Goal: Information Seeking & Learning: Learn about a topic

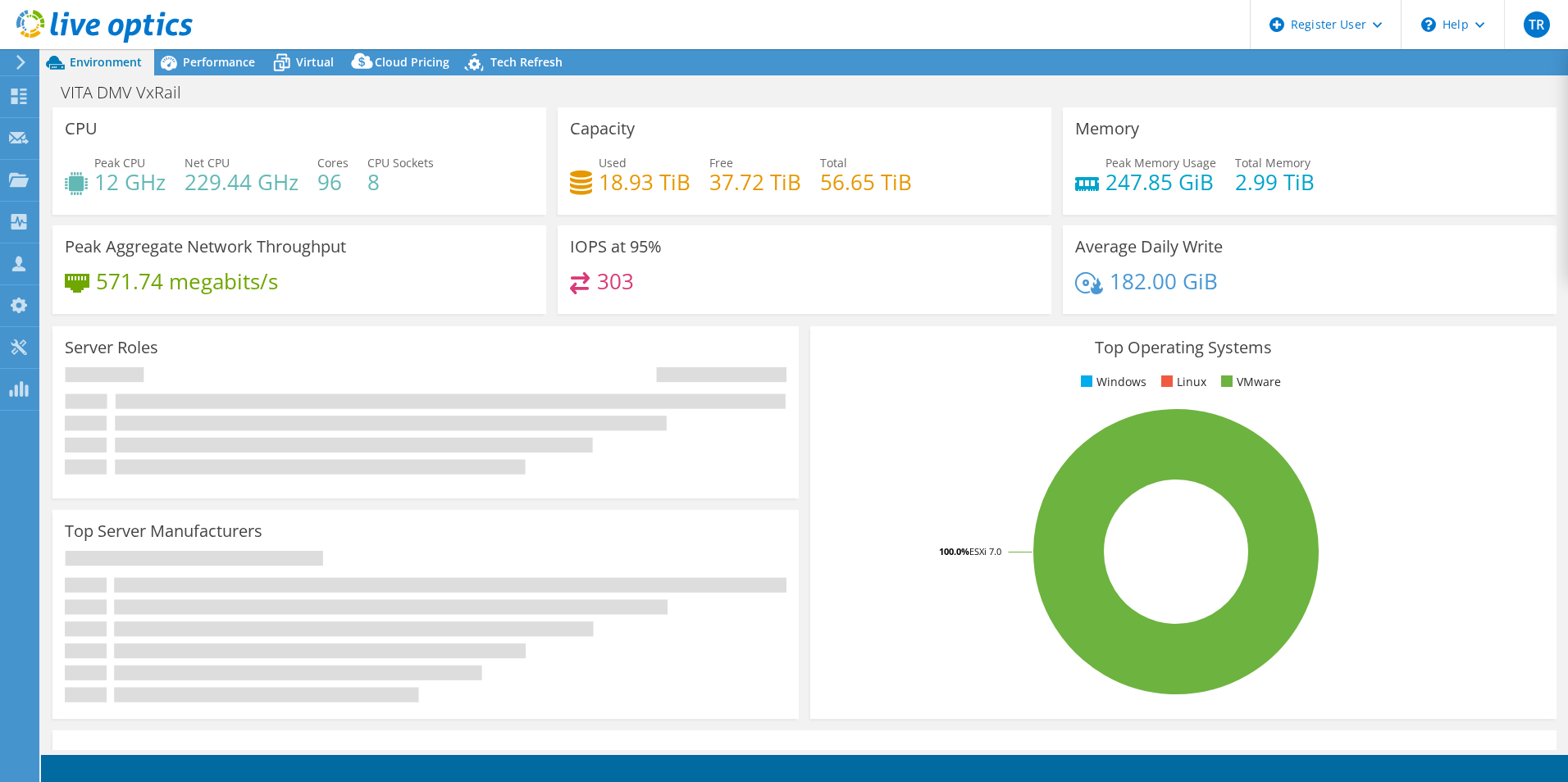
select select "USD"
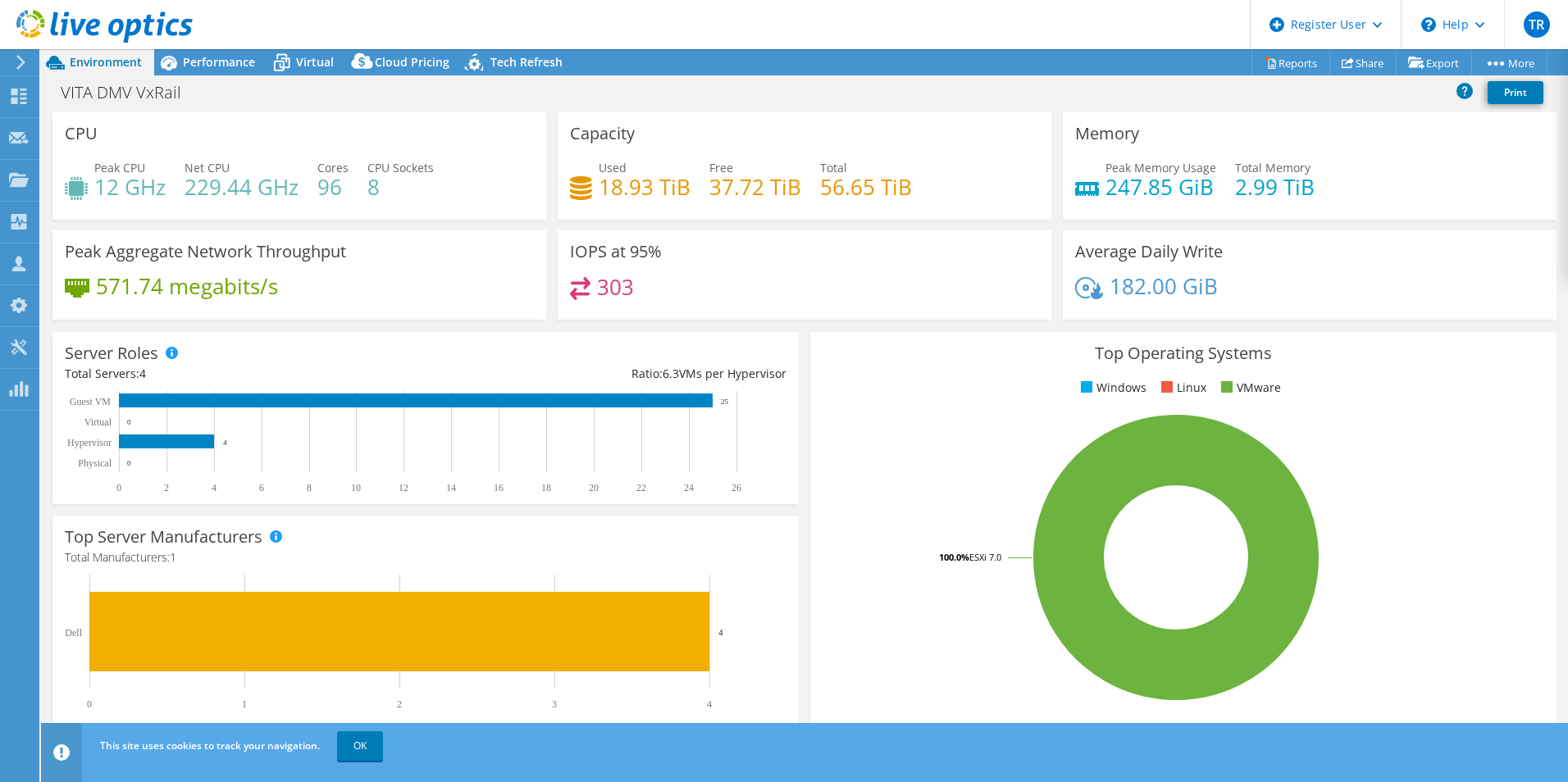
click at [231, 65] on span "Performance" at bounding box center [219, 61] width 72 height 16
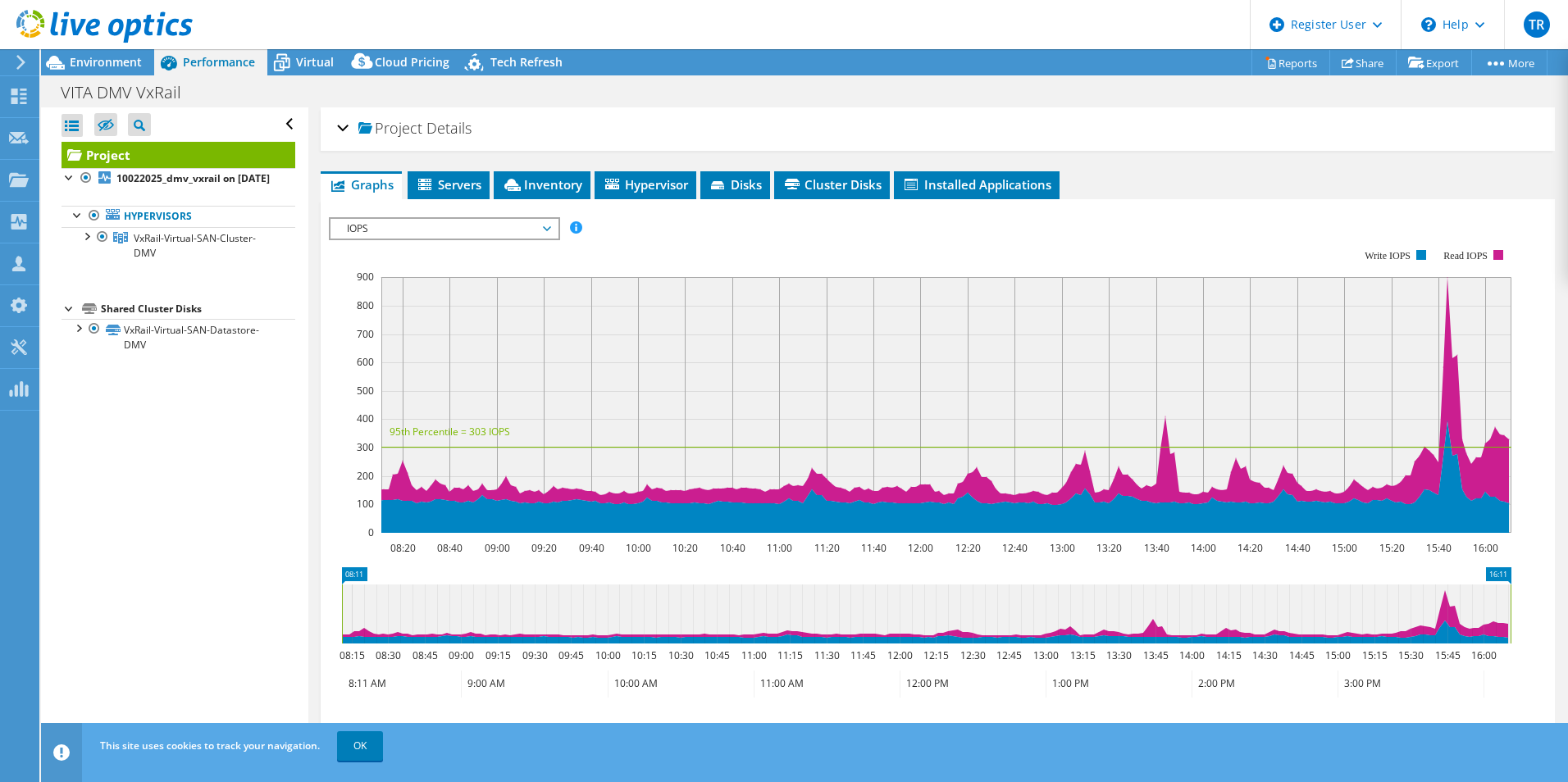
click at [465, 180] on span "Servers" at bounding box center [448, 185] width 65 height 17
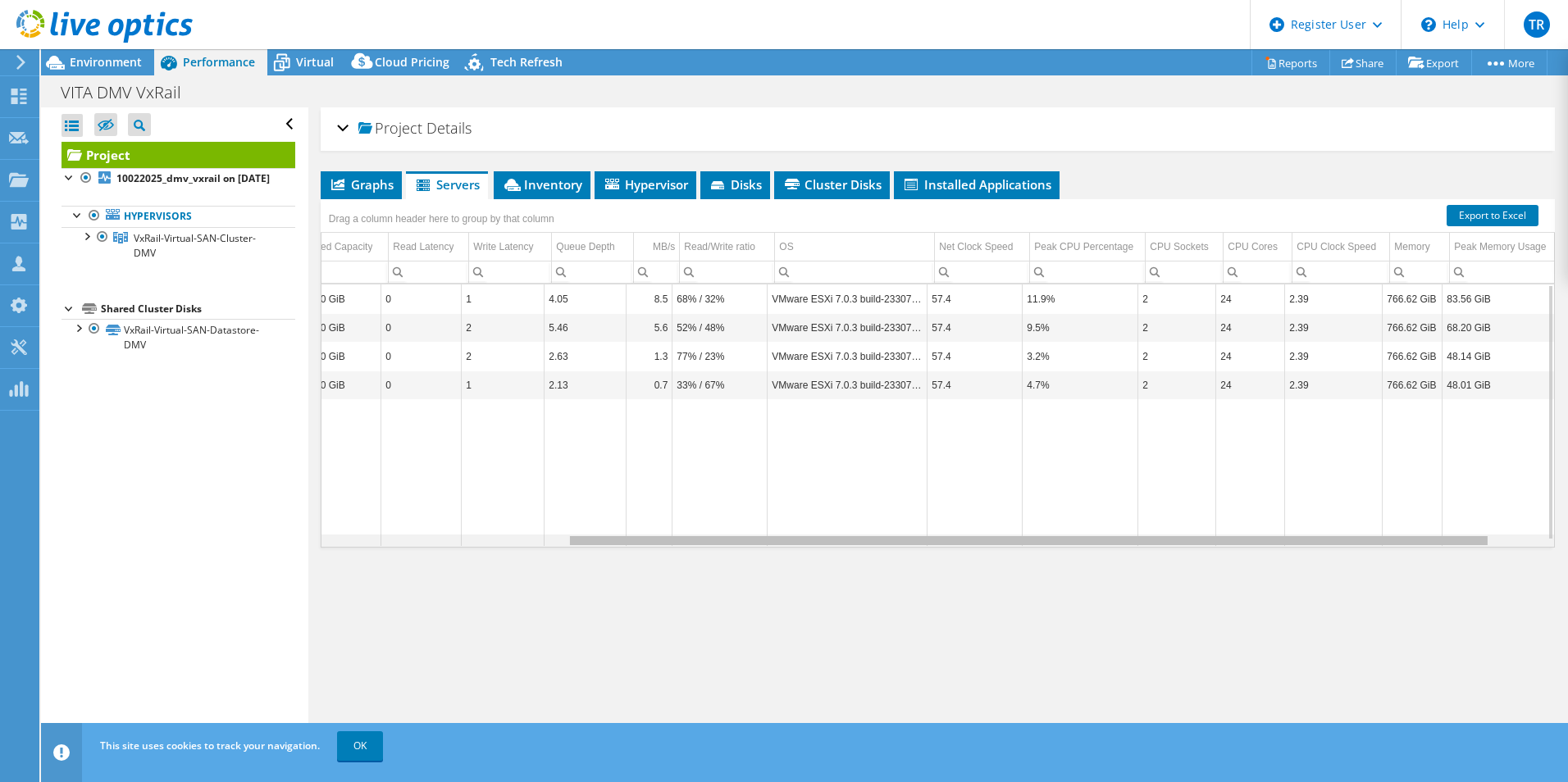
scroll to position [0, 397]
drag, startPoint x: 1100, startPoint y: 543, endPoint x: 1396, endPoint y: 533, distance: 296.2
click at [1394, 534] on body "TR Dell User [PERSON_NAME] [PERSON_NAME][EMAIL_ADDRESS][PERSON_NAME][DOMAIN_NAM…" at bounding box center [784, 391] width 1568 height 782
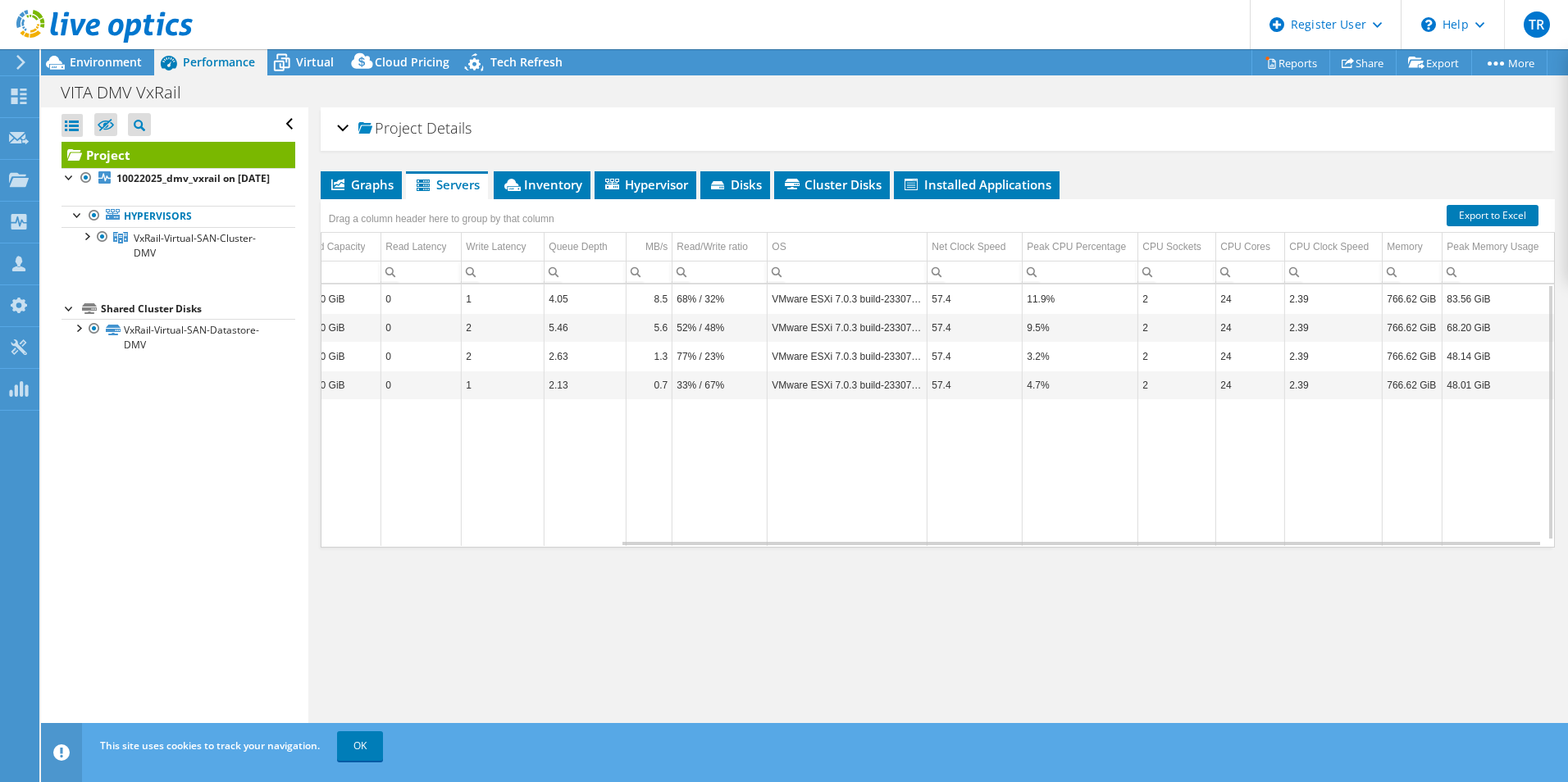
click at [536, 174] on li "Inventory" at bounding box center [541, 185] width 97 height 28
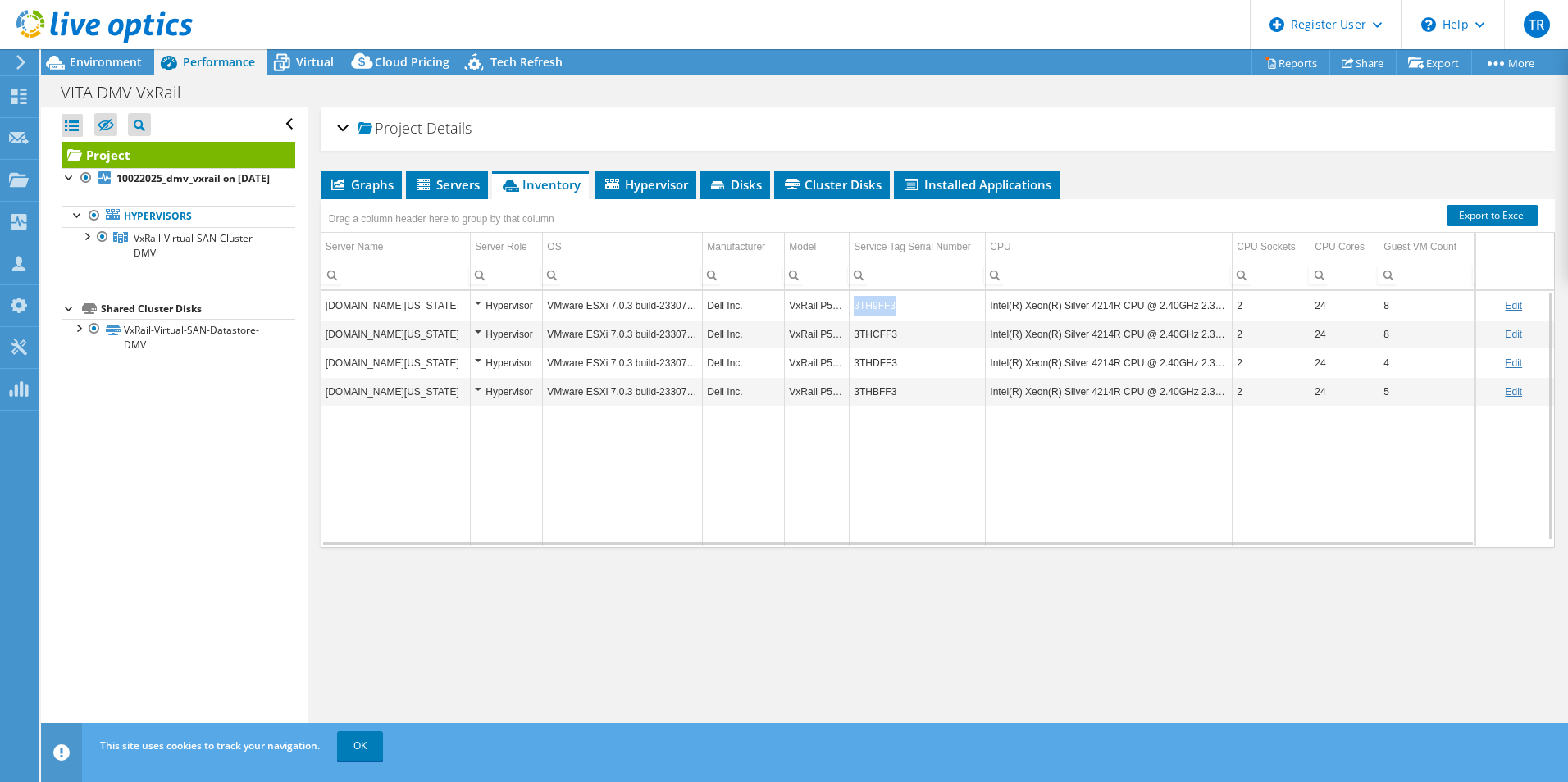
drag, startPoint x: 891, startPoint y: 306, endPoint x: 855, endPoint y: 306, distance: 36.0
click at [855, 306] on td "3TH9FF3" at bounding box center [917, 305] width 136 height 29
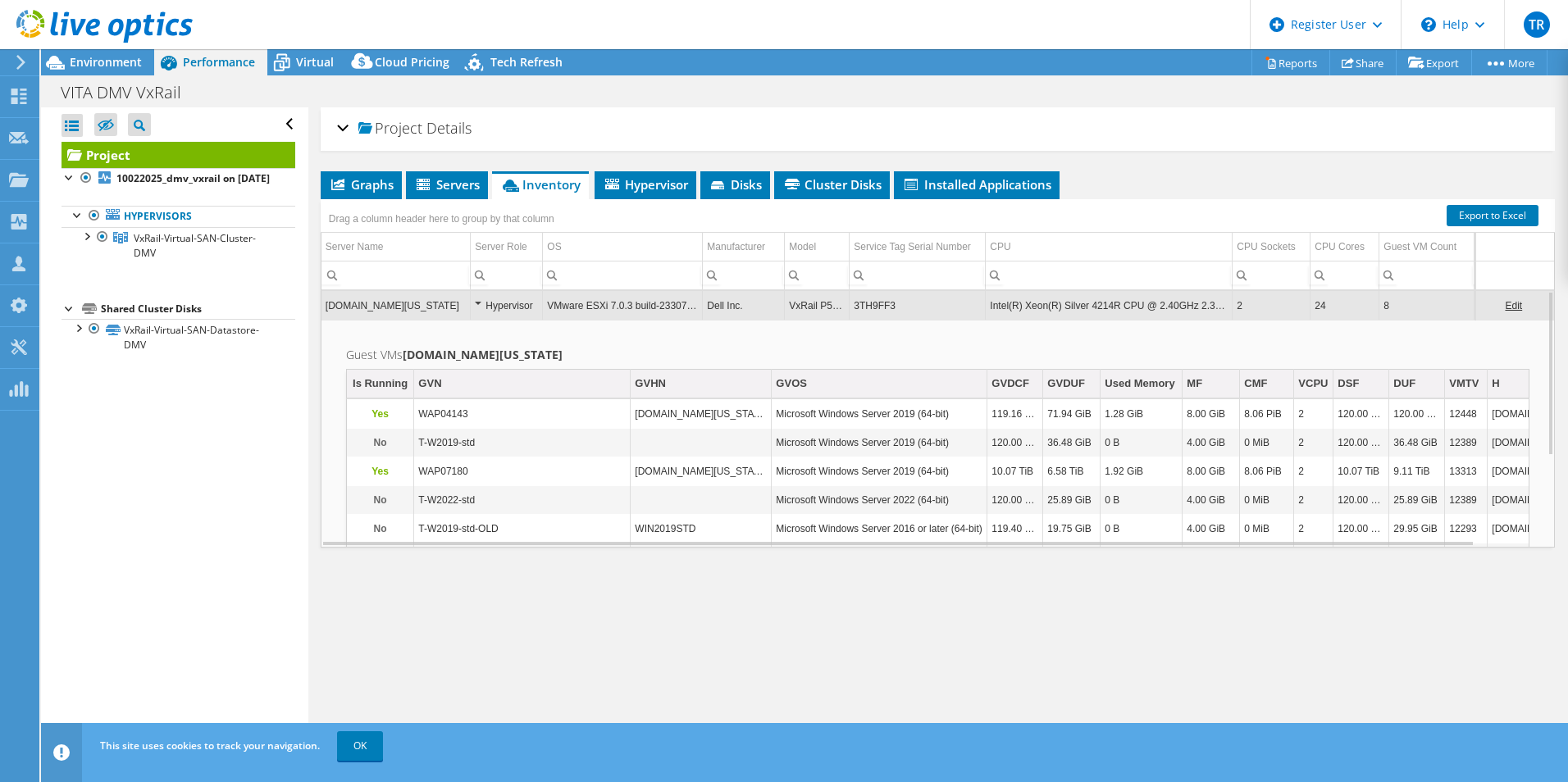
copy td "3TH9FF3"
click at [1482, 222] on link "Export to Excel" at bounding box center [1492, 215] width 91 height 21
drag, startPoint x: 1359, startPoint y: 601, endPoint x: 1184, endPoint y: 546, distance: 183.4
click at [1359, 601] on div "Project Details Prepared for: [PERSON_NAME], [PERSON_NAME][EMAIL_ADDRESS][PERSO…" at bounding box center [938, 429] width 1259 height 643
click at [878, 310] on td "3TH9FF3" at bounding box center [917, 305] width 136 height 29
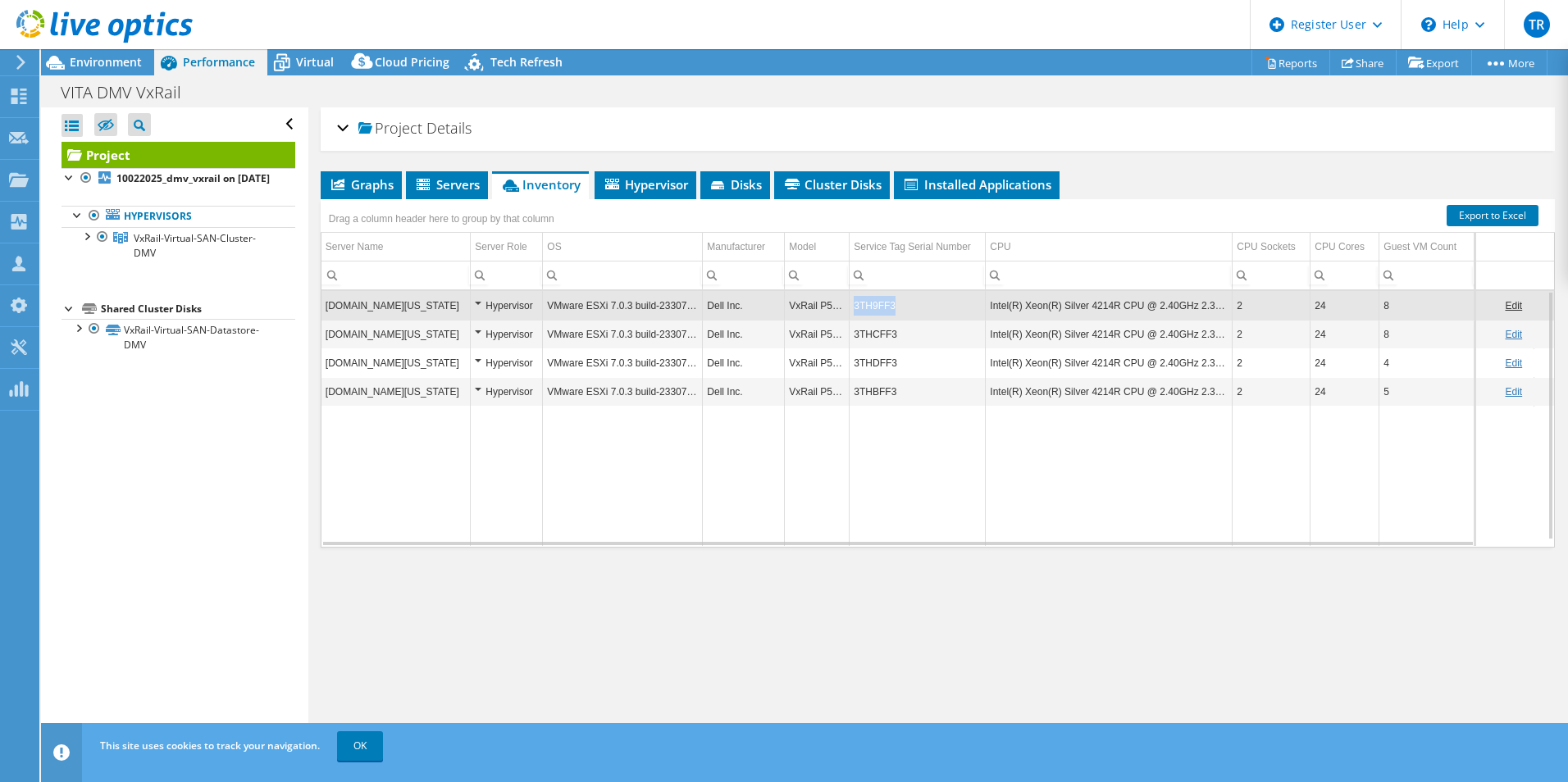
copy td "3TH9FF3"
drag, startPoint x: 896, startPoint y: 305, endPoint x: 852, endPoint y: 306, distance: 44.0
click at [852, 306] on td "3TH9FF3" at bounding box center [917, 305] width 136 height 29
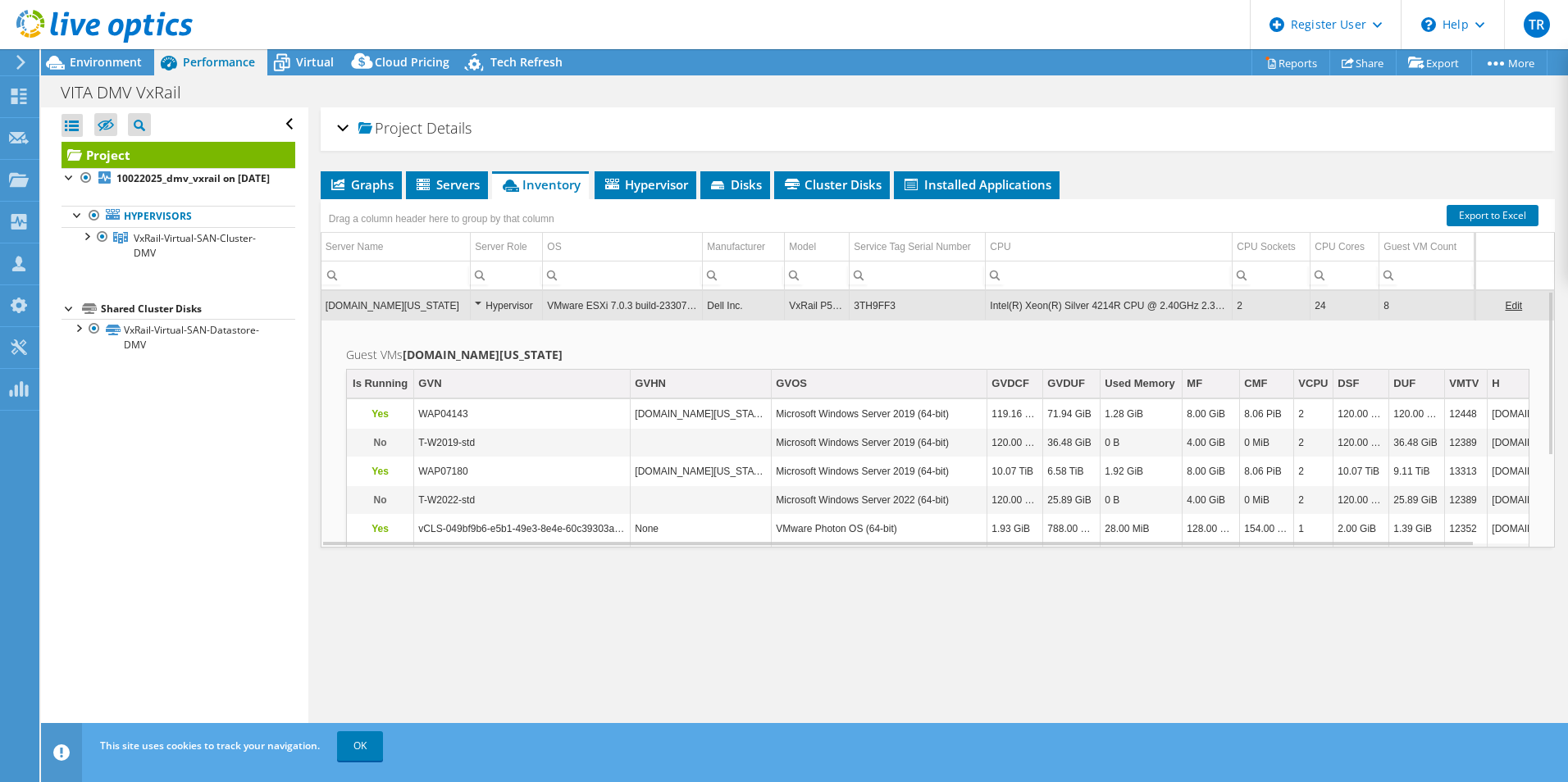
click at [938, 245] on div "Service Tag Serial Number" at bounding box center [912, 246] width 118 height 19
click at [907, 308] on td "3TH9FF3" at bounding box center [917, 305] width 136 height 29
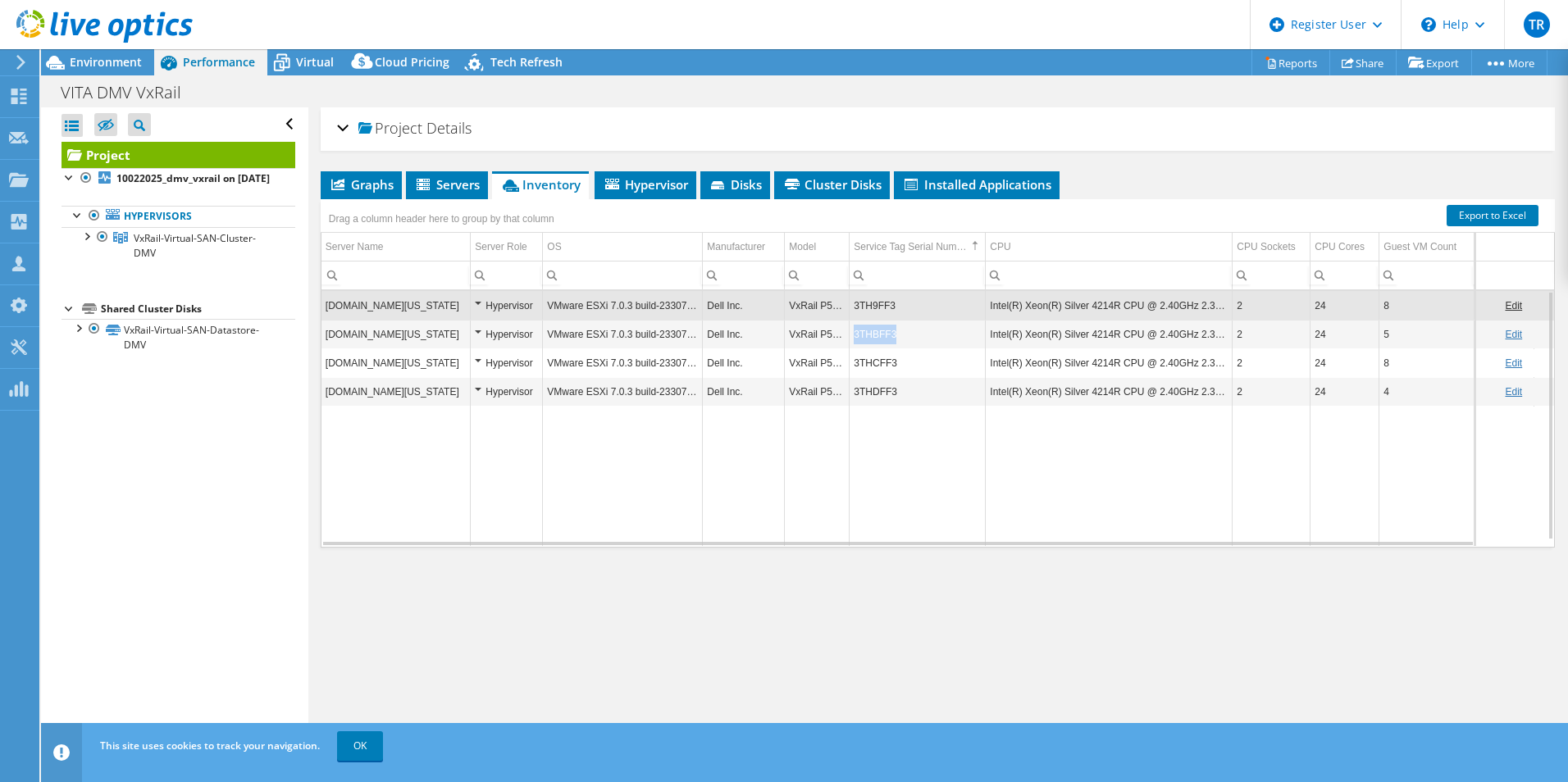
drag, startPoint x: 906, startPoint y: 338, endPoint x: 853, endPoint y: 337, distance: 53.0
click at [853, 337] on td "3THBFF3" at bounding box center [917, 334] width 136 height 29
copy td "3THBFF3"
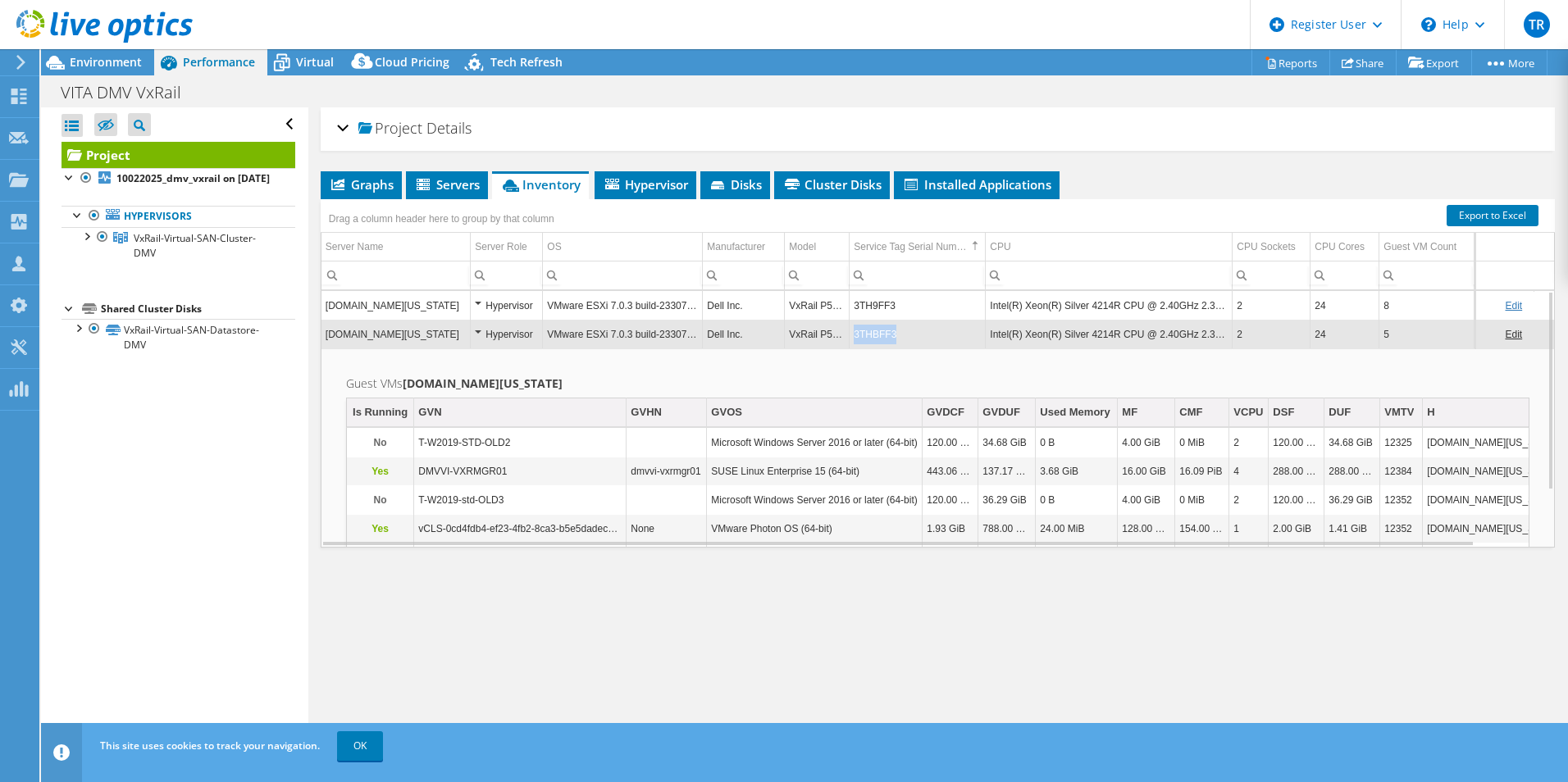
copy td "3THBFF3"
drag, startPoint x: 904, startPoint y: 335, endPoint x: 855, endPoint y: 336, distance: 49.0
click at [855, 336] on td "3THBFF3" at bounding box center [917, 334] width 136 height 29
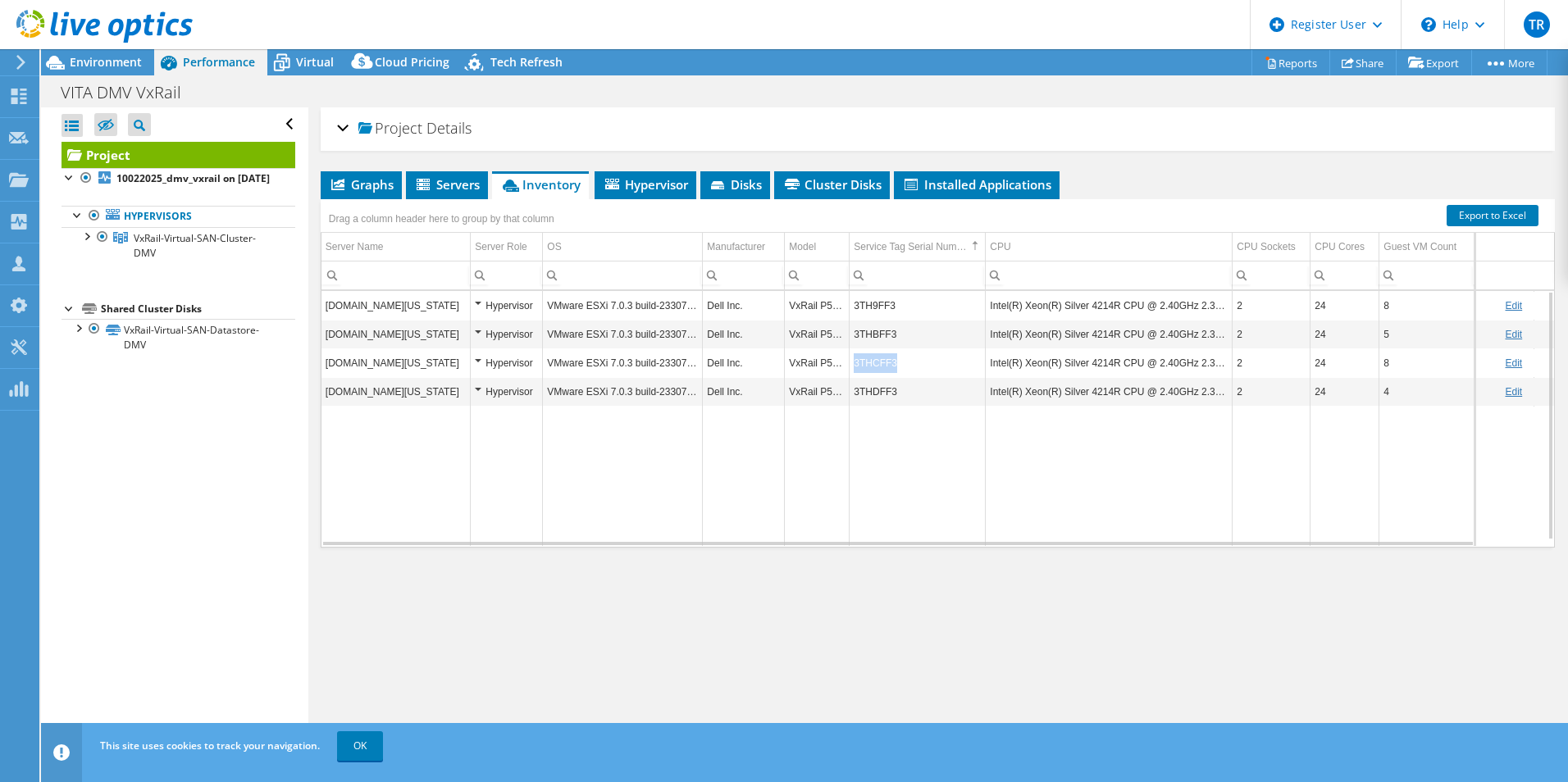
copy td "3THCFF3"
drag, startPoint x: 900, startPoint y: 364, endPoint x: 855, endPoint y: 366, distance: 45.0
click at [855, 366] on td "3THCFF3" at bounding box center [917, 362] width 136 height 29
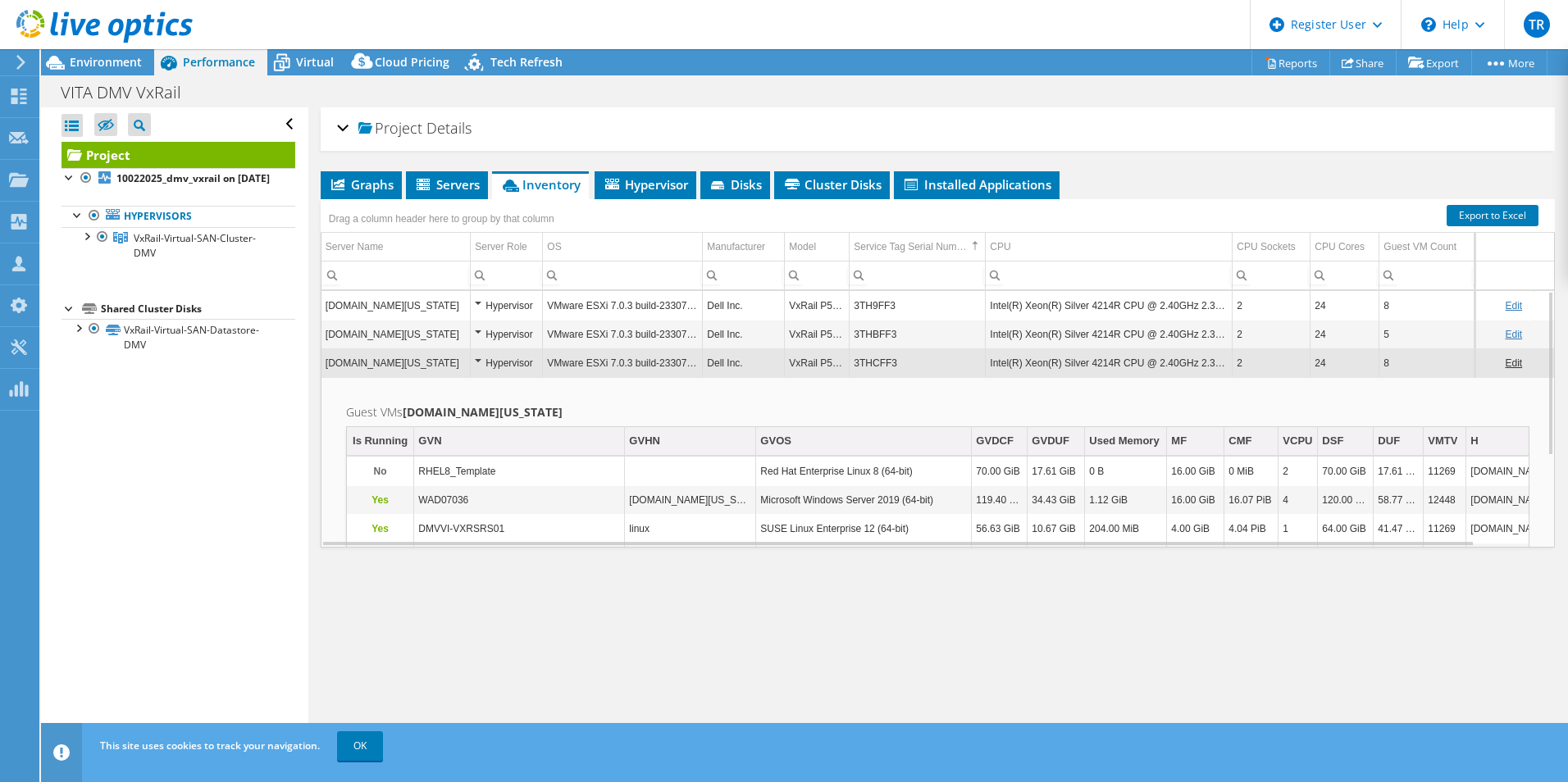
click at [915, 368] on td "3THCFF3" at bounding box center [917, 362] width 136 height 29
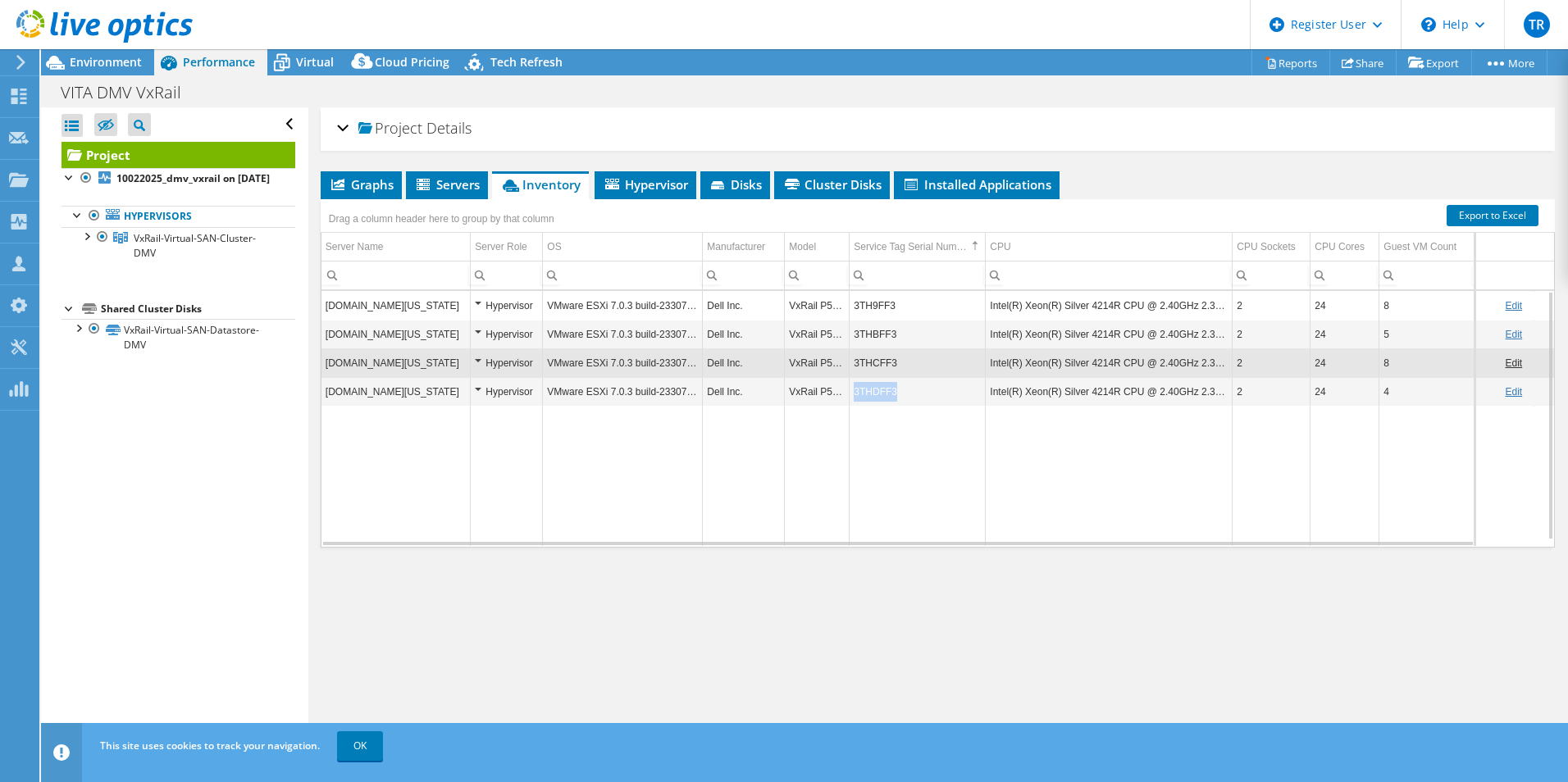
drag, startPoint x: 900, startPoint y: 389, endPoint x: 852, endPoint y: 392, distance: 48.1
click at [852, 392] on td "3THDFF3" at bounding box center [917, 392] width 136 height 29
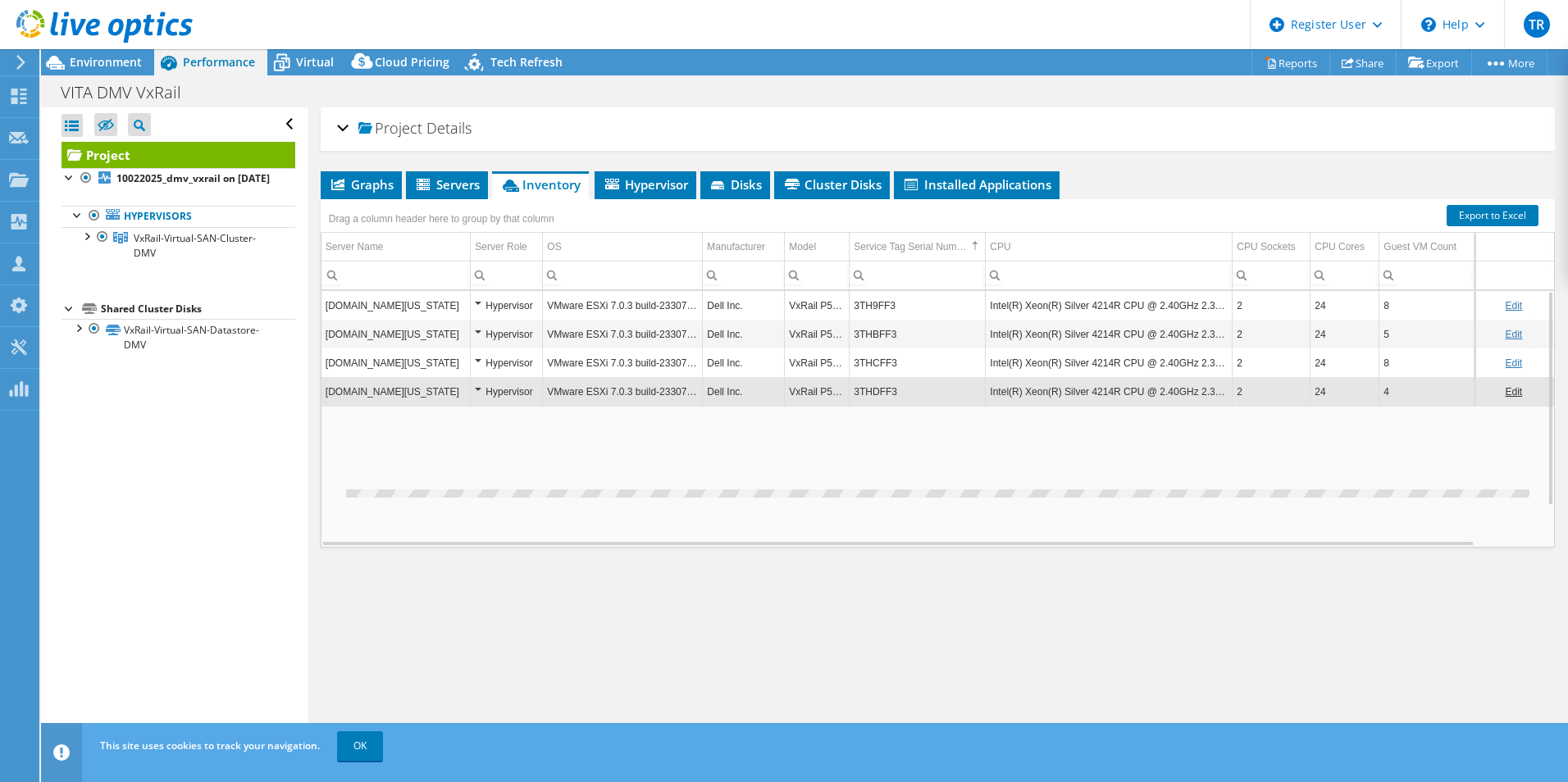
copy td "3THDFF3"
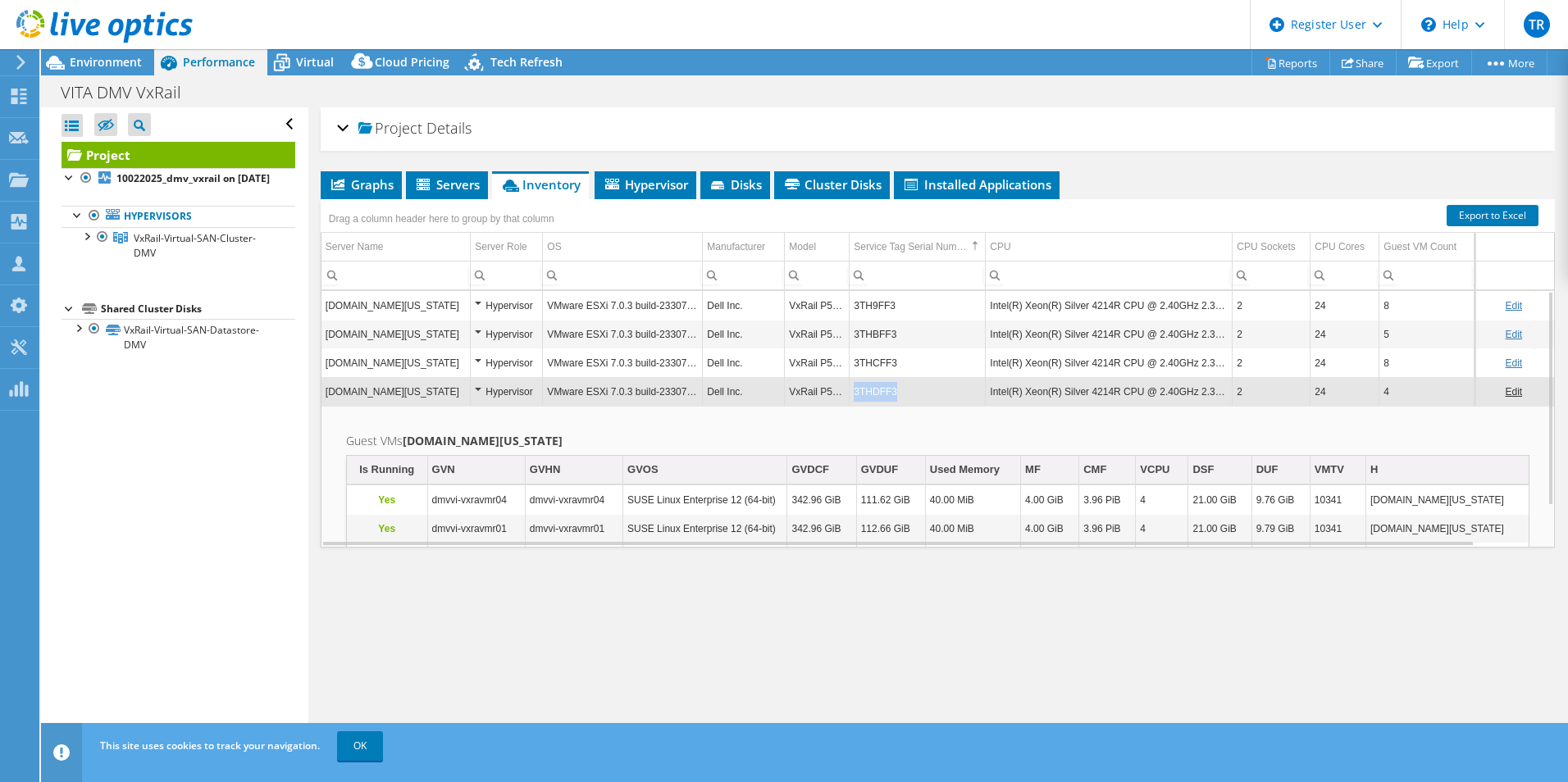
drag, startPoint x: 901, startPoint y: 391, endPoint x: 855, endPoint y: 393, distance: 46.0
click at [855, 393] on td "3THDFF3" at bounding box center [917, 392] width 136 height 29
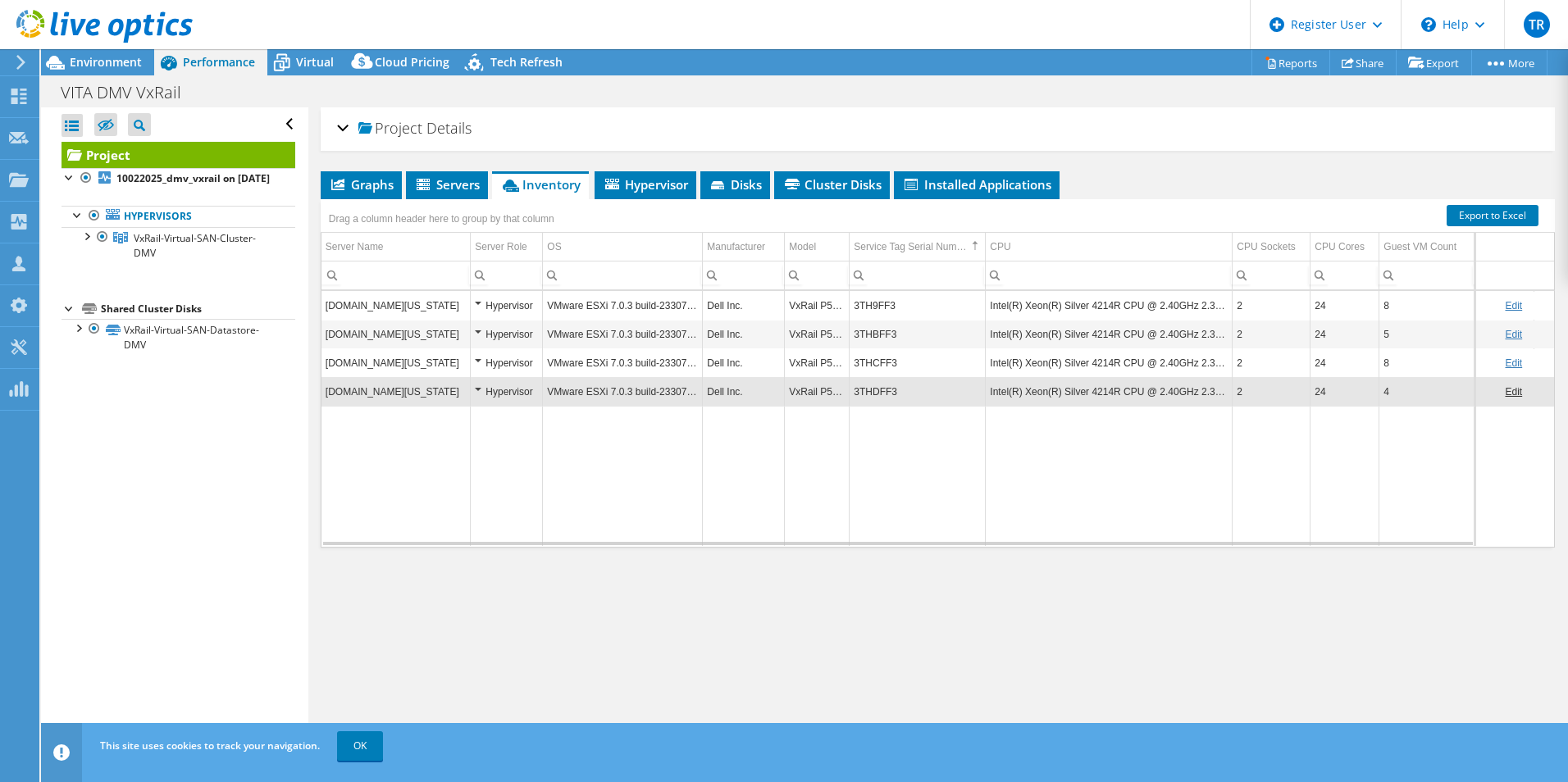
copy td "3THDFF3"
click at [121, 66] on span "Environment" at bounding box center [106, 61] width 72 height 16
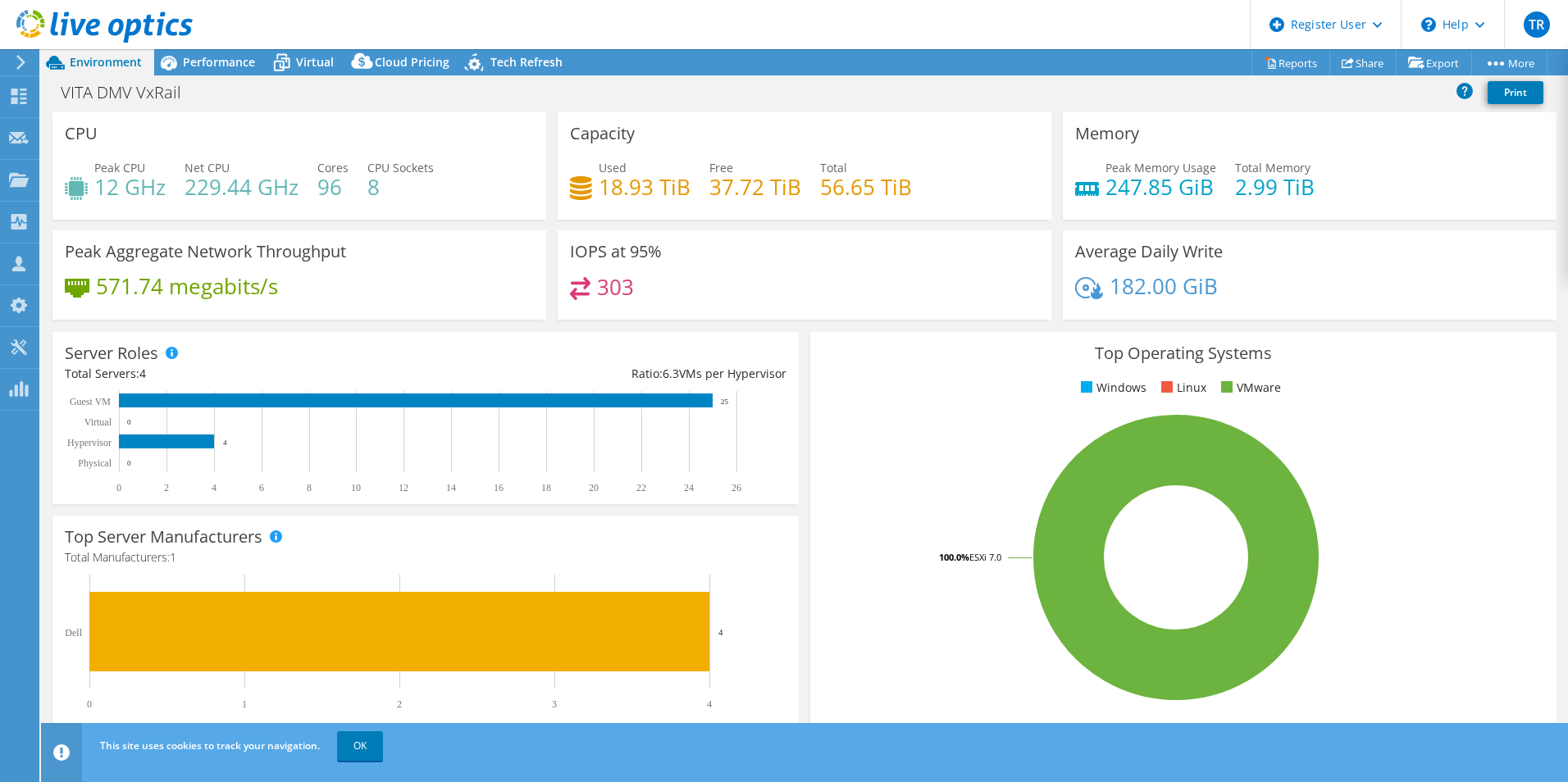
drag, startPoint x: 1538, startPoint y: 359, endPoint x: 1428, endPoint y: 383, distance: 112.6
click at [1538, 359] on div "Top Operating Systems Windows Linux VMware 100.0% ESXi 7.0" at bounding box center [1184, 529] width 746 height 393
click at [214, 71] on div "Performance" at bounding box center [211, 62] width 113 height 26
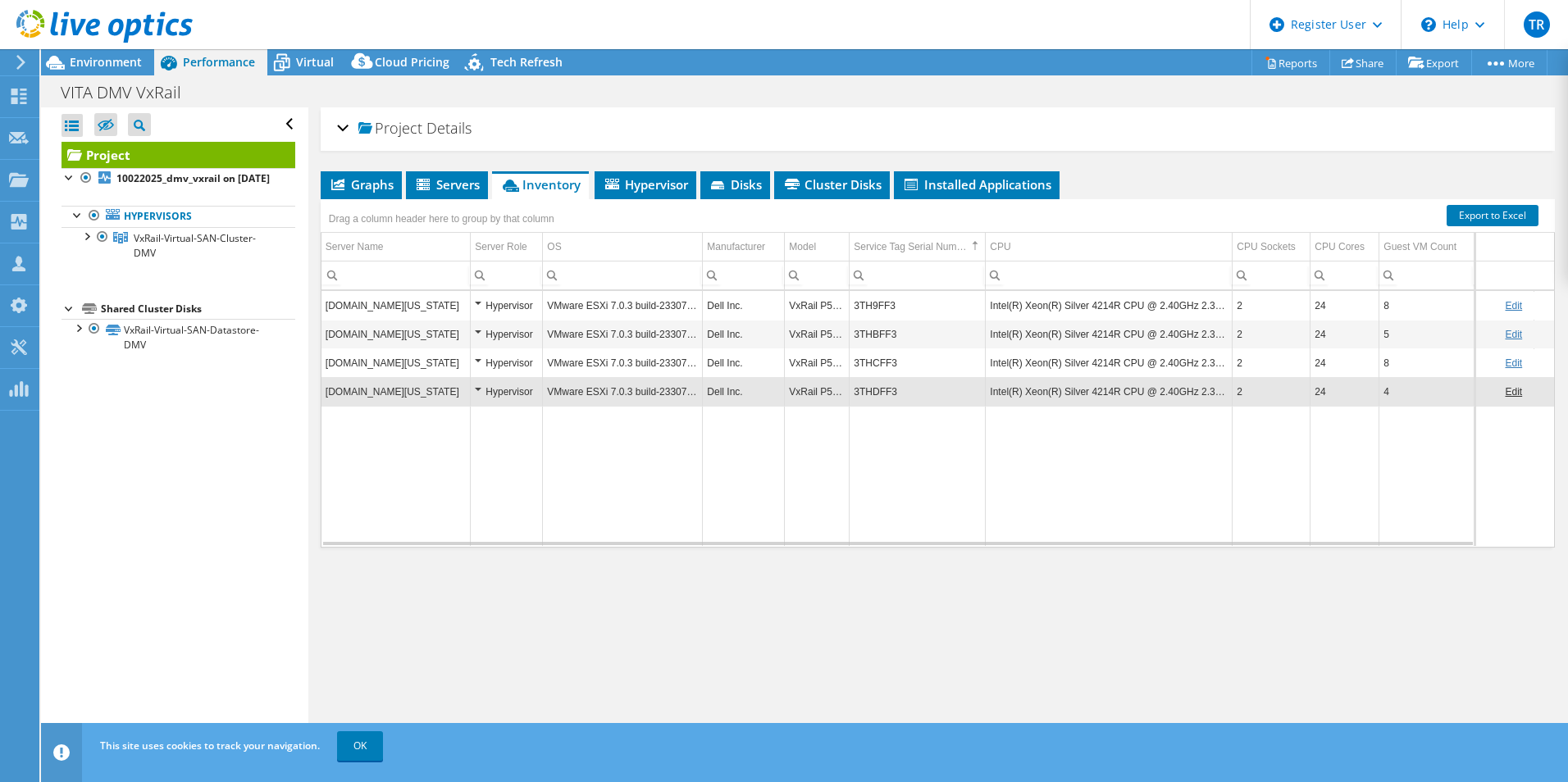
click at [374, 176] on span "Graphs" at bounding box center [361, 185] width 65 height 17
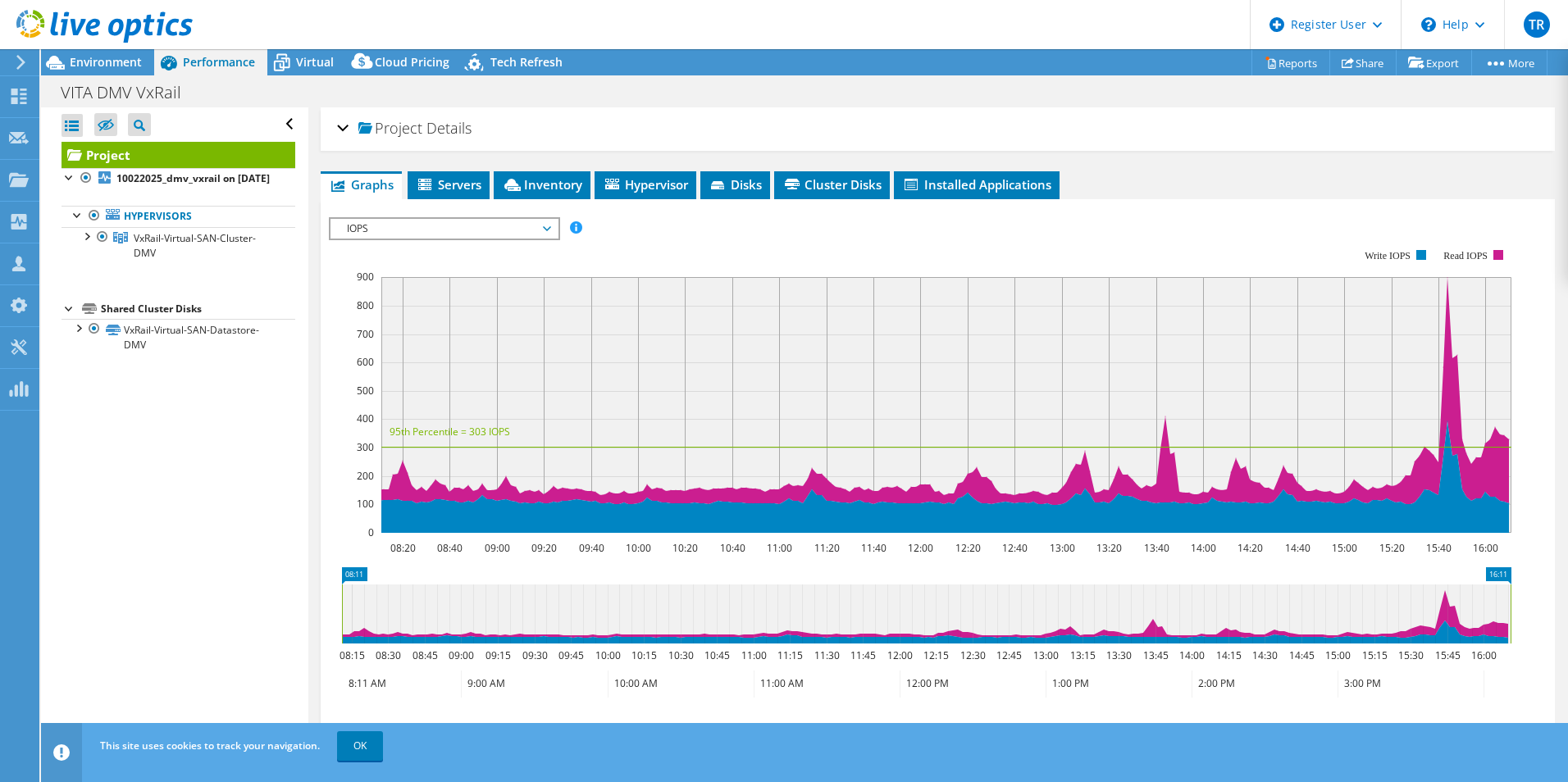
click at [459, 236] on span "IOPS" at bounding box center [444, 228] width 211 height 19
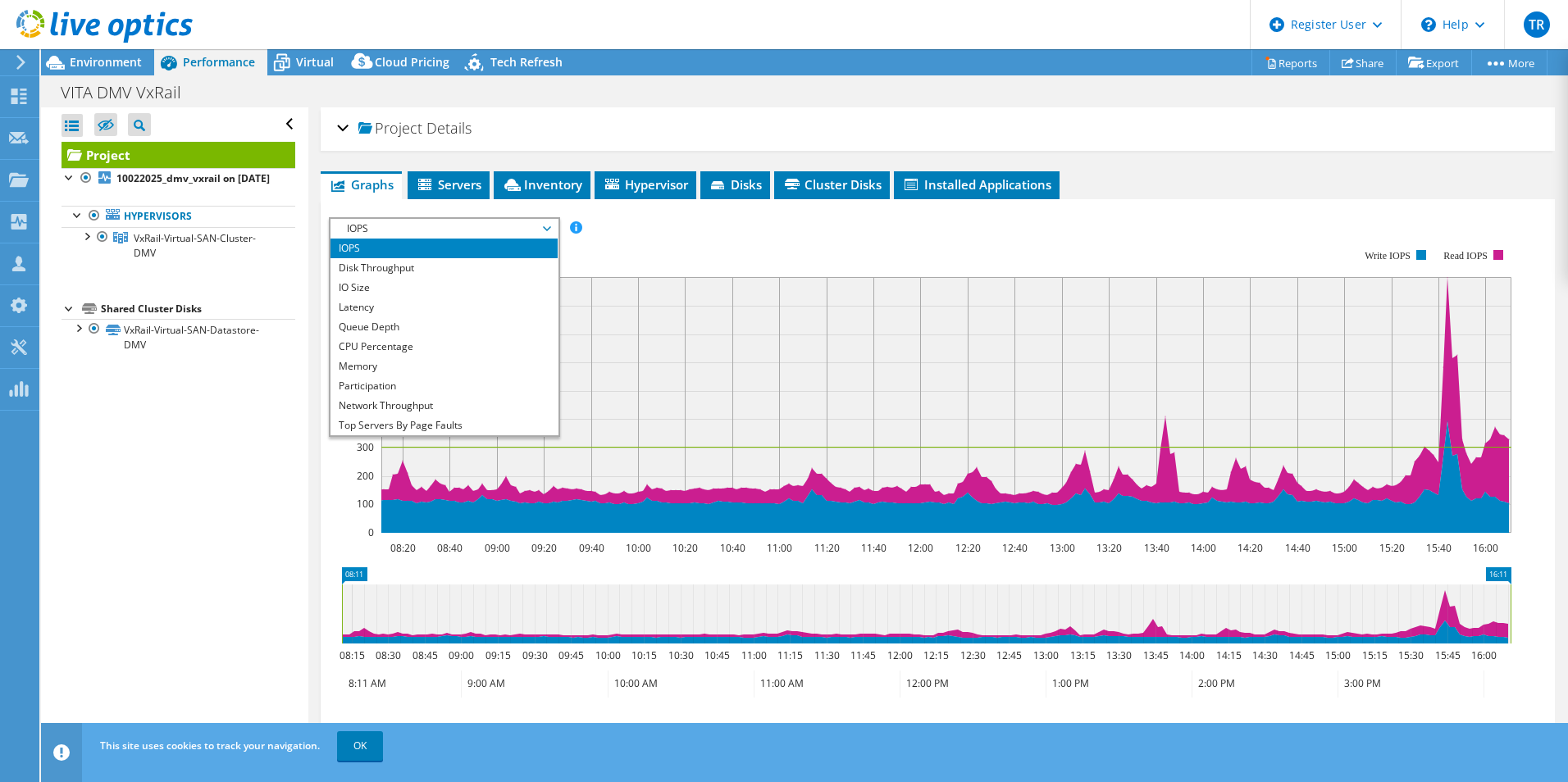
click at [460, 348] on li "CPU Percentage" at bounding box center [444, 347] width 227 height 19
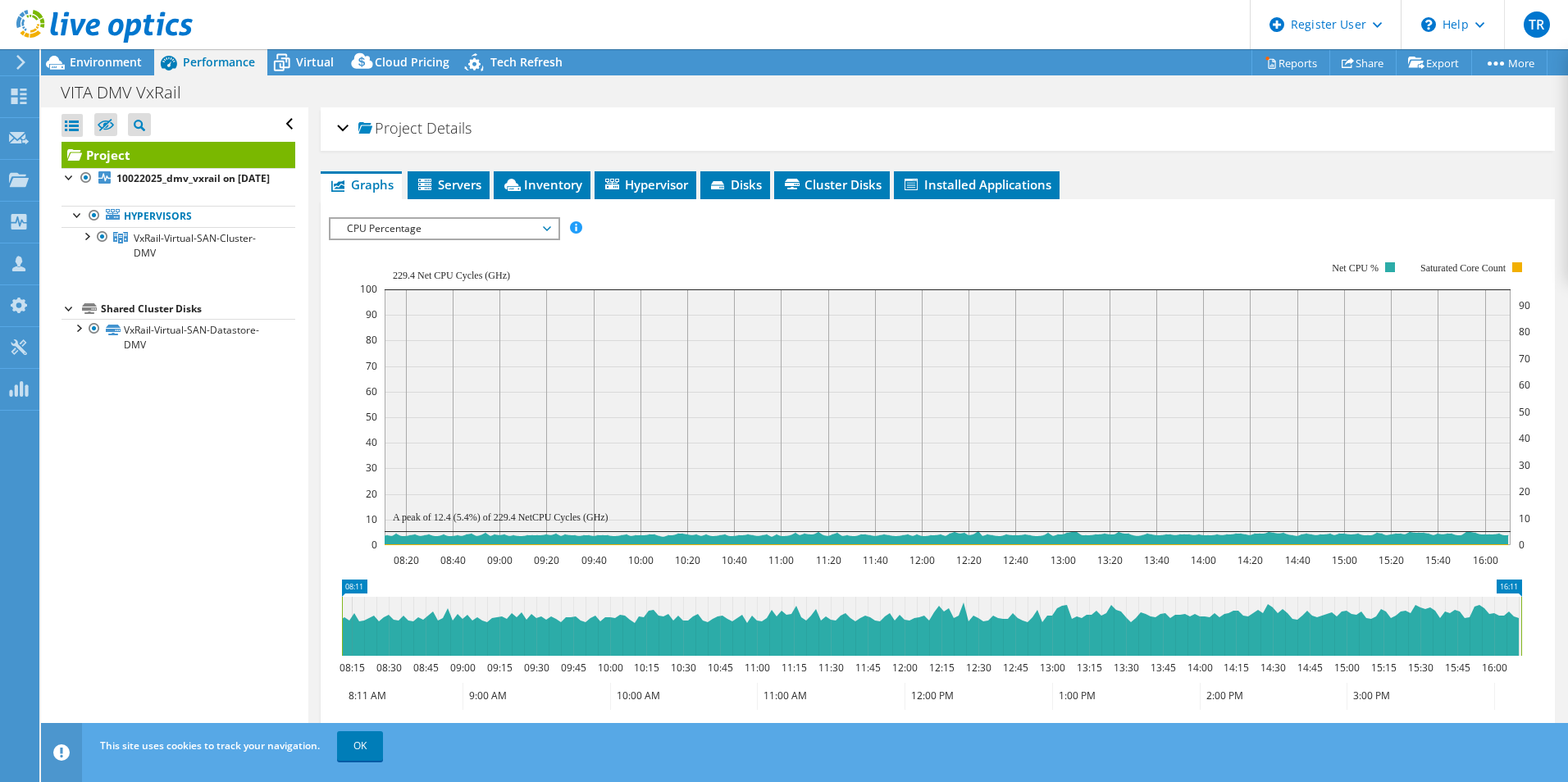
click at [468, 224] on span "CPU Percentage" at bounding box center [444, 228] width 211 height 19
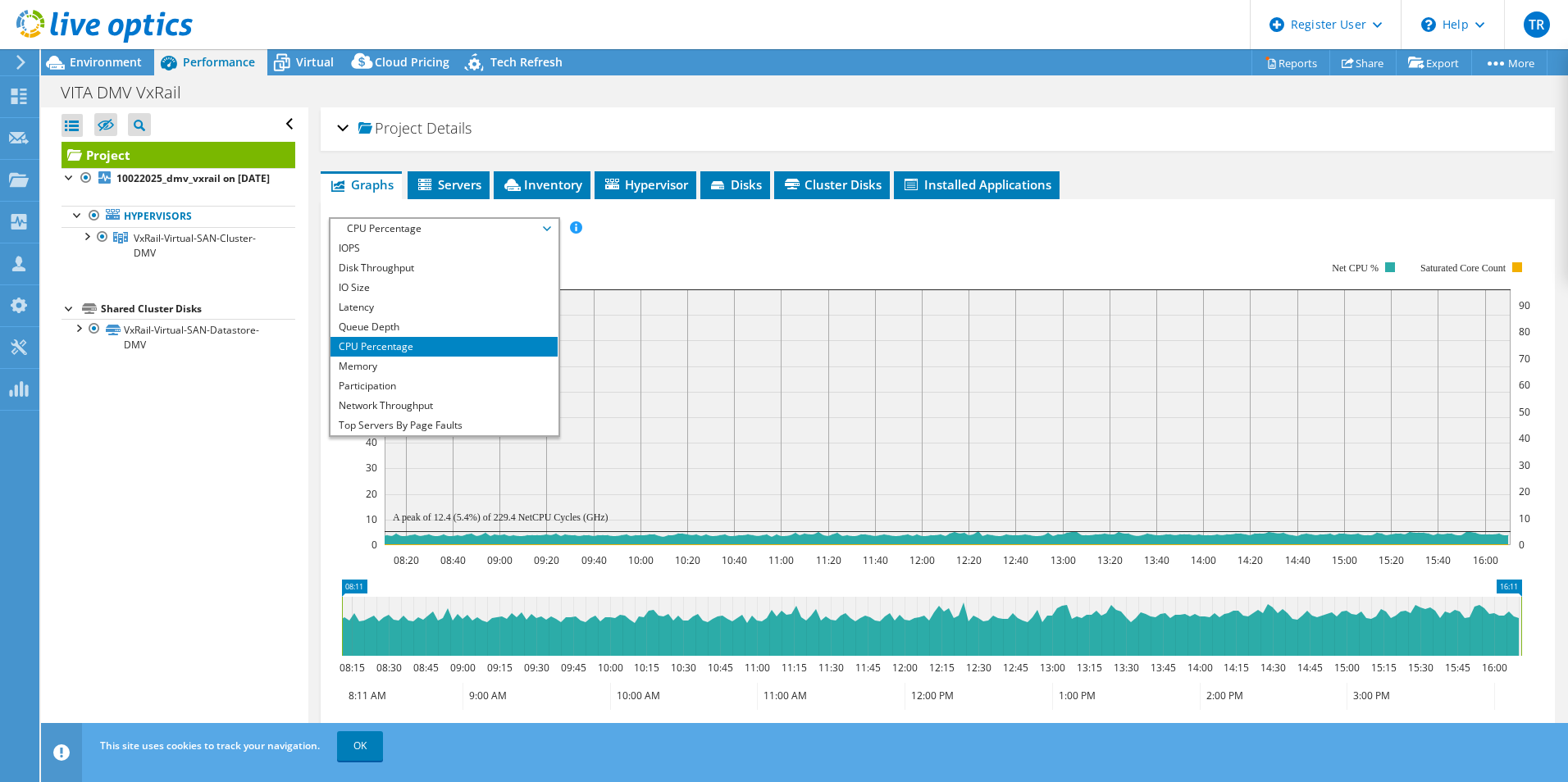
click at [462, 368] on li "Memory" at bounding box center [444, 366] width 227 height 19
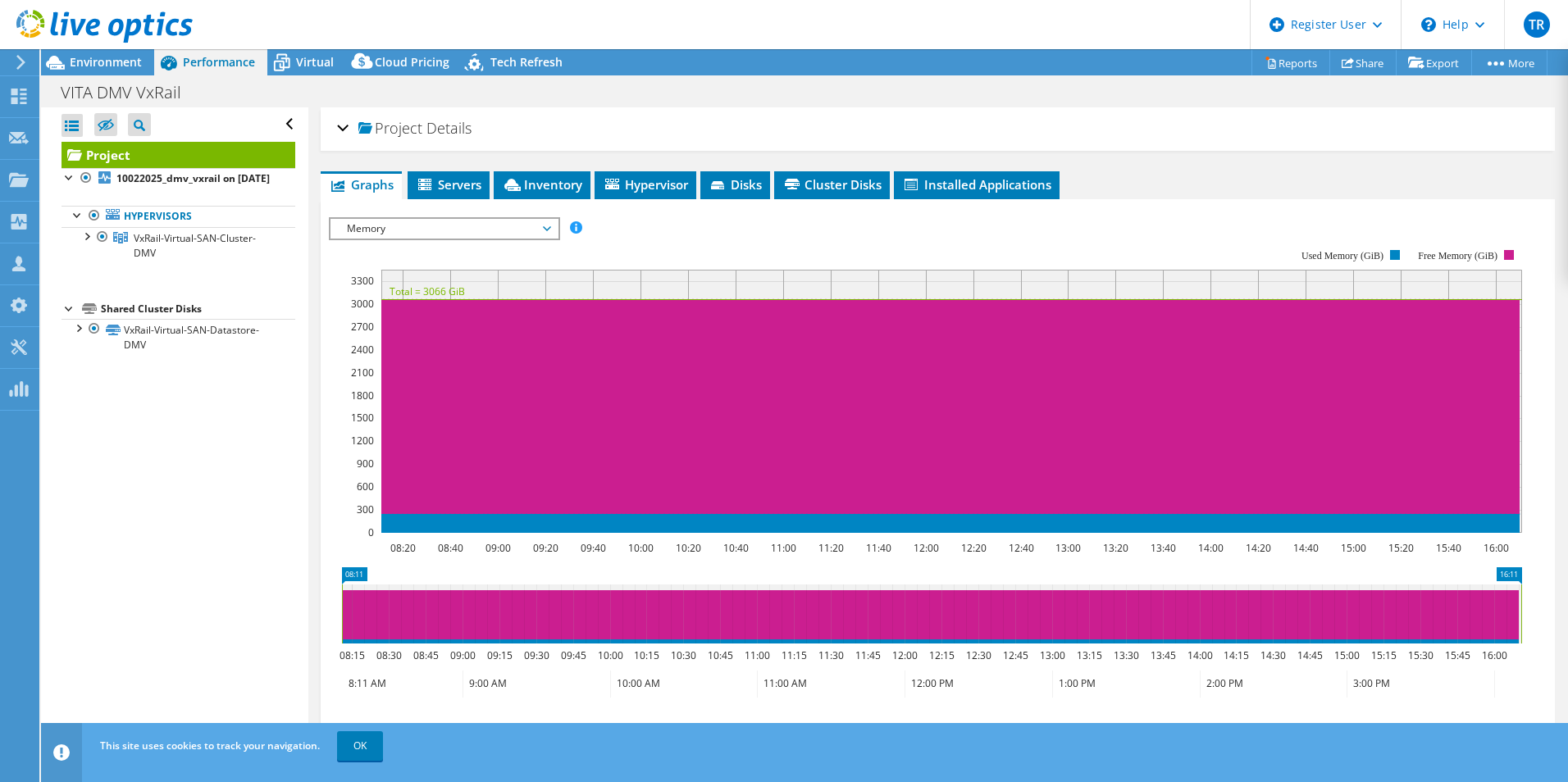
click at [115, 57] on span "Environment" at bounding box center [106, 61] width 72 height 16
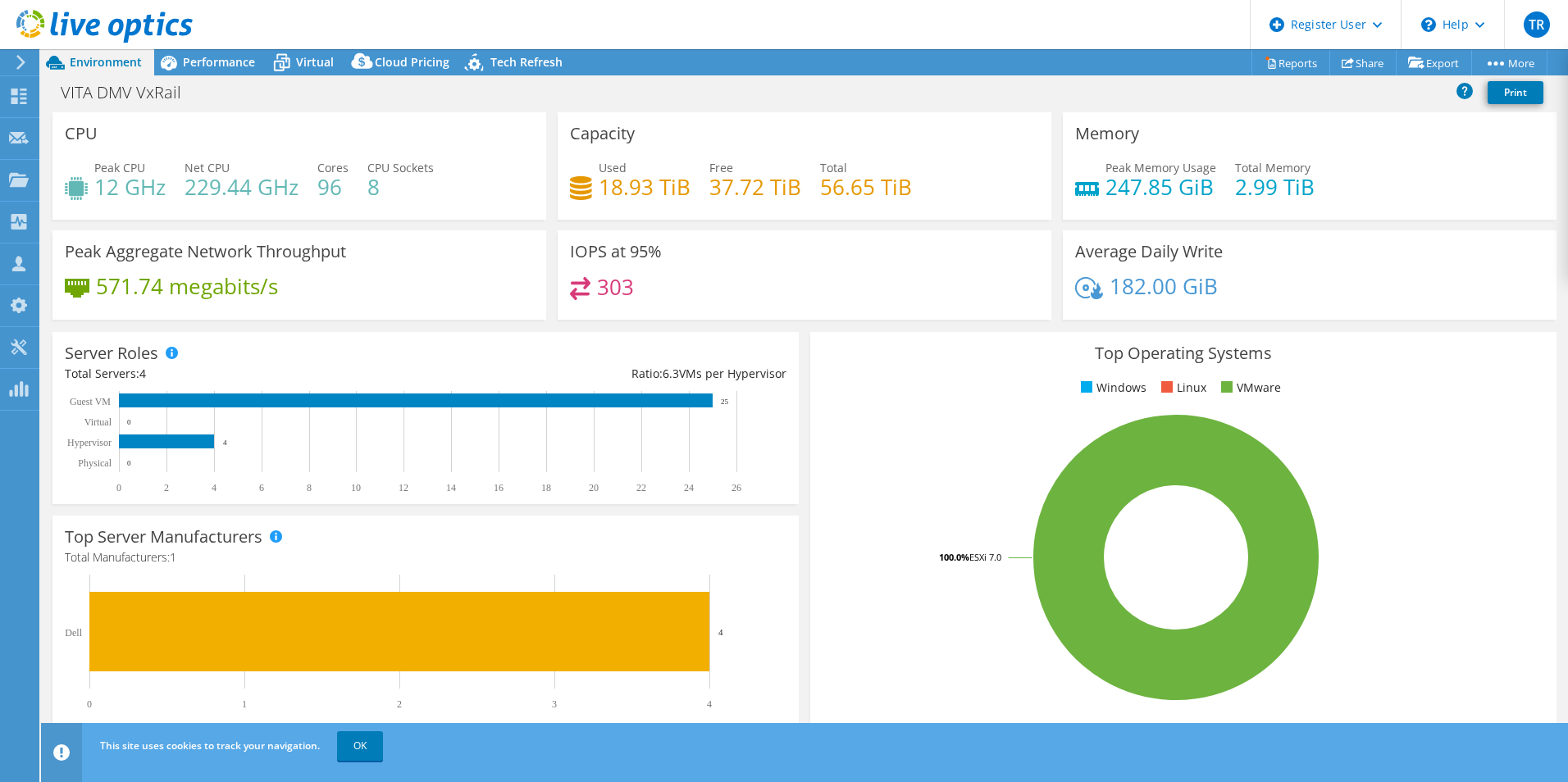
click at [195, 65] on span "Performance" at bounding box center [219, 61] width 72 height 16
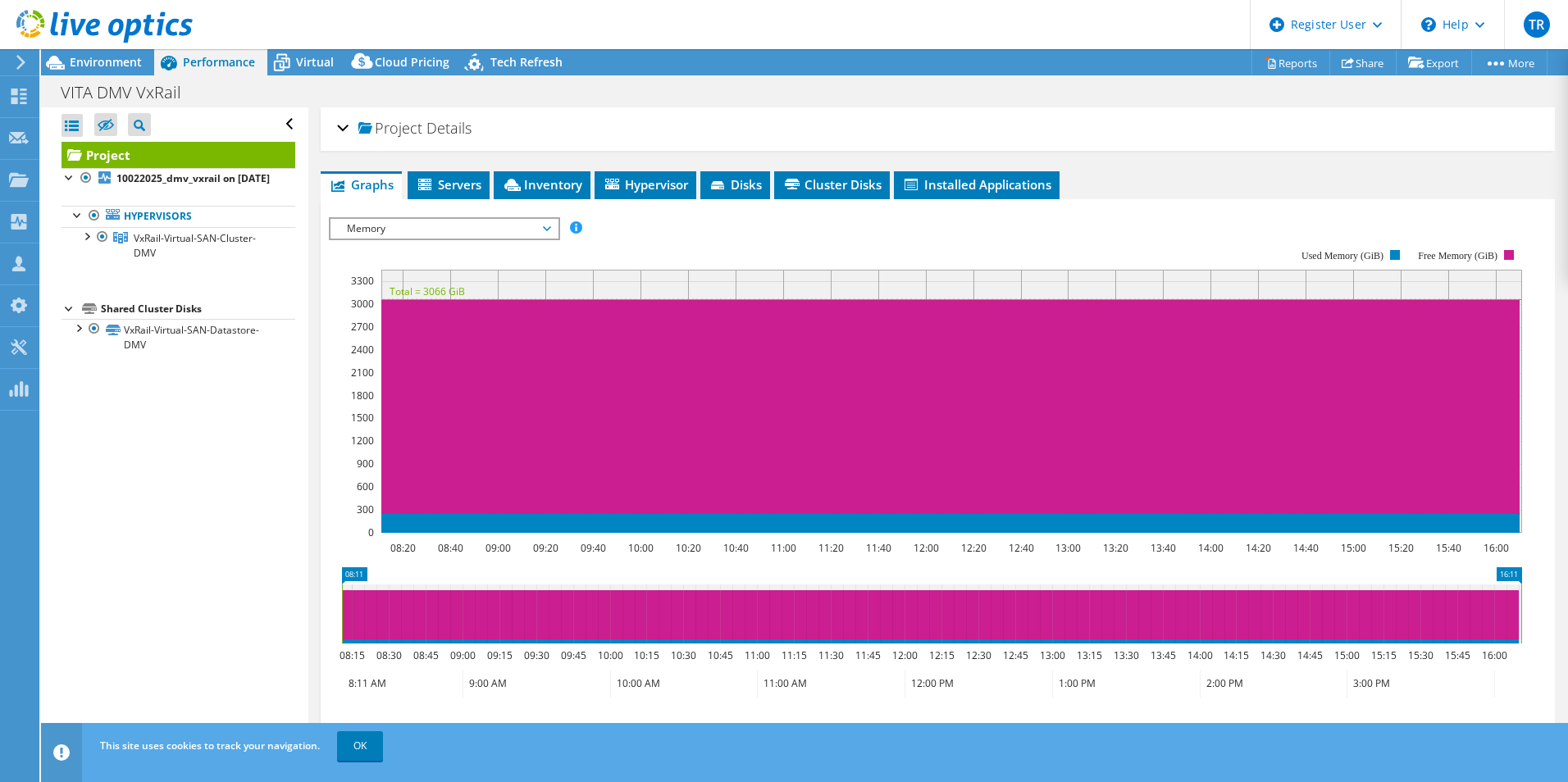
click at [463, 228] on span "Memory" at bounding box center [444, 228] width 211 height 19
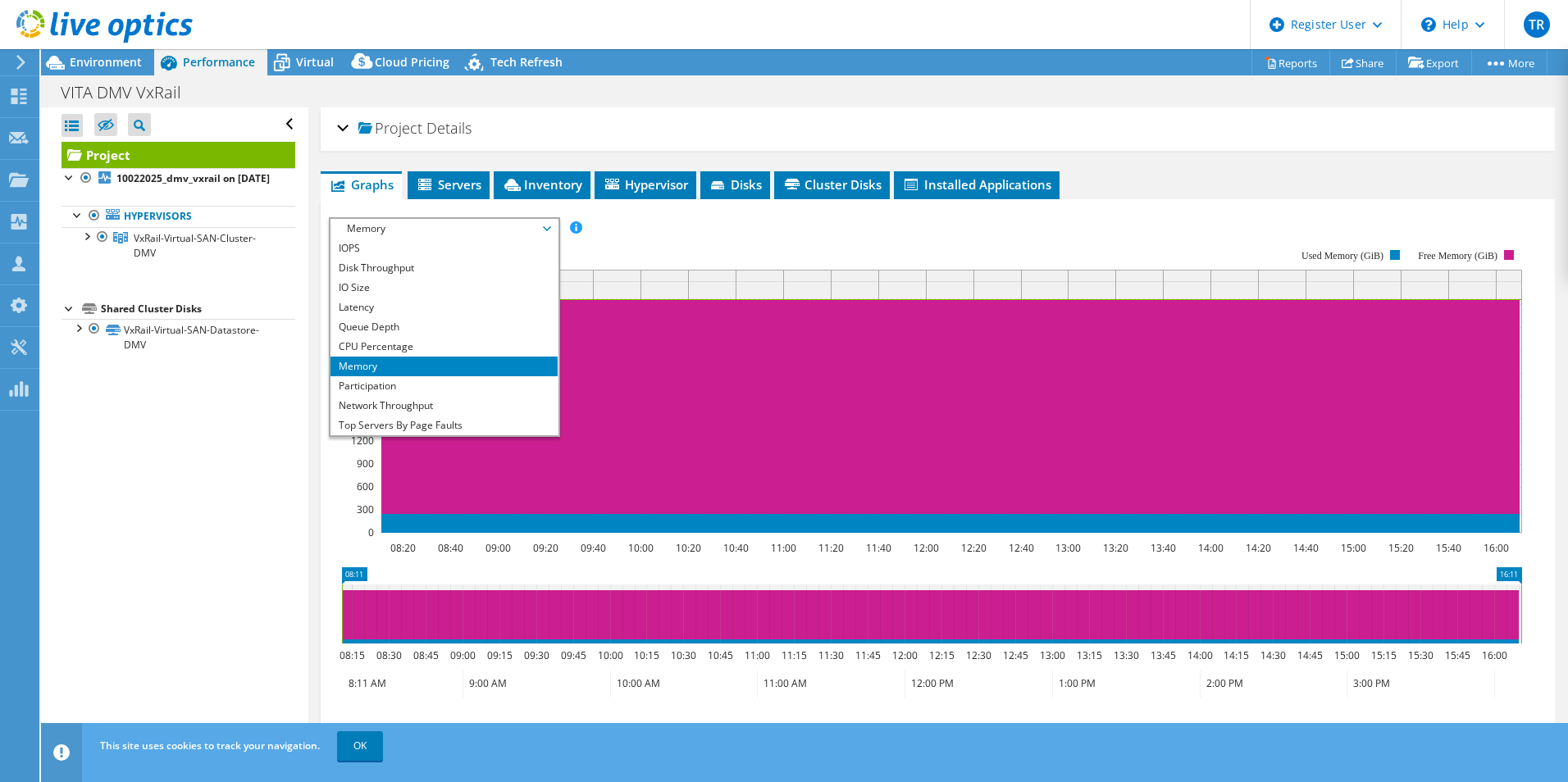
click at [1037, 240] on rect at bounding box center [926, 391] width 1194 height 328
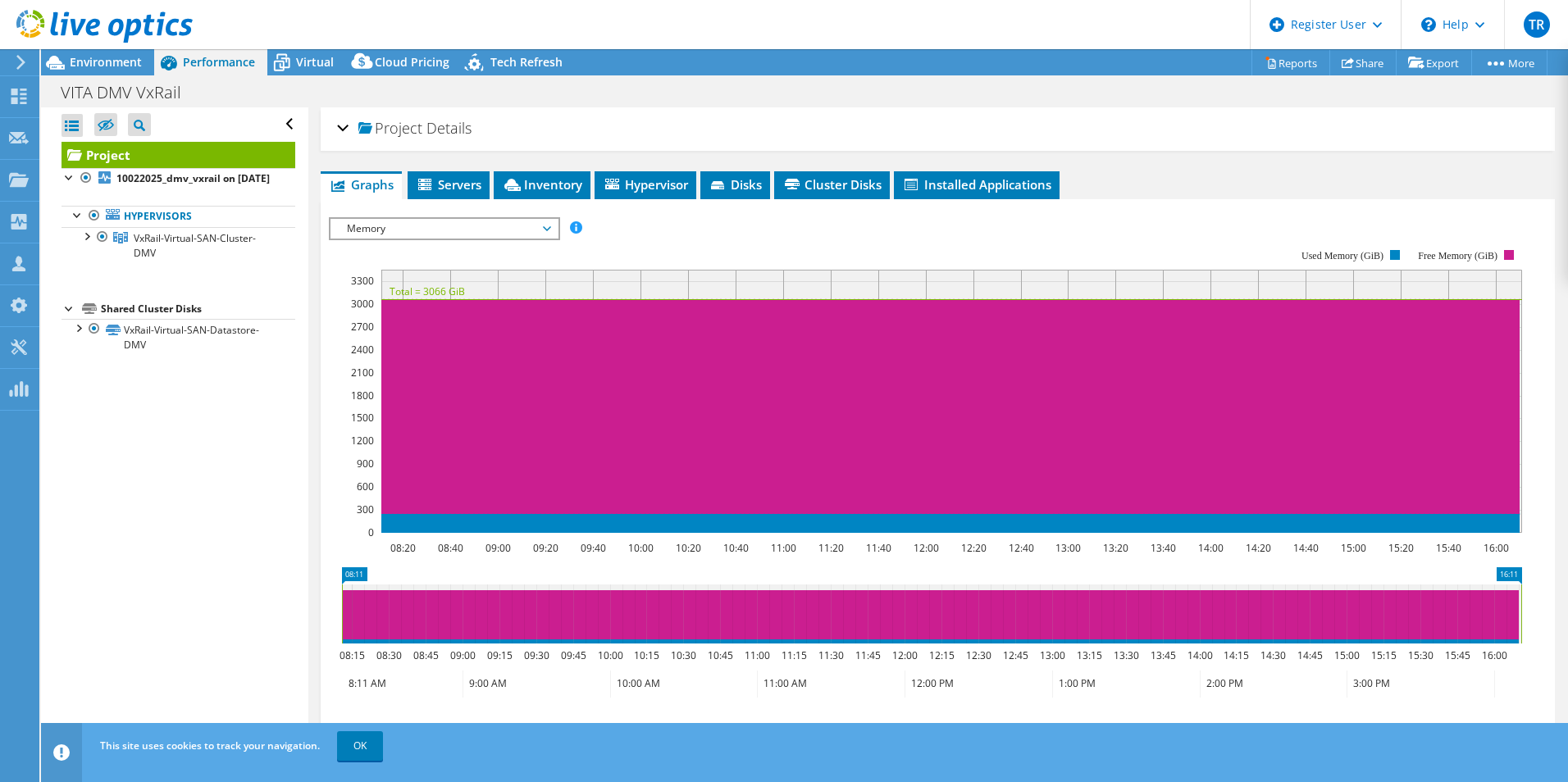
click at [520, 235] on span "Memory" at bounding box center [444, 228] width 211 height 19
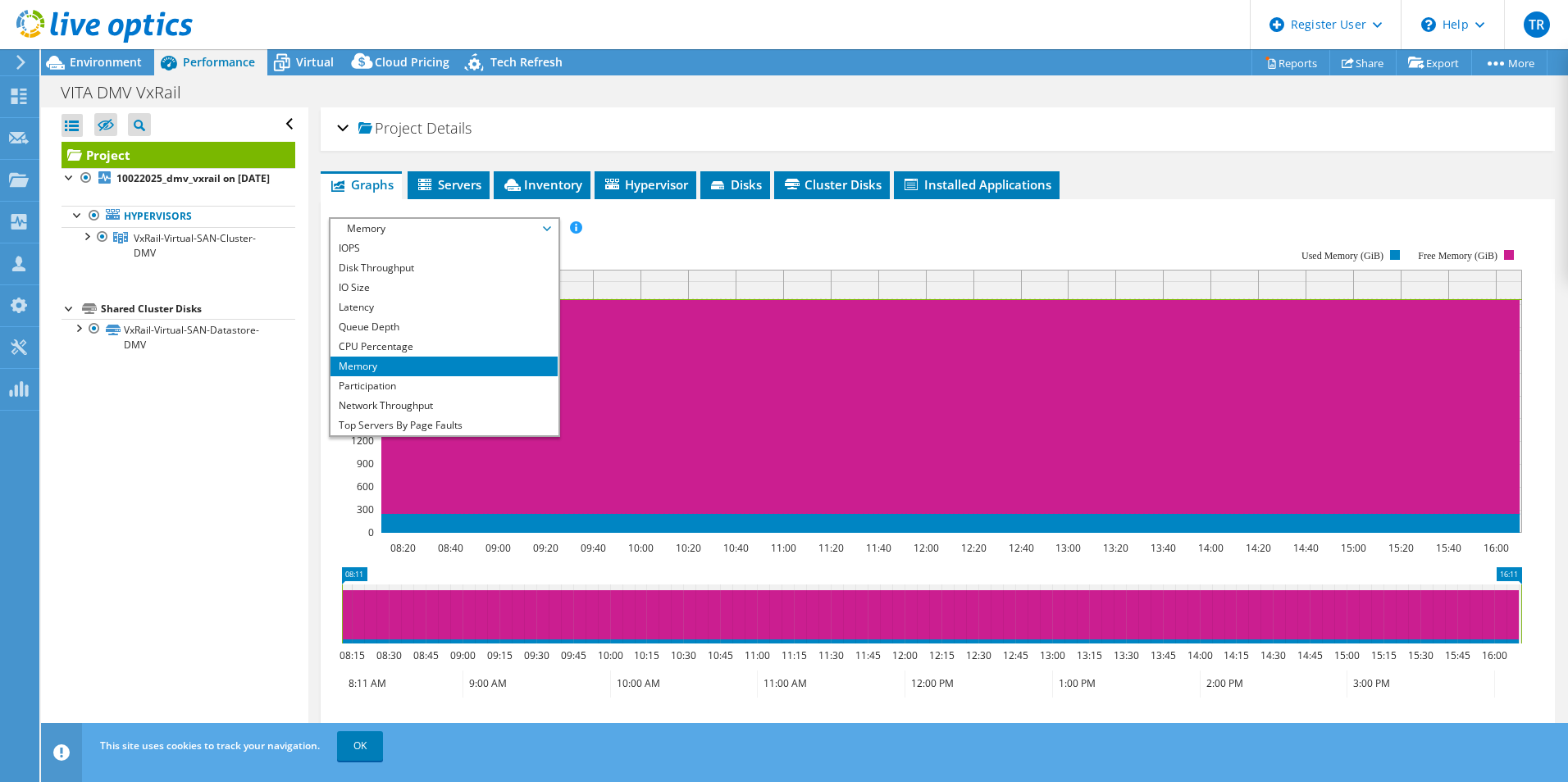
click at [473, 345] on li "CPU Percentage" at bounding box center [444, 347] width 227 height 19
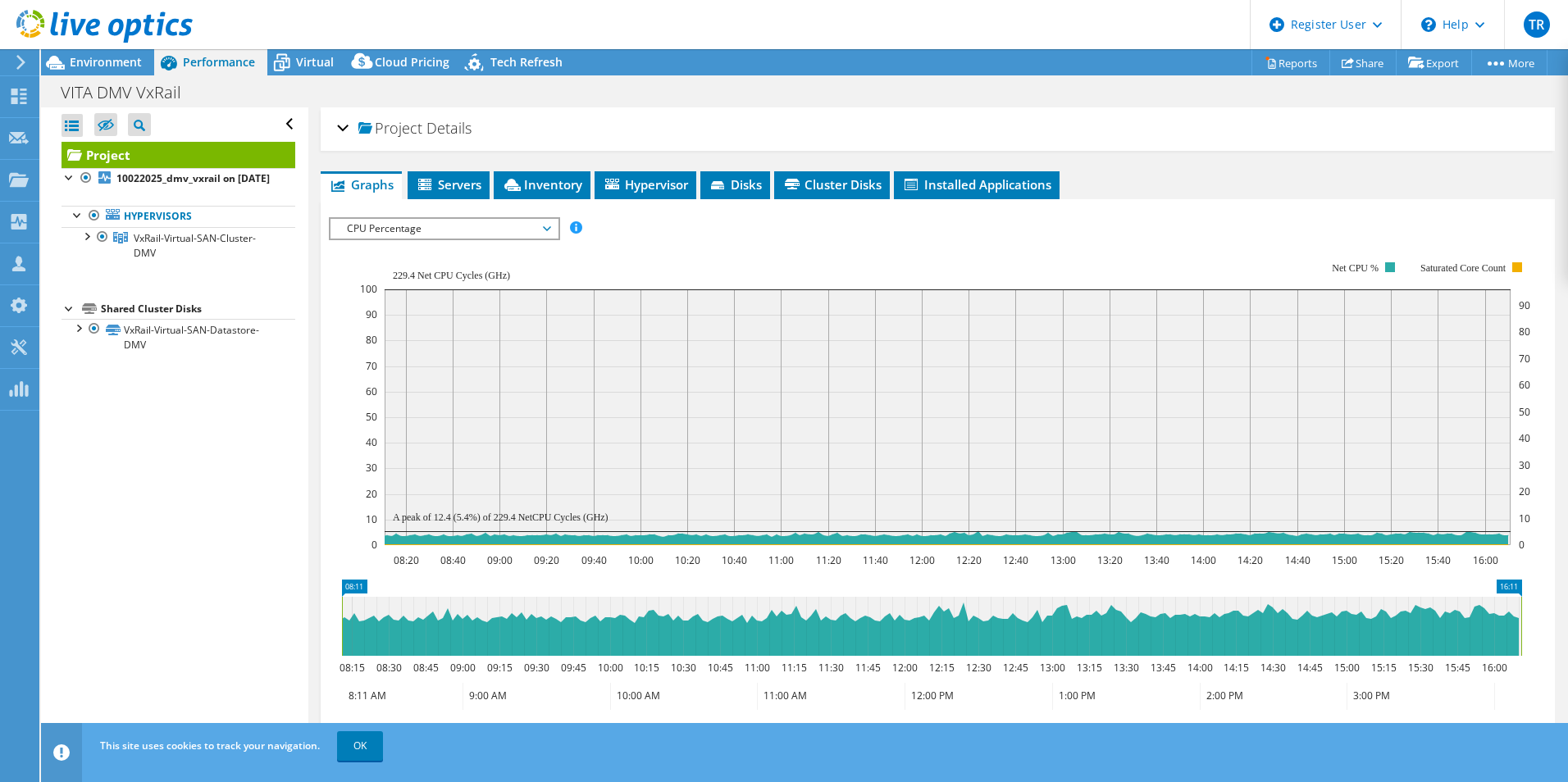
click at [122, 65] on span "Environment" at bounding box center [106, 61] width 72 height 16
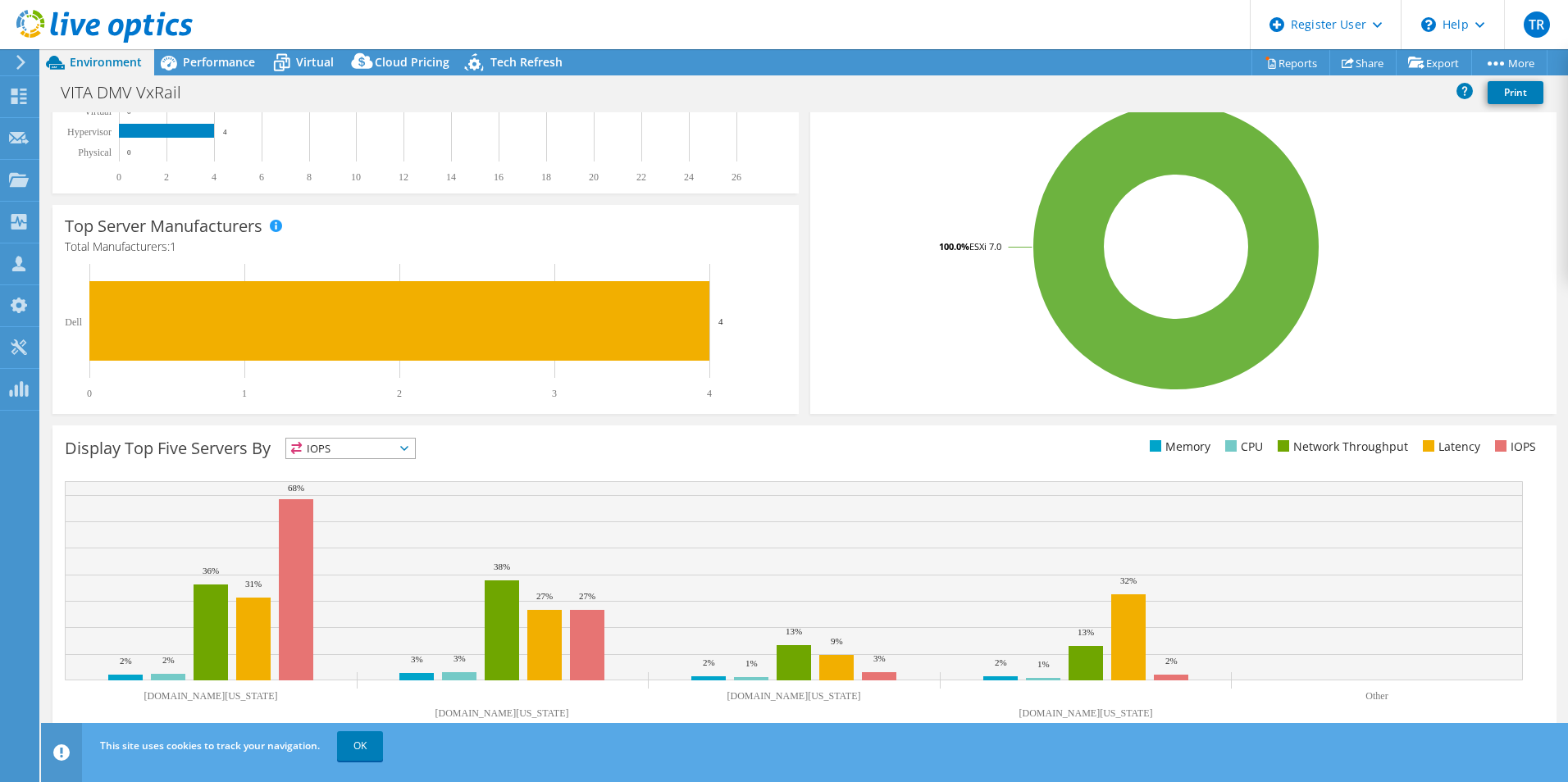
scroll to position [312, 0]
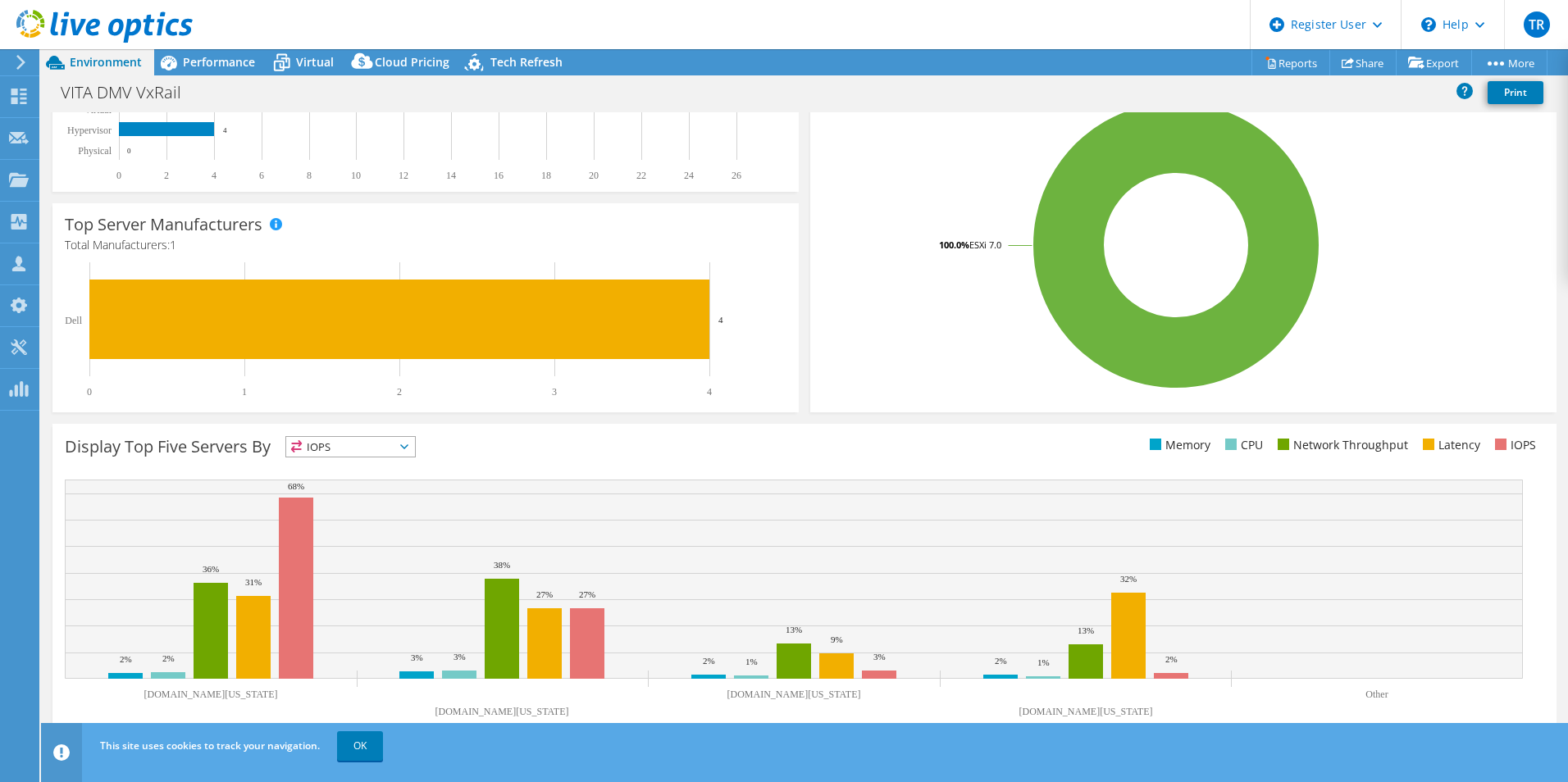
click at [364, 449] on span "IOPS" at bounding box center [350, 446] width 128 height 19
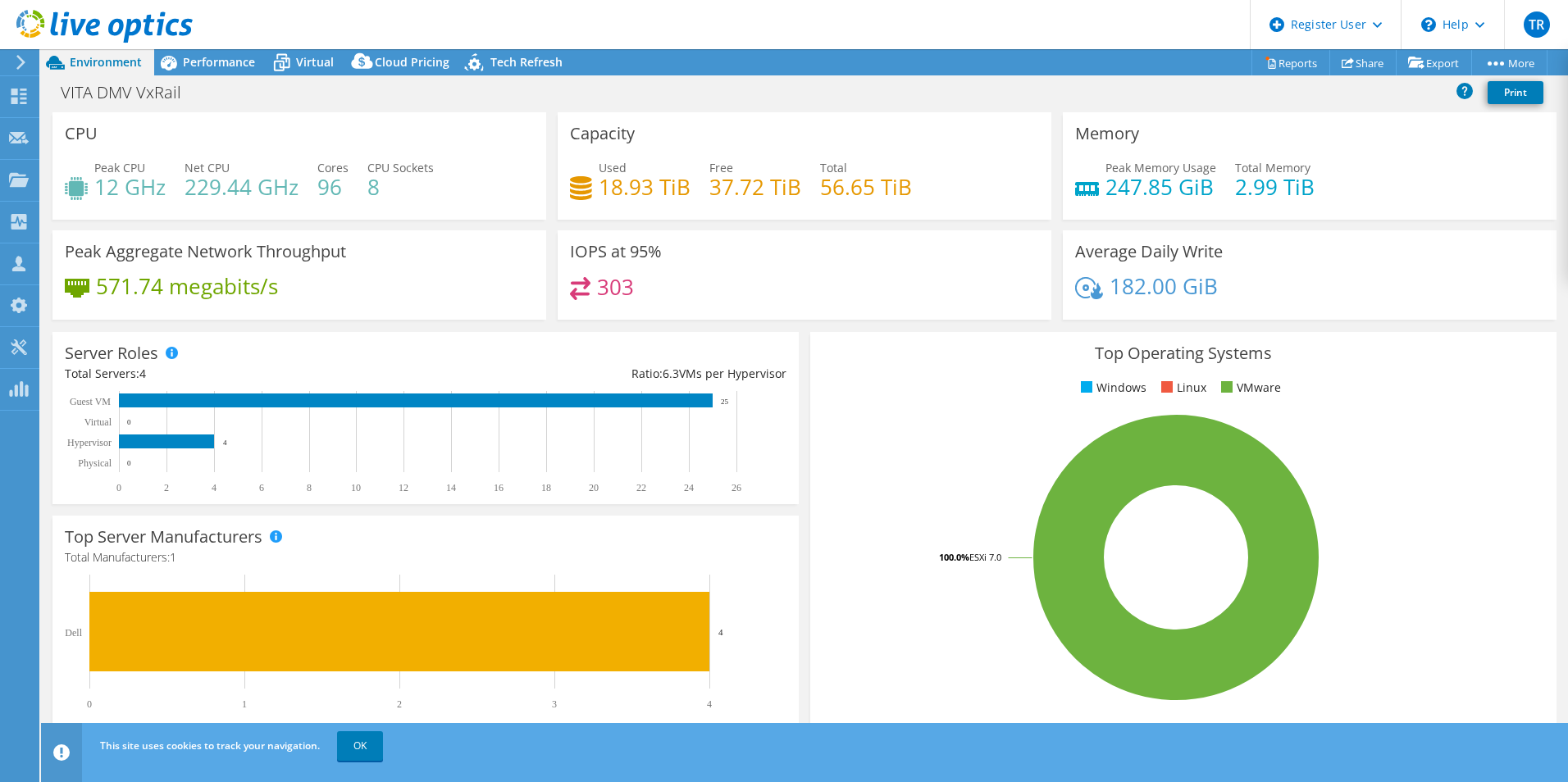
click at [327, 59] on span "Virtual" at bounding box center [315, 61] width 38 height 16
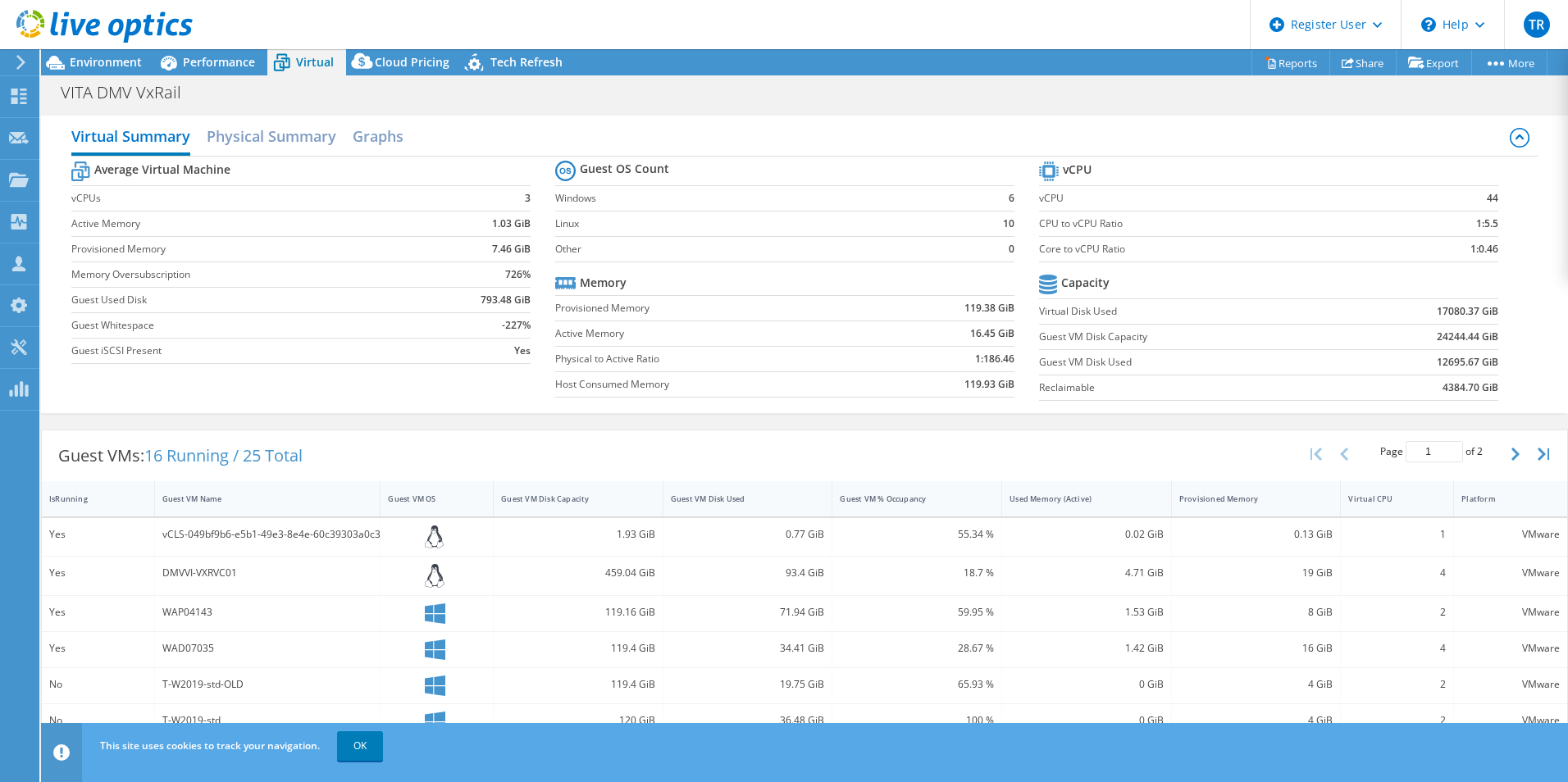
click at [1367, 504] on div "Virtual CPU" at bounding box center [1388, 499] width 92 height 25
click at [1380, 497] on div "Virtual CPU" at bounding box center [1388, 498] width 78 height 11
click at [301, 523] on div "DMVVI-VXRMGR01" at bounding box center [269, 538] width 227 height 39
click at [278, 145] on h2 "Physical Summary" at bounding box center [271, 136] width 129 height 33
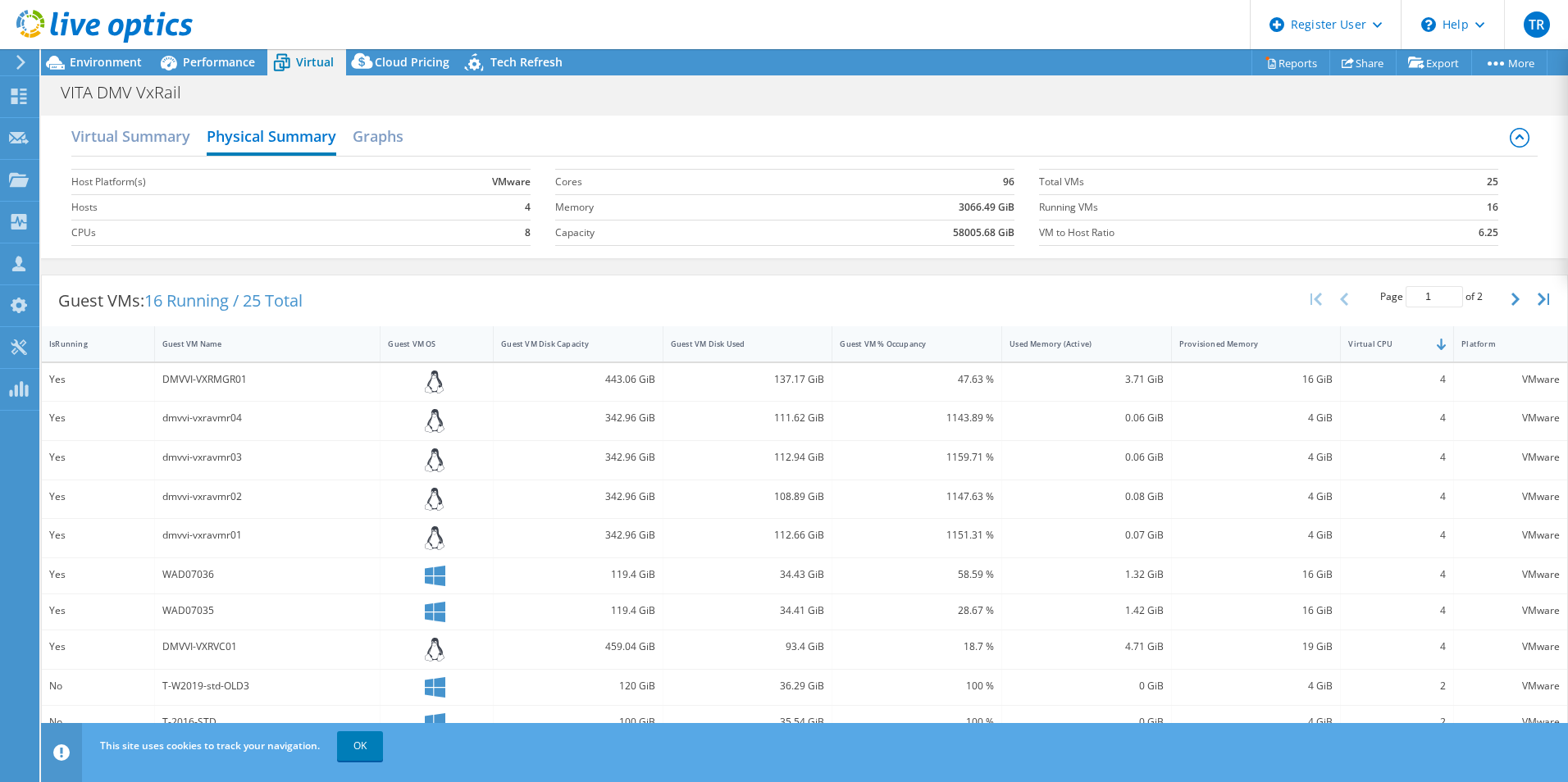
click at [127, 133] on h2 "Virtual Summary" at bounding box center [131, 136] width 119 height 33
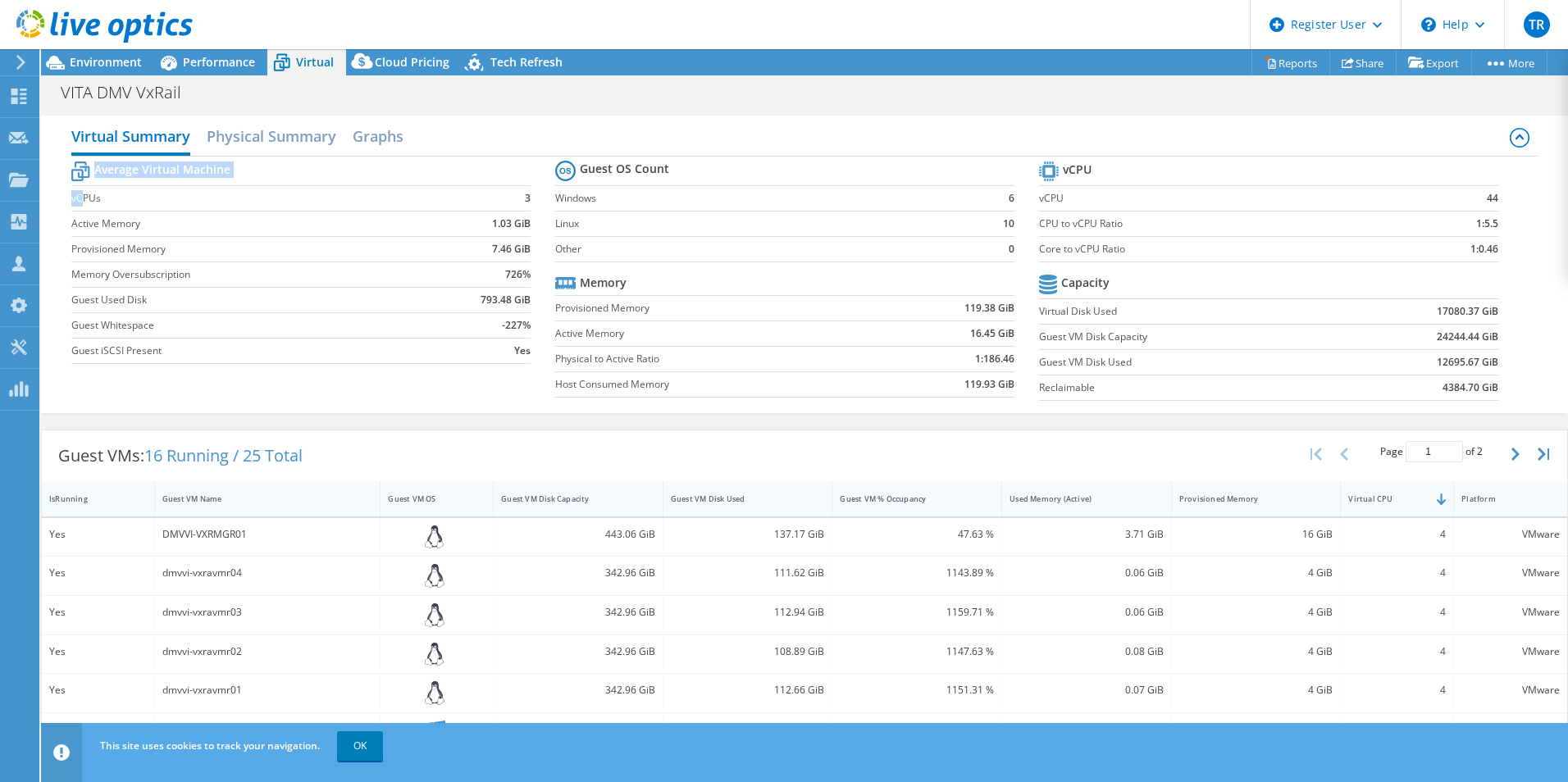
drag, startPoint x: 83, startPoint y: 199, endPoint x: 528, endPoint y: 199, distance: 445.0
click at [528, 199] on section "Average Virtual Machine vCPUs 3 Active Memory 1.03 GiB Provisioned Memory 7.46 …" at bounding box center [313, 265] width 484 height 215
click at [212, 70] on div "Performance" at bounding box center [211, 62] width 113 height 26
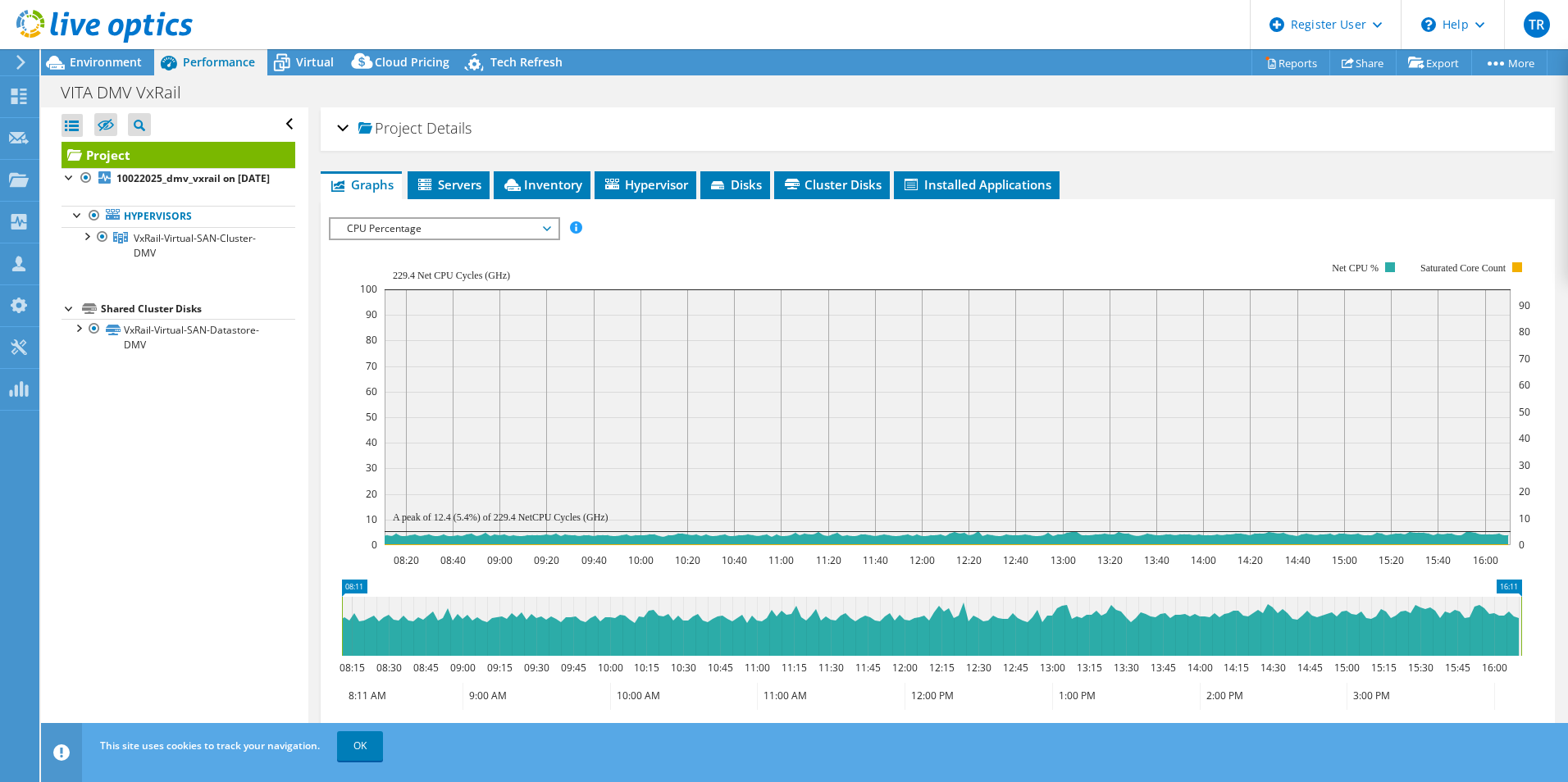
click at [327, 65] on span "Virtual" at bounding box center [315, 61] width 38 height 16
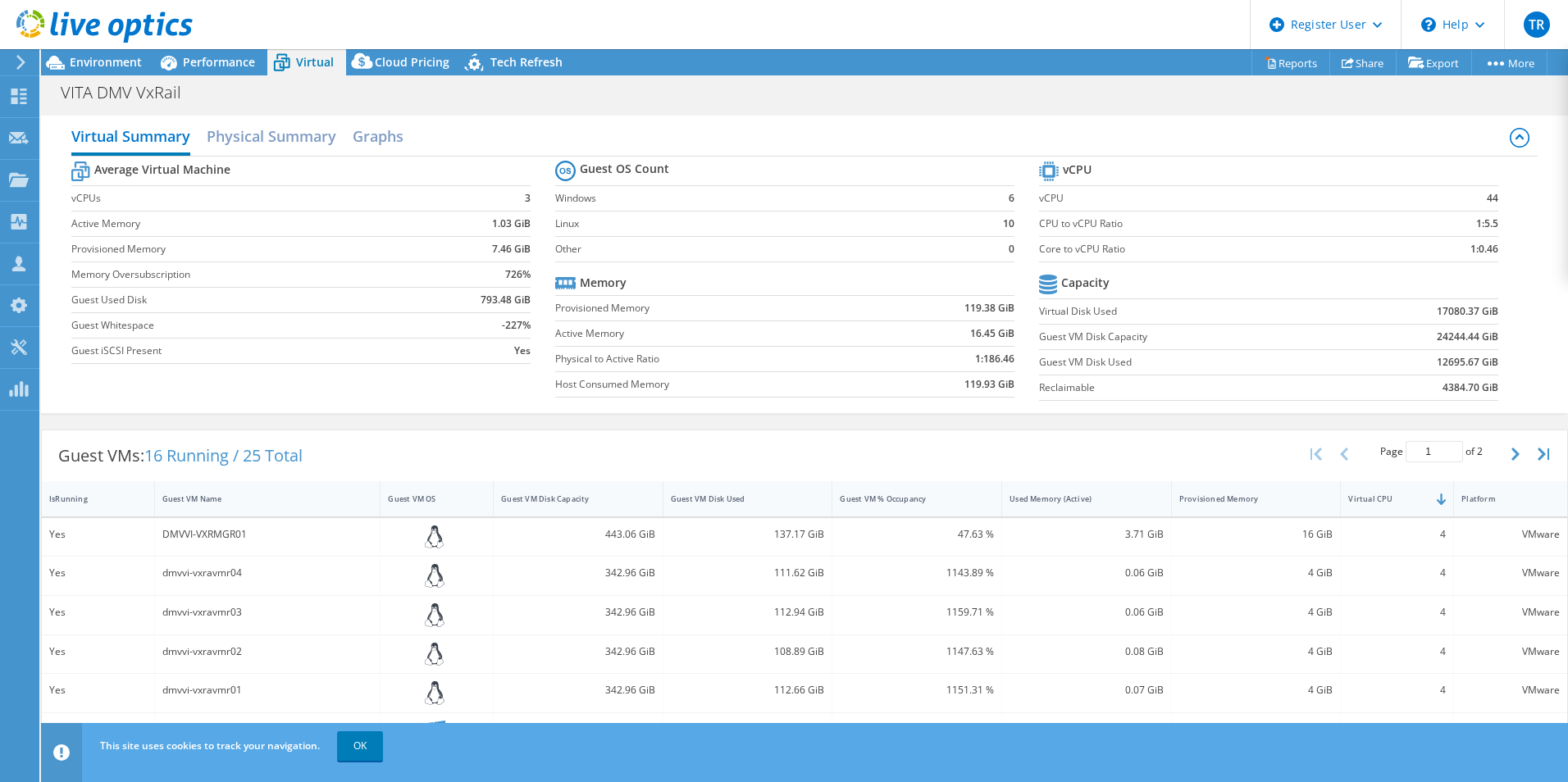
click at [290, 125] on h2 "Physical Summary" at bounding box center [271, 136] width 129 height 33
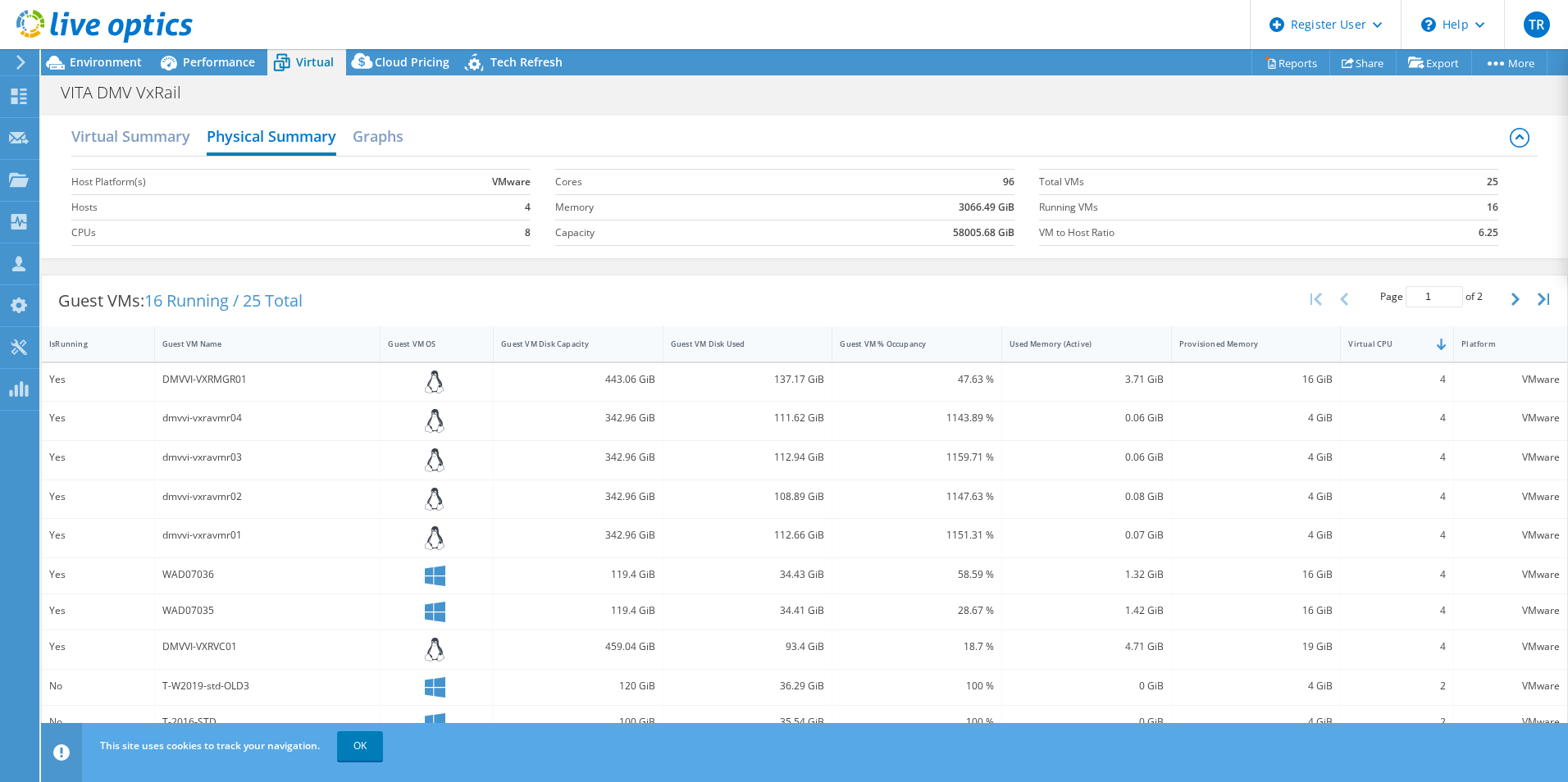
drag, startPoint x: 156, startPoint y: 135, endPoint x: 165, endPoint y: 138, distance: 9.5
click at [156, 135] on h2 "Virtual Summary" at bounding box center [131, 136] width 119 height 33
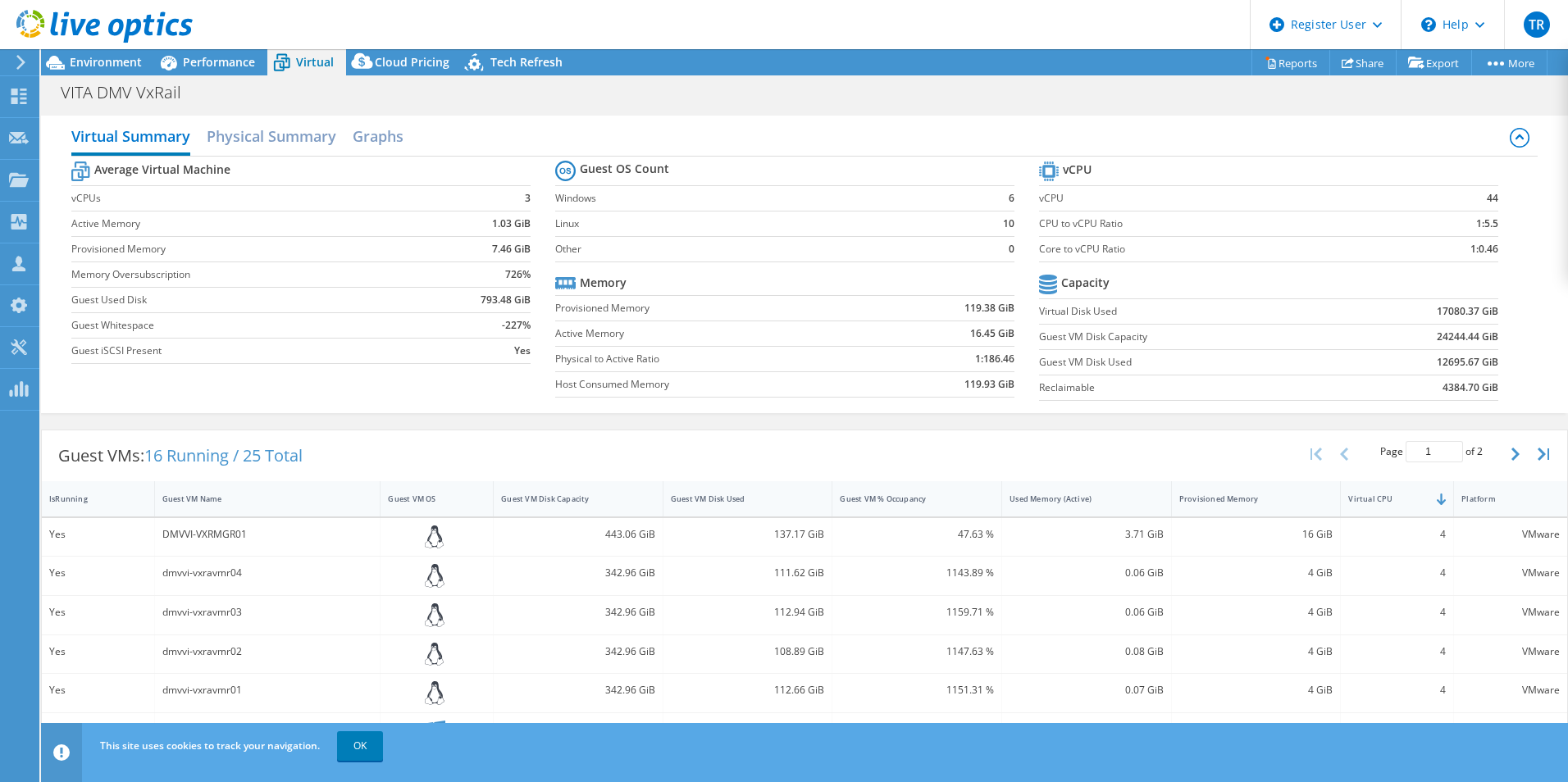
click at [253, 140] on h2 "Physical Summary" at bounding box center [271, 136] width 129 height 33
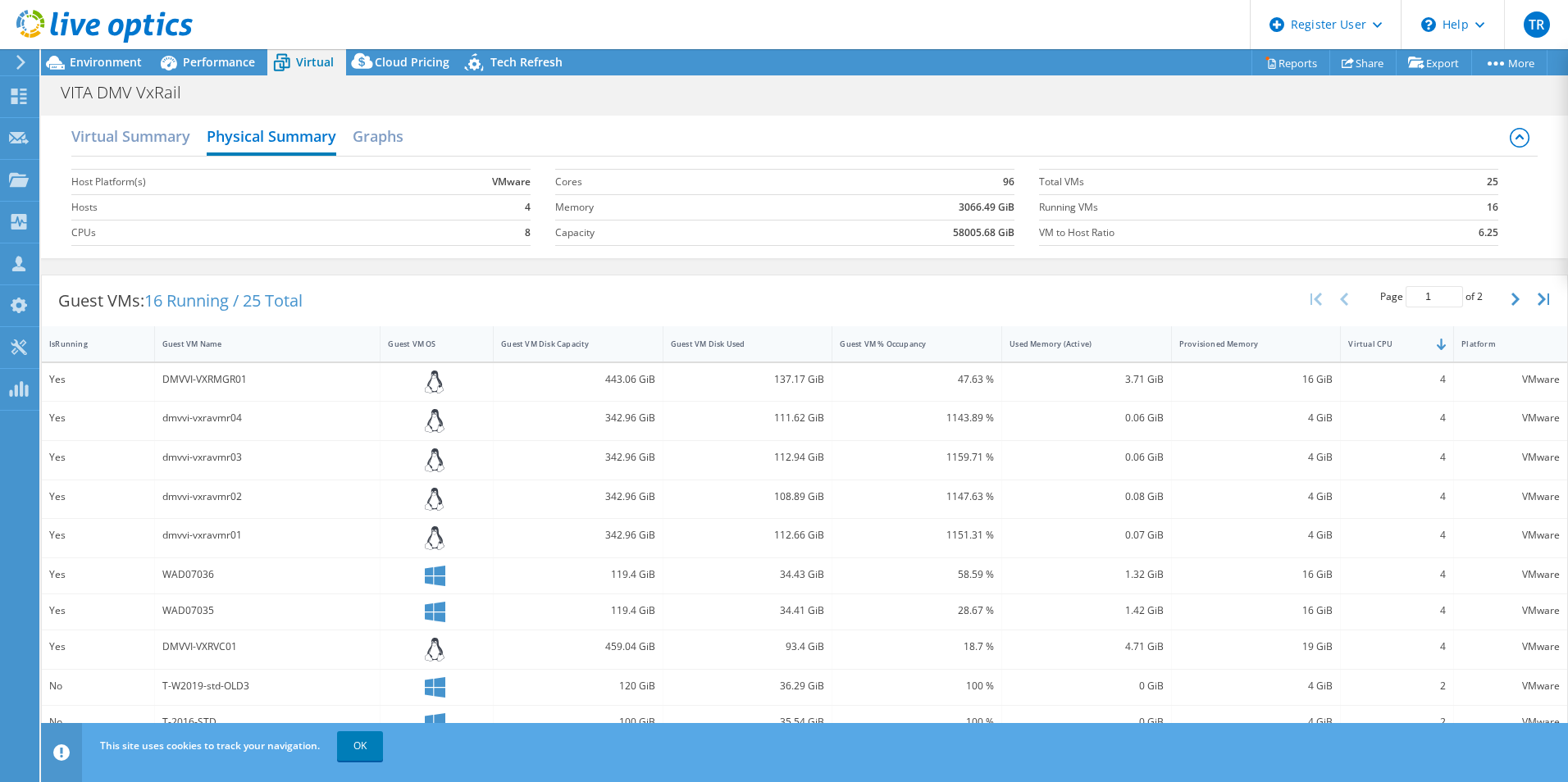
click at [173, 140] on h2 "Virtual Summary" at bounding box center [131, 136] width 119 height 33
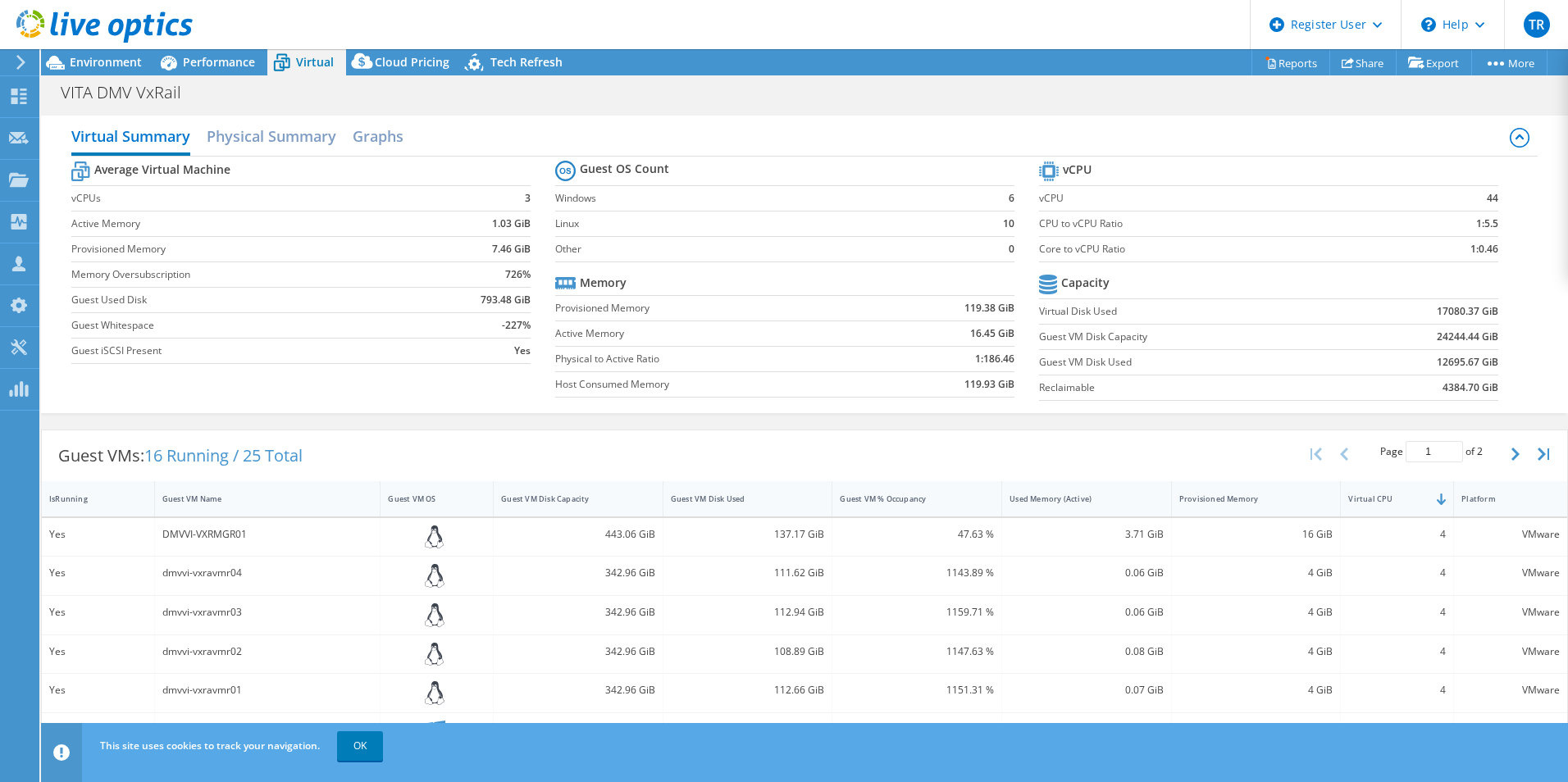
click at [292, 138] on h2 "Physical Summary" at bounding box center [271, 136] width 129 height 33
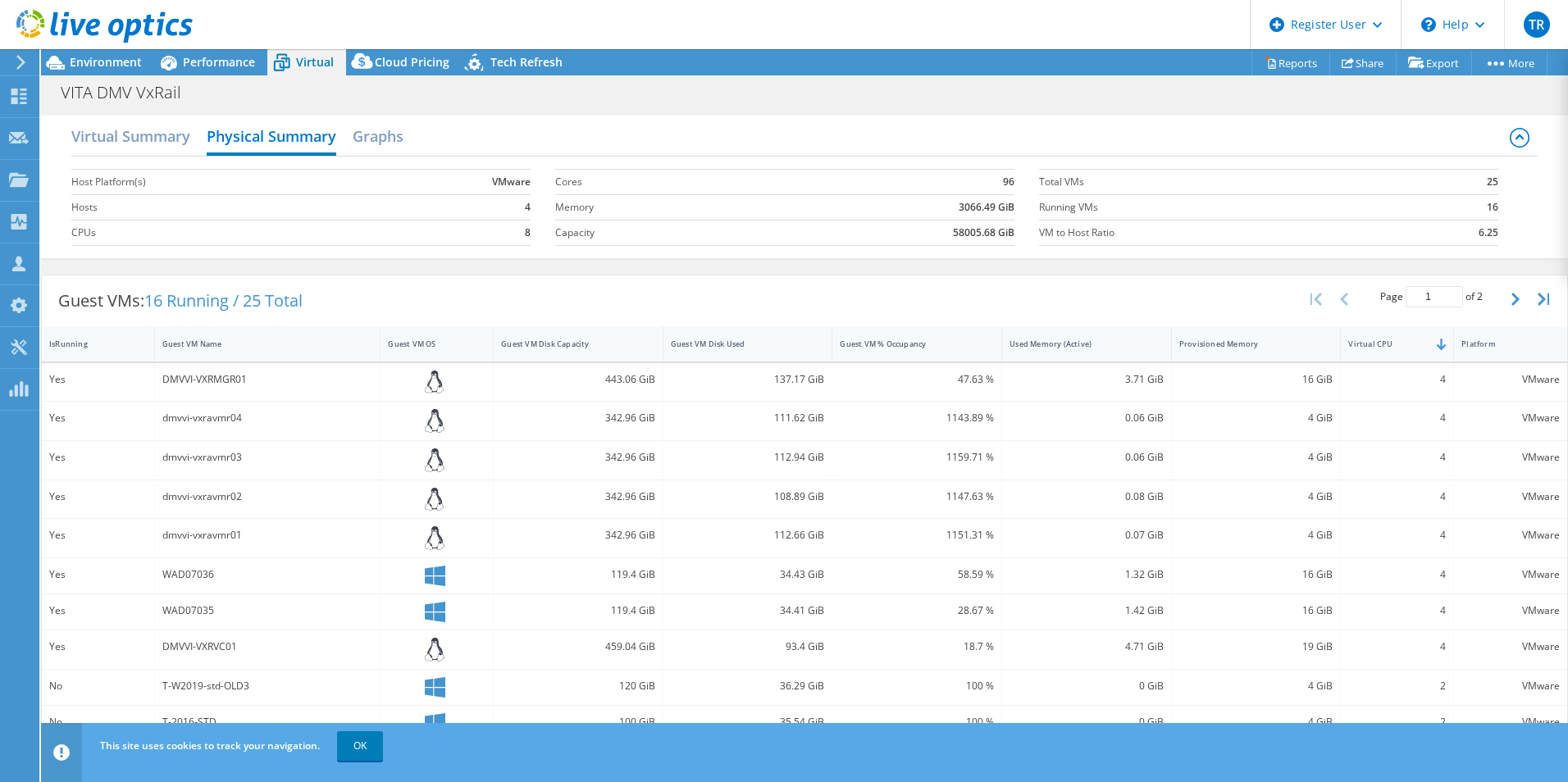
click at [147, 143] on h2 "Virtual Summary" at bounding box center [131, 136] width 119 height 33
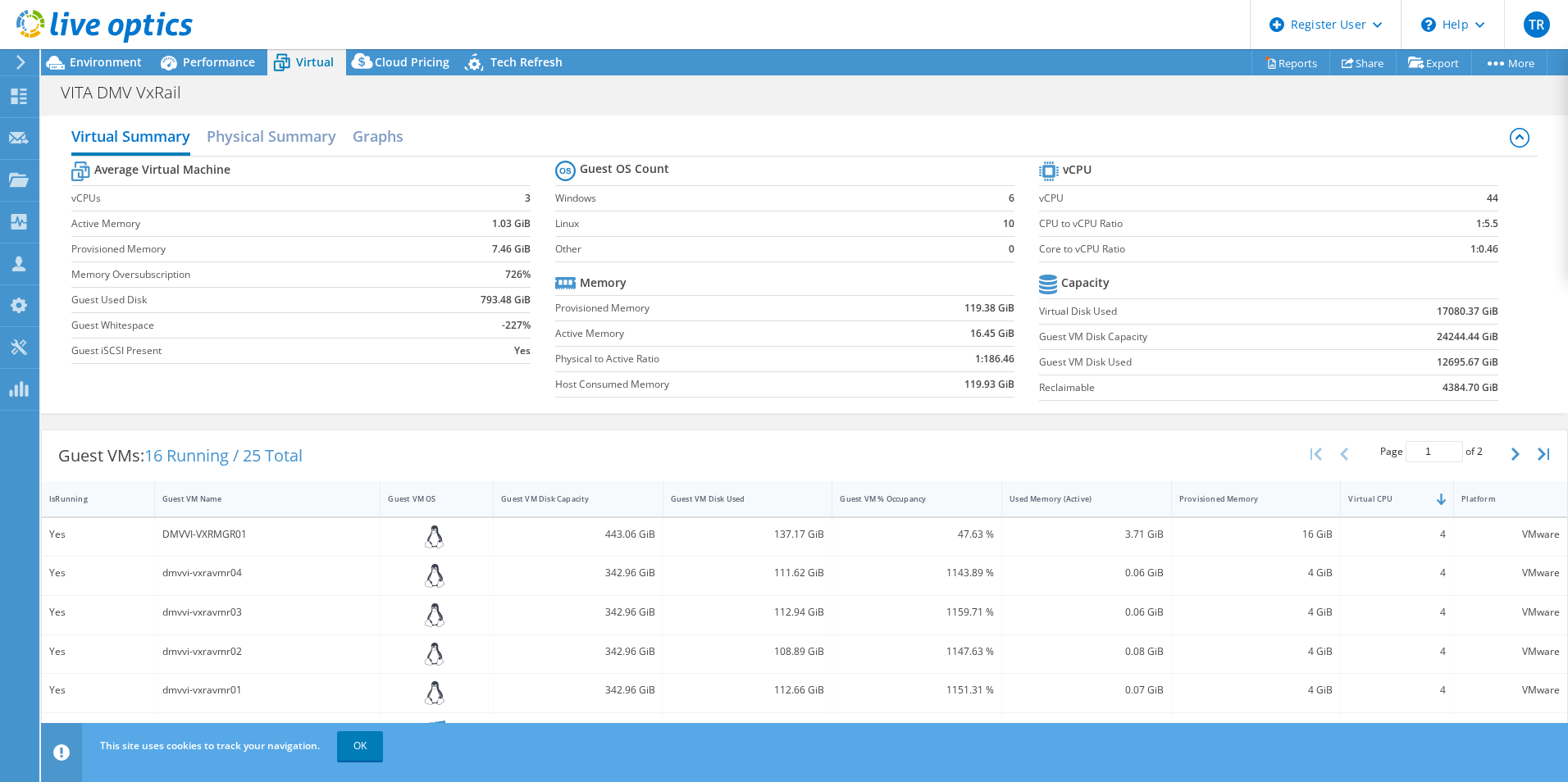
scroll to position [338, 0]
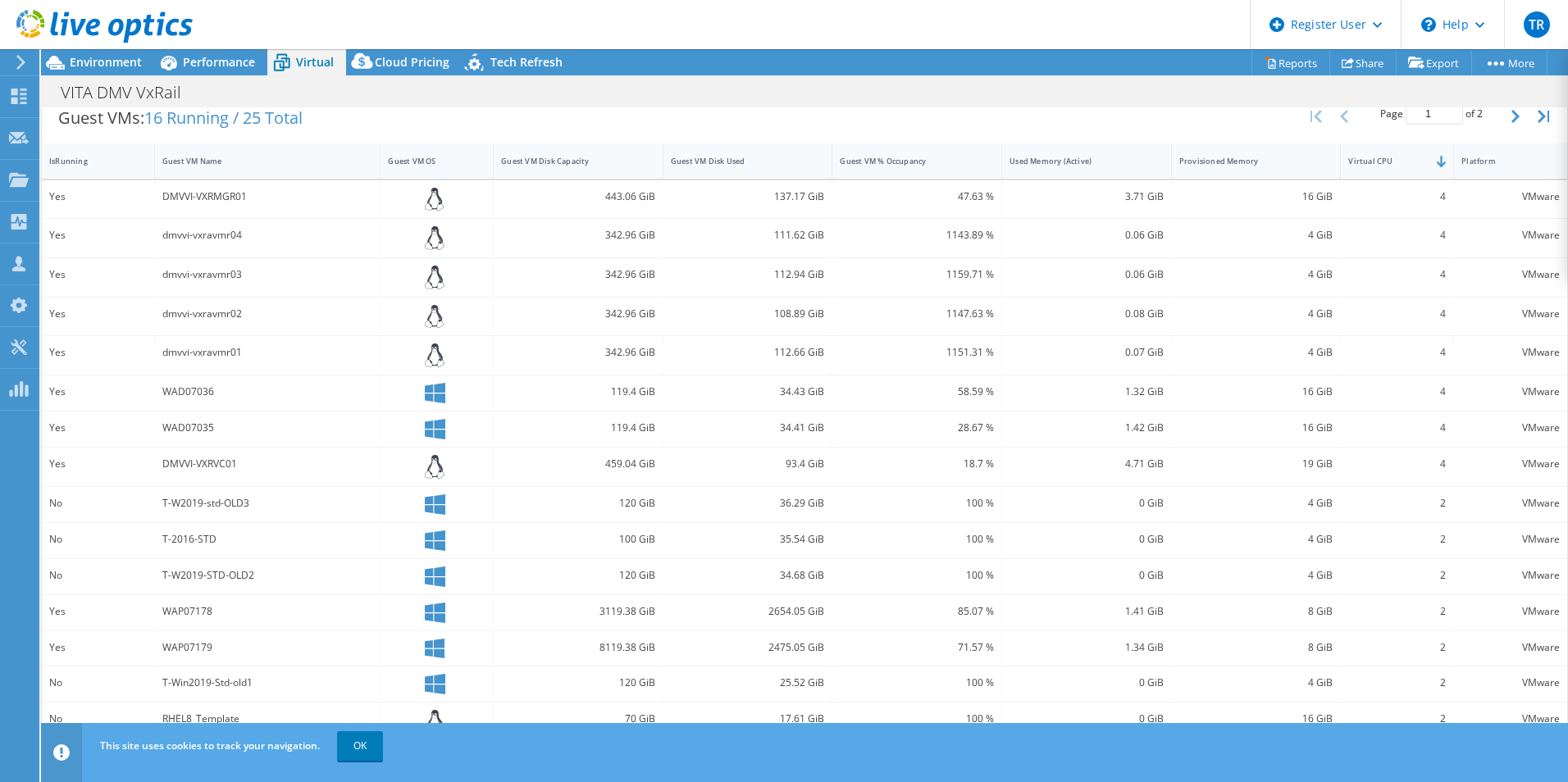
click at [214, 61] on span "Performance" at bounding box center [219, 61] width 72 height 16
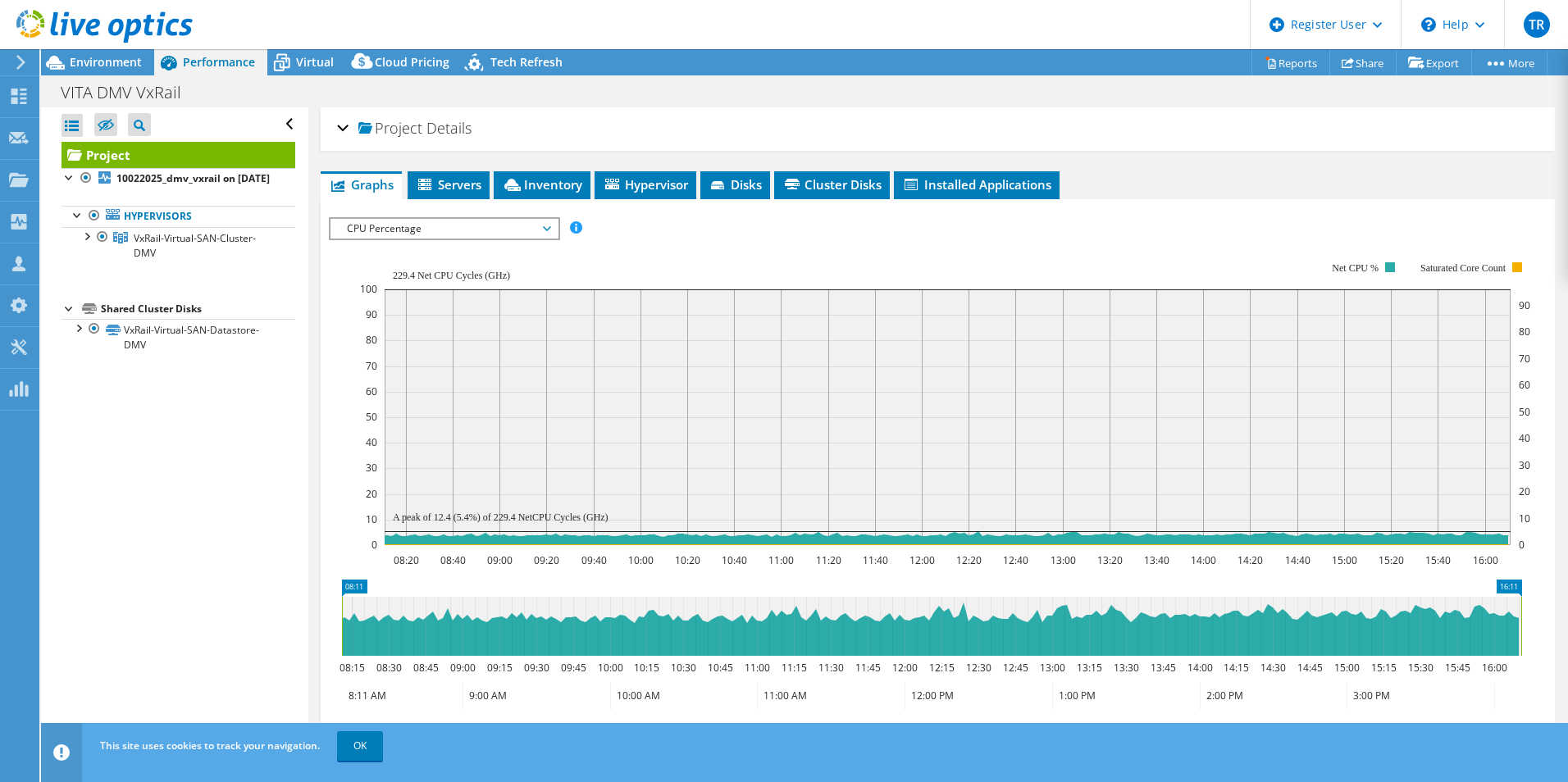
click at [473, 217] on div "CPU Percentage IOPS Disk Throughput IO Size Latency Queue Depth CPU Percentage …" at bounding box center [445, 228] width 232 height 23
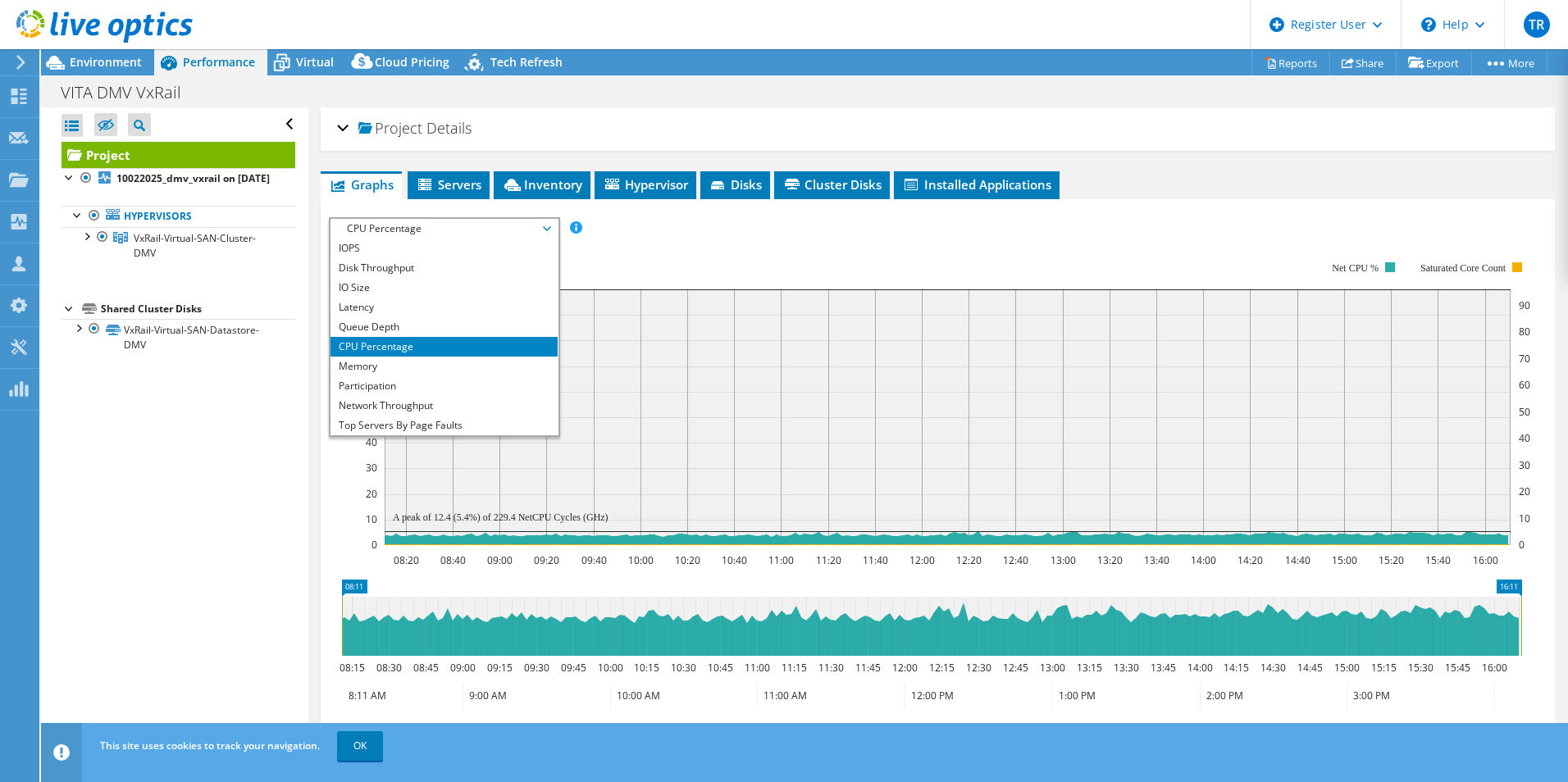
click at [450, 362] on li "Memory" at bounding box center [444, 366] width 227 height 19
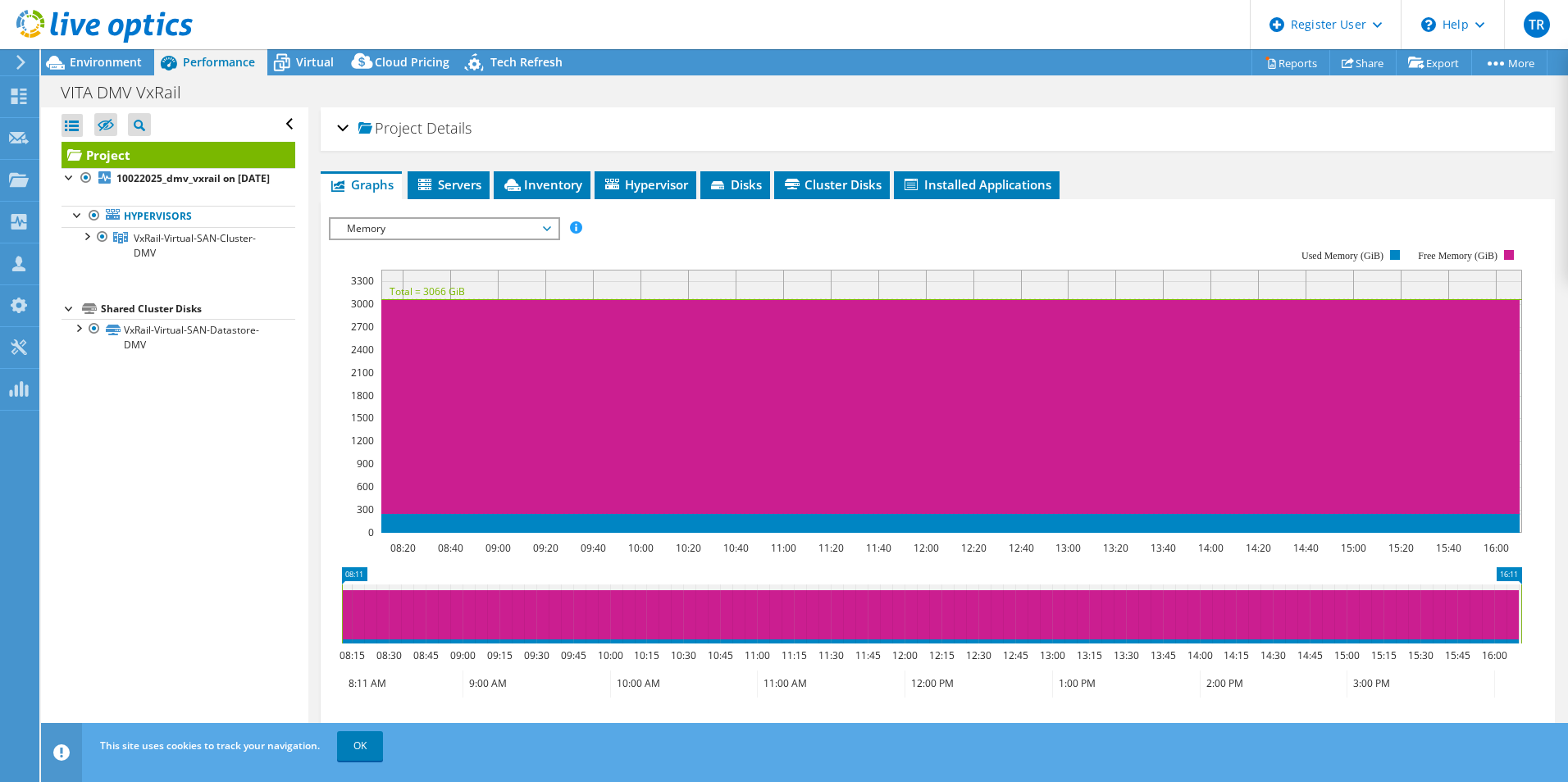
click at [524, 231] on span "Memory" at bounding box center [444, 228] width 211 height 19
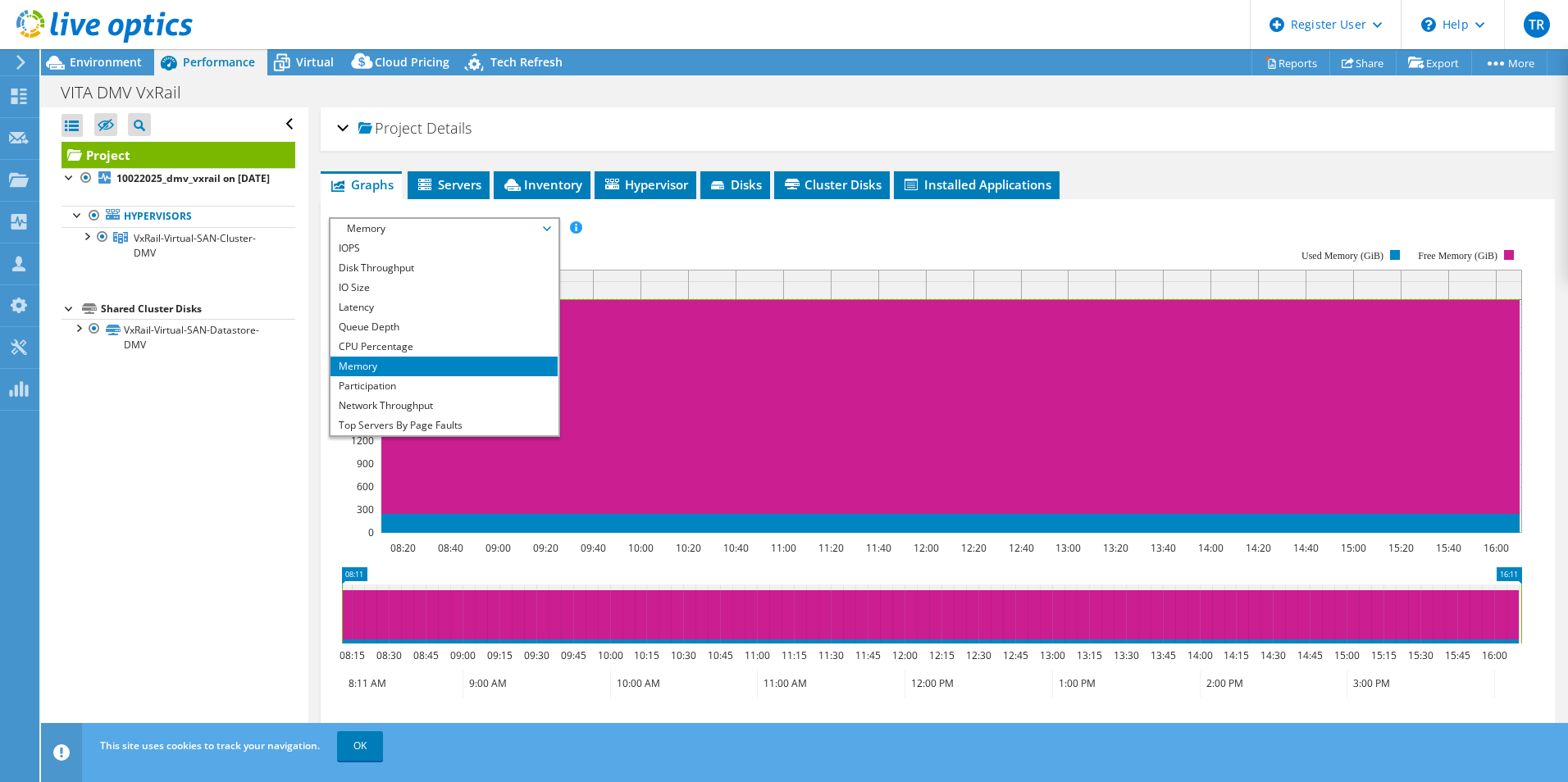
click at [392, 248] on li "IOPS" at bounding box center [444, 248] width 227 height 19
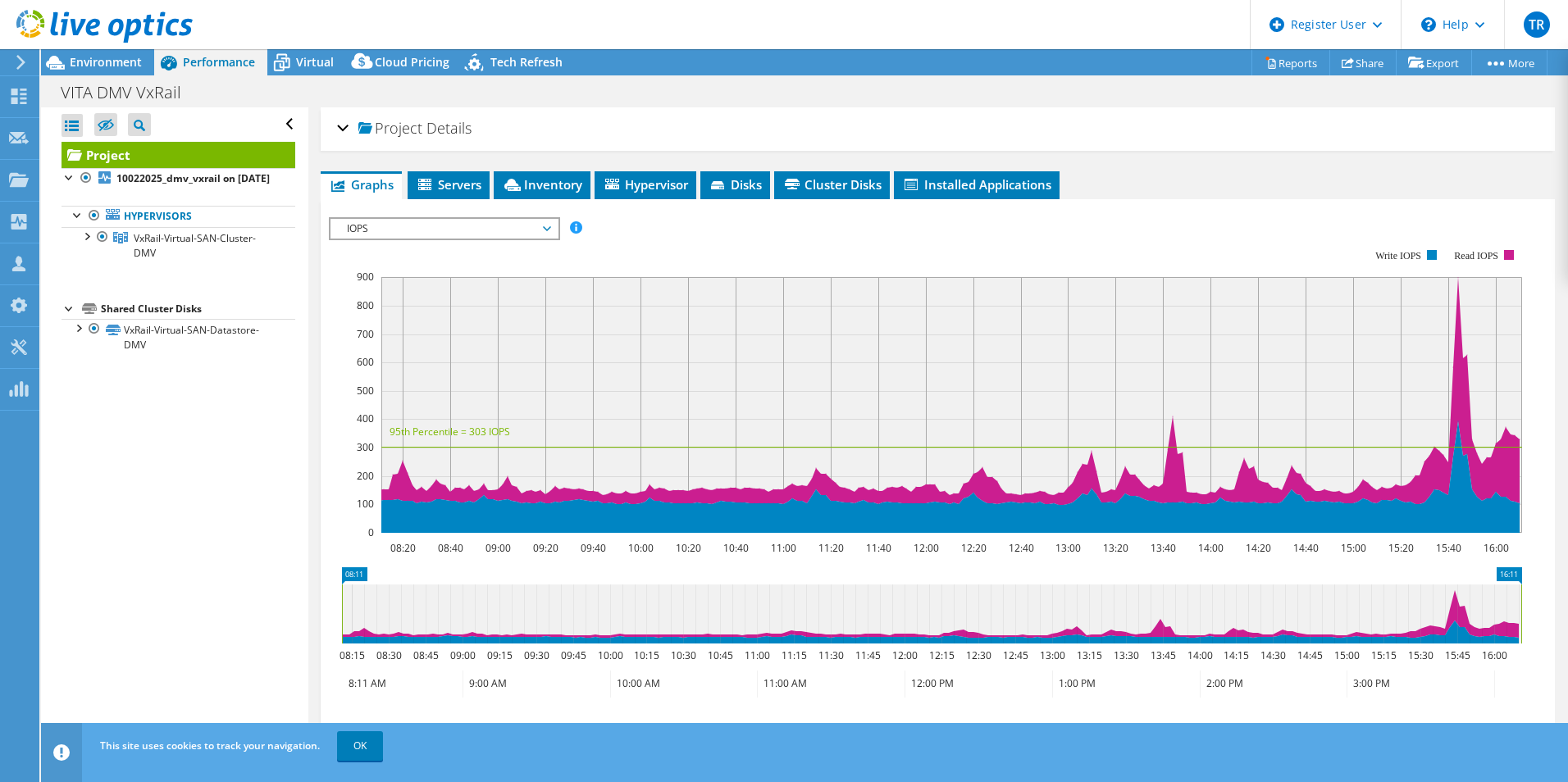
click at [107, 58] on span "Environment" at bounding box center [106, 61] width 72 height 16
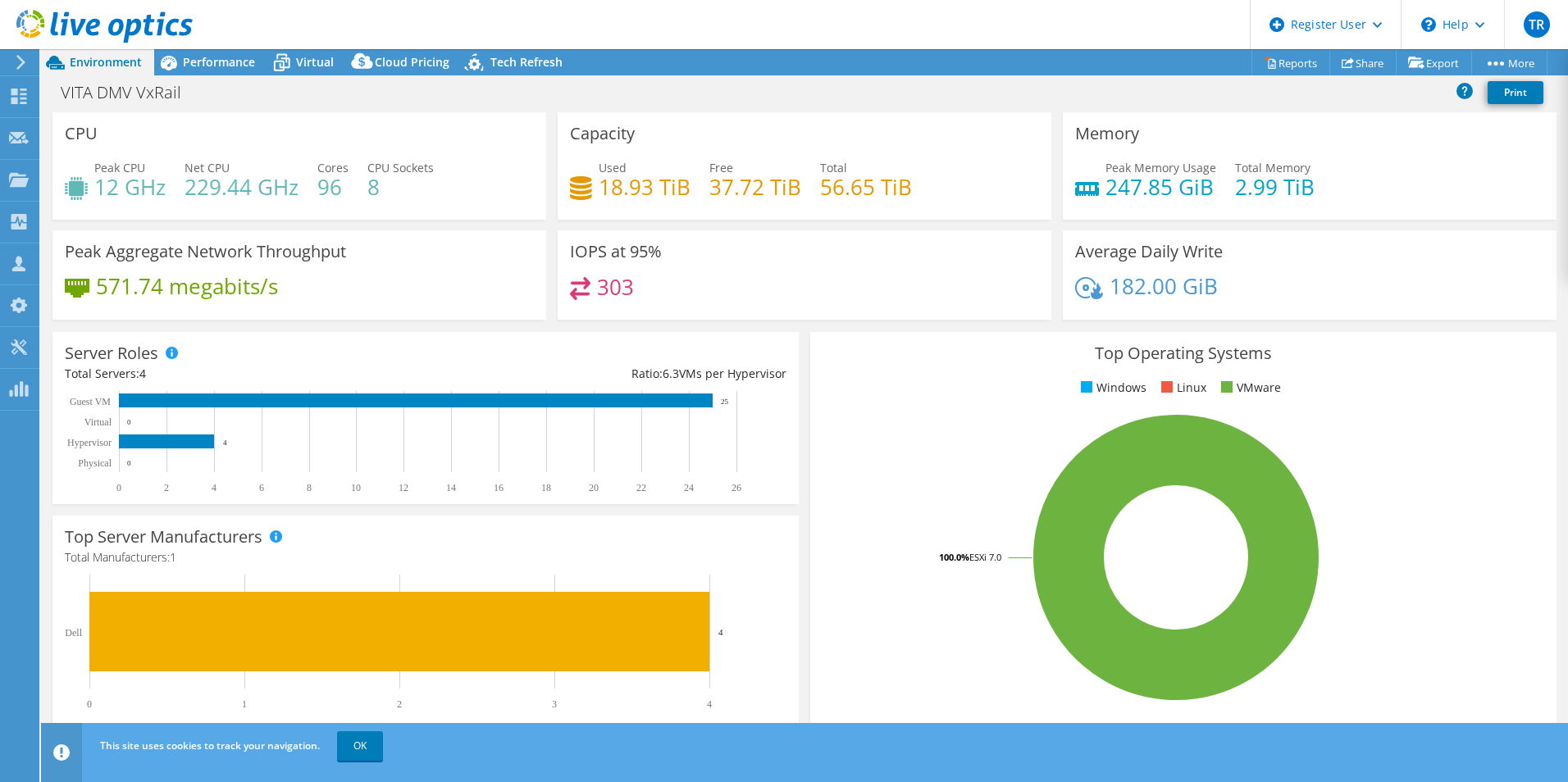
click at [244, 56] on span "Performance" at bounding box center [219, 61] width 72 height 16
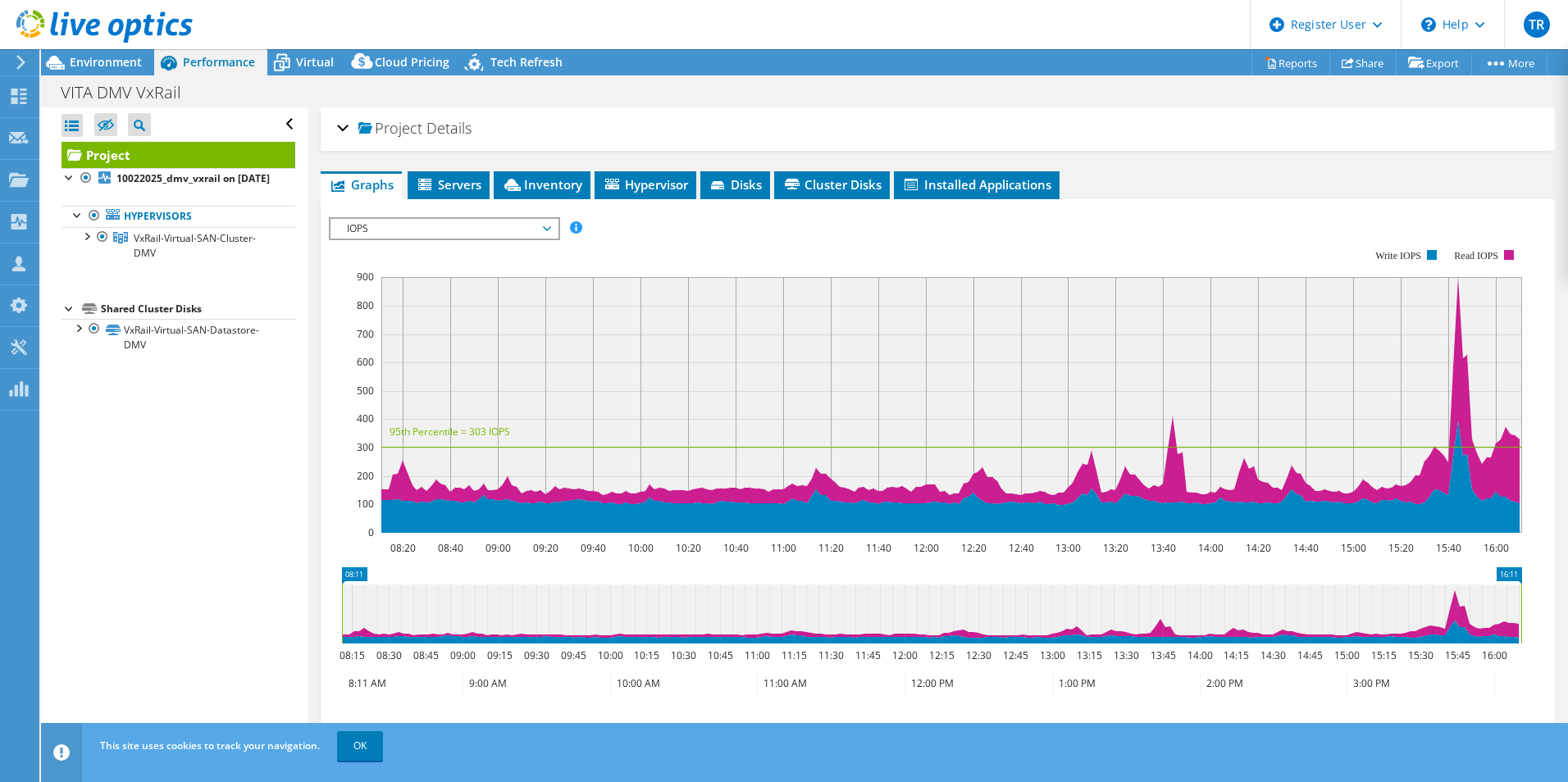
click at [515, 230] on span "IOPS" at bounding box center [444, 228] width 211 height 19
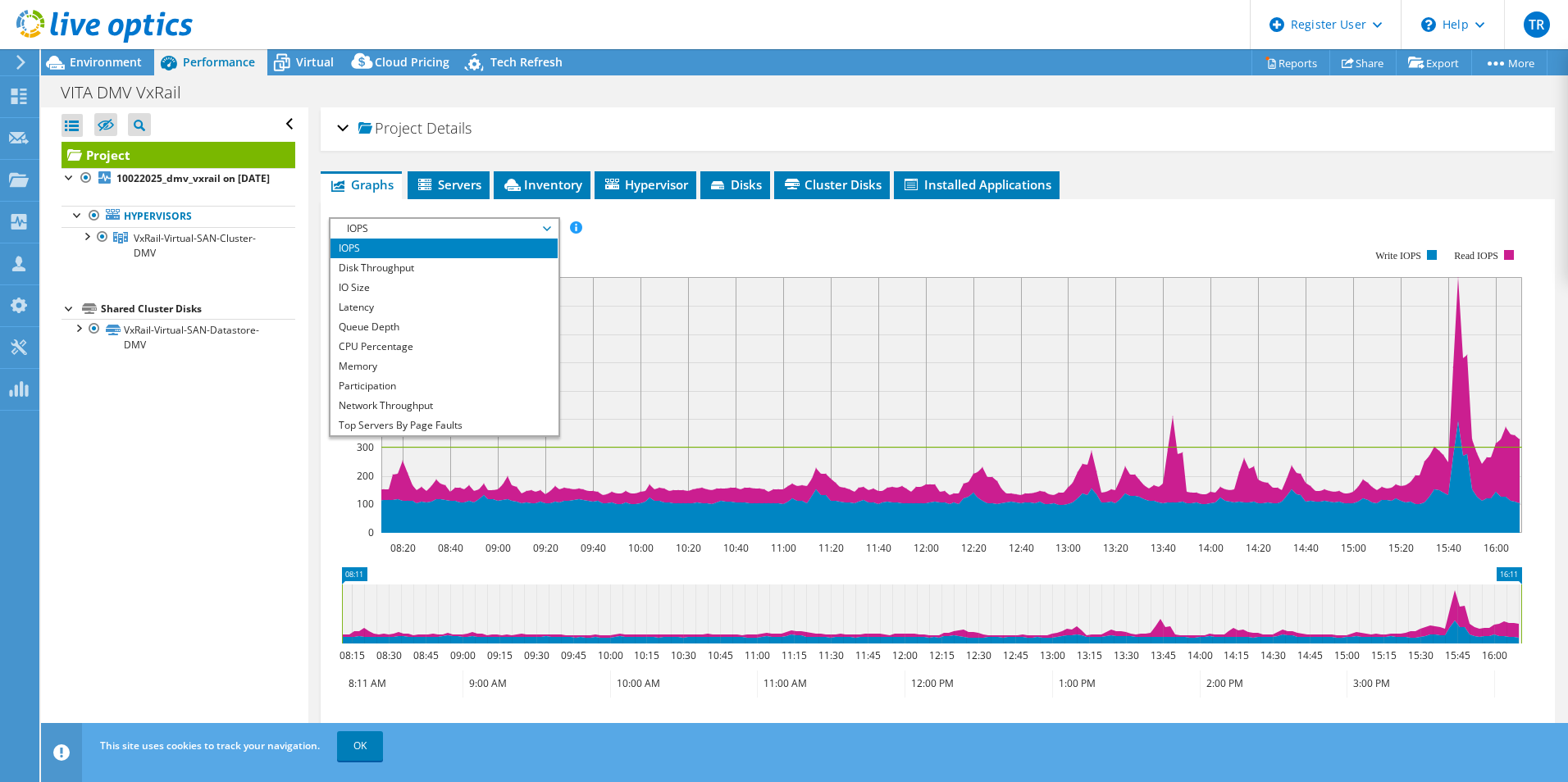
click at [967, 227] on rect at bounding box center [926, 391] width 1194 height 328
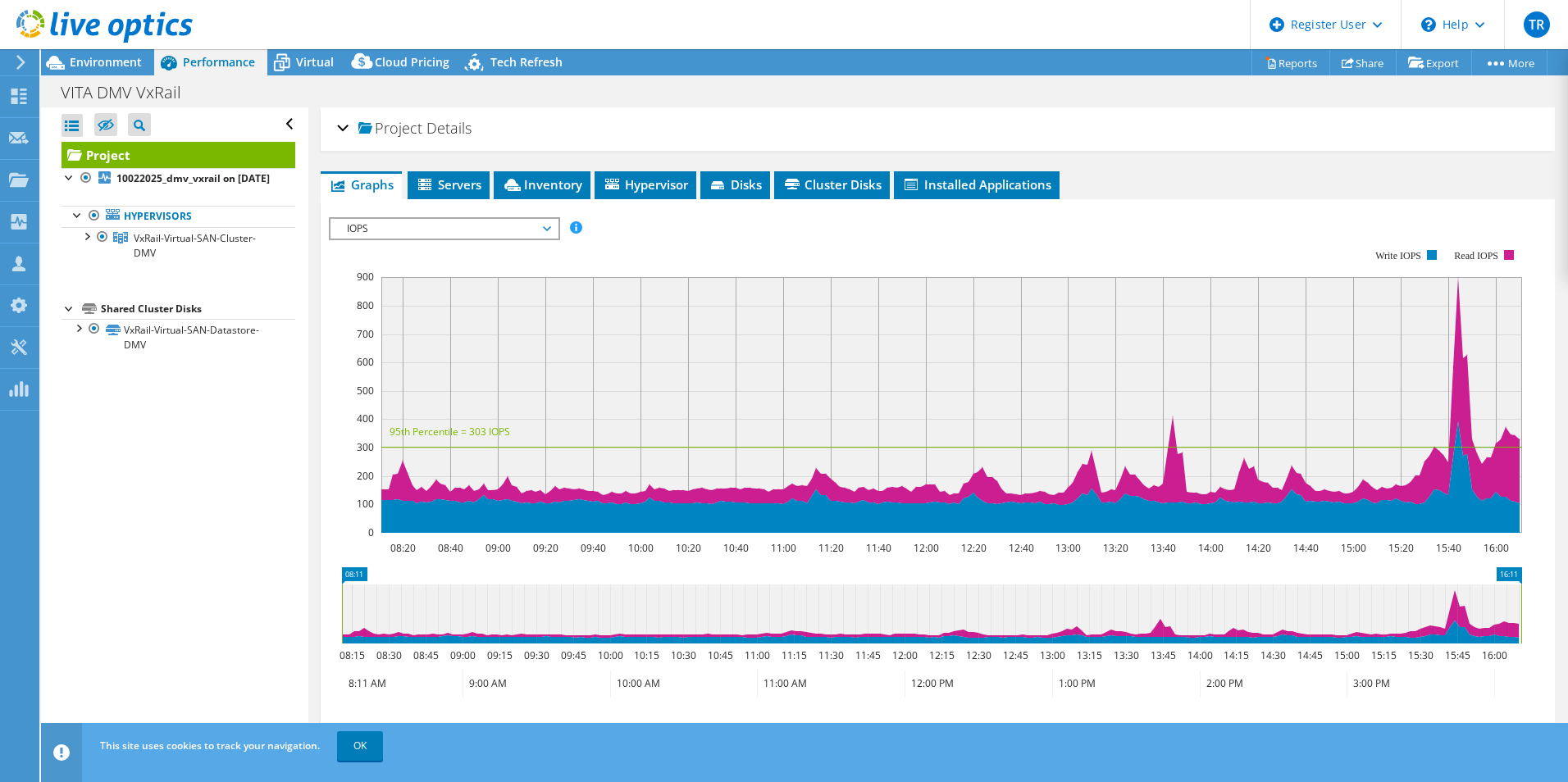
click at [451, 176] on span "Servers" at bounding box center [448, 185] width 65 height 17
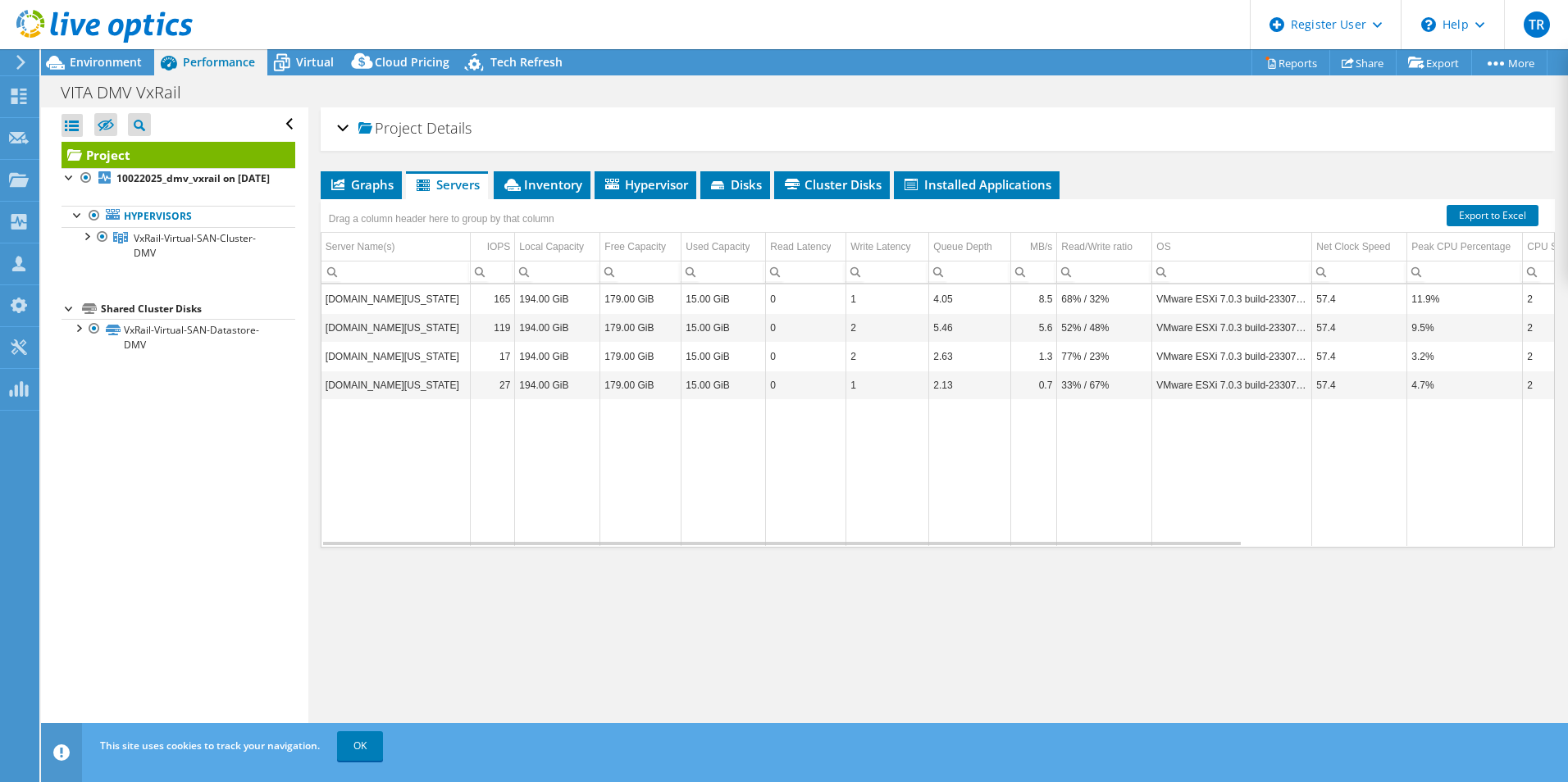
click at [553, 174] on li "Inventory" at bounding box center [541, 185] width 97 height 28
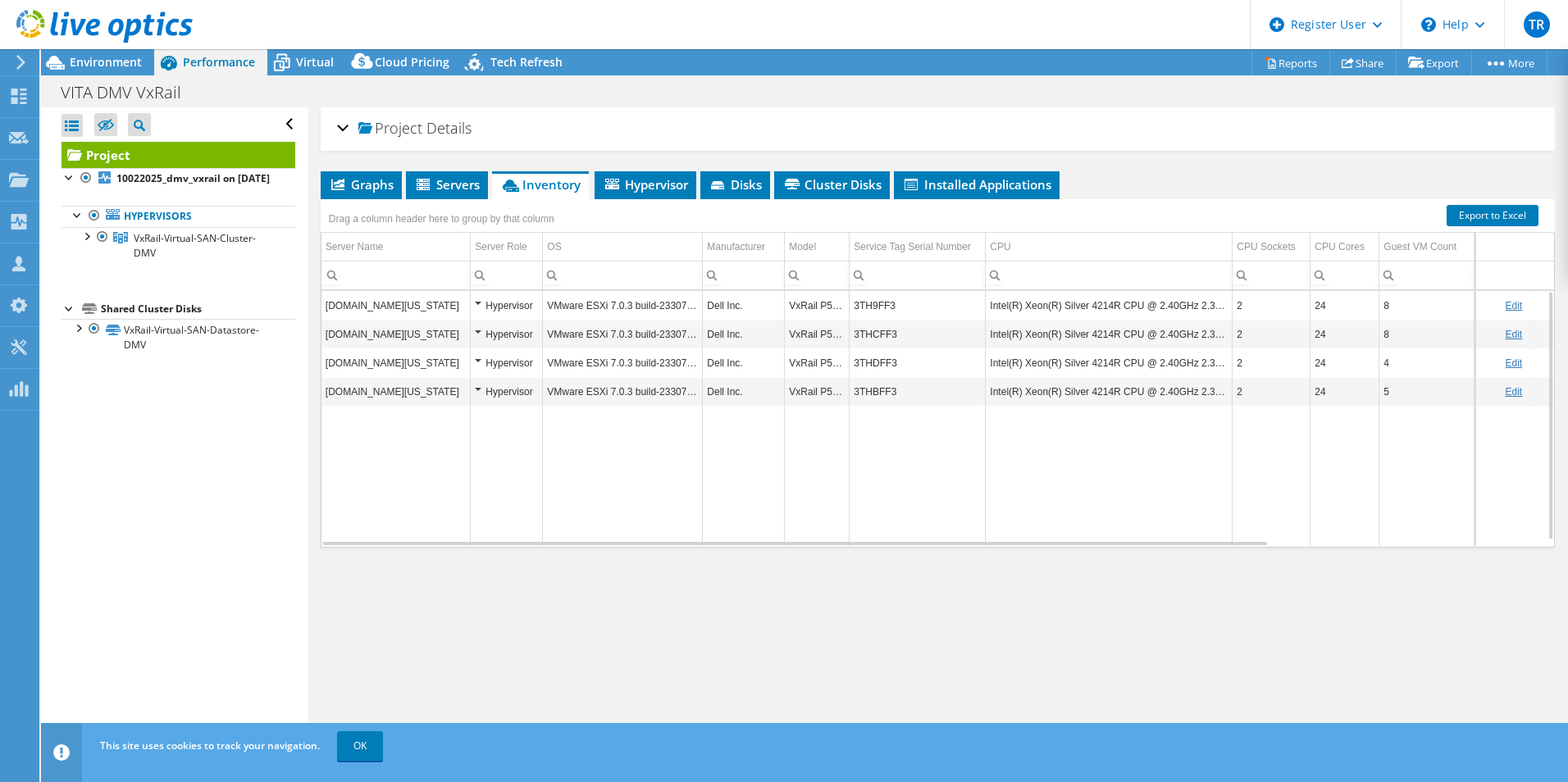
click at [381, 180] on span "Graphs" at bounding box center [361, 185] width 65 height 17
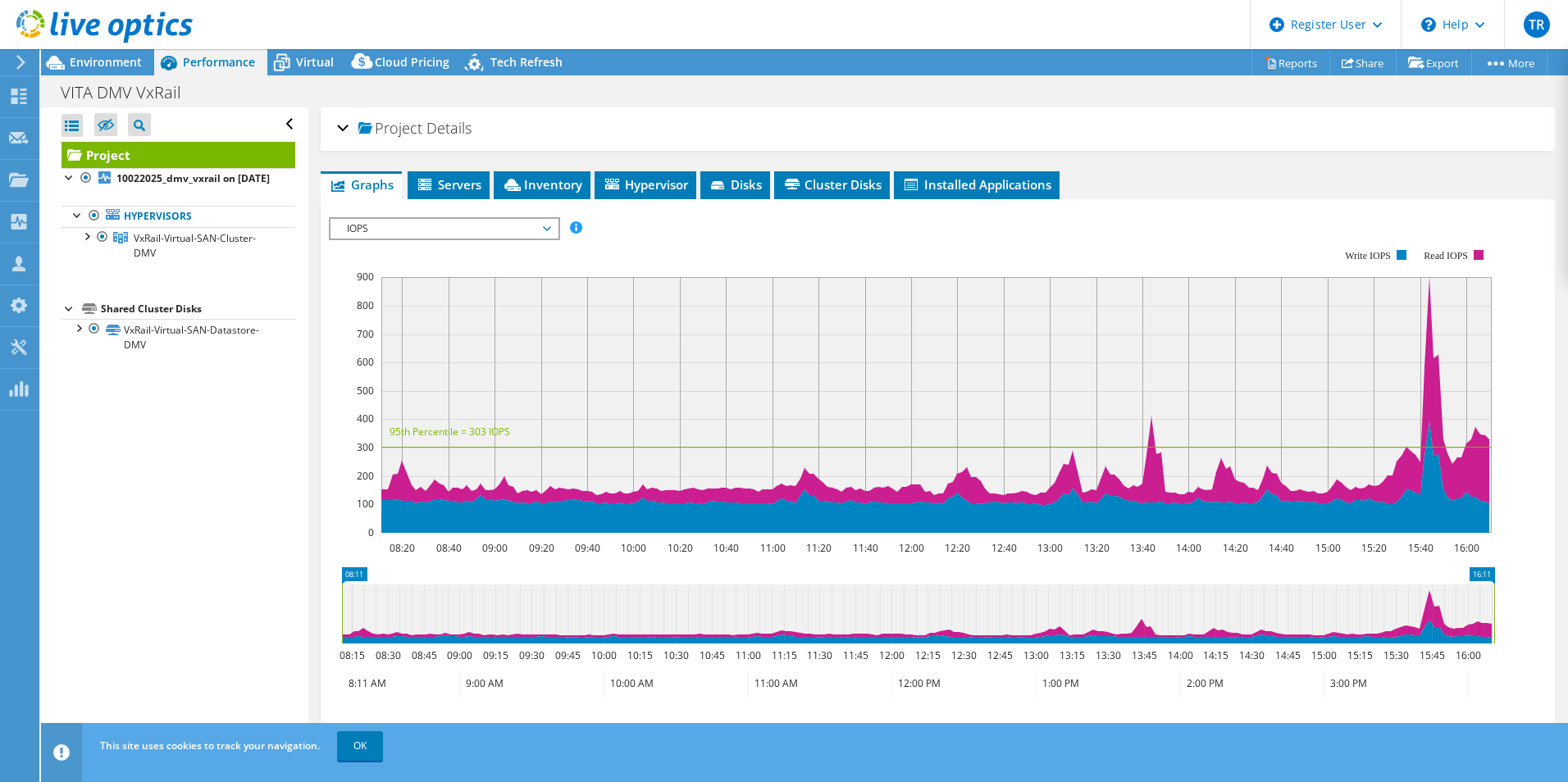
click at [486, 229] on span "IOPS" at bounding box center [444, 228] width 211 height 19
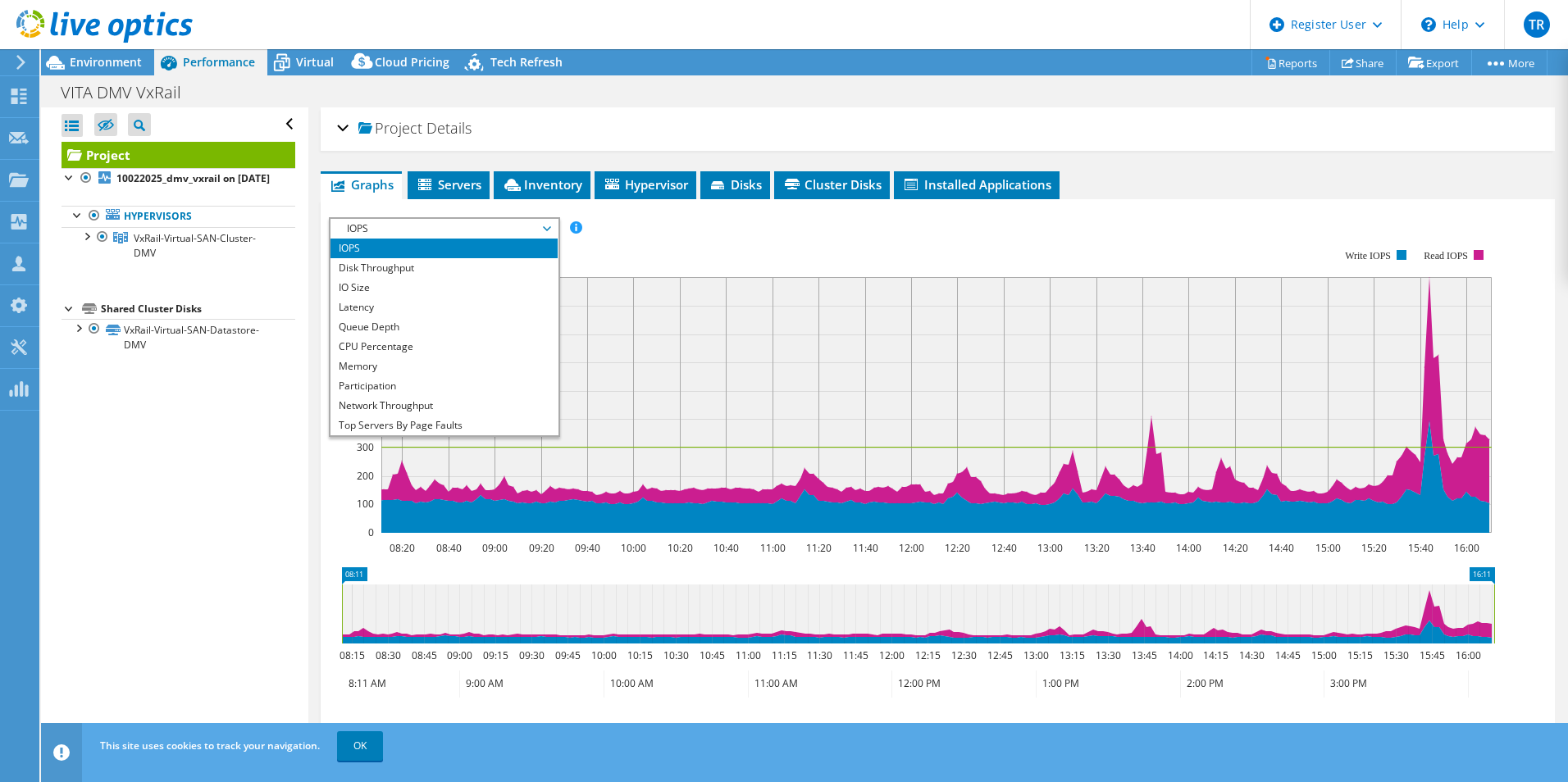
click at [389, 368] on li "Memory" at bounding box center [444, 366] width 227 height 19
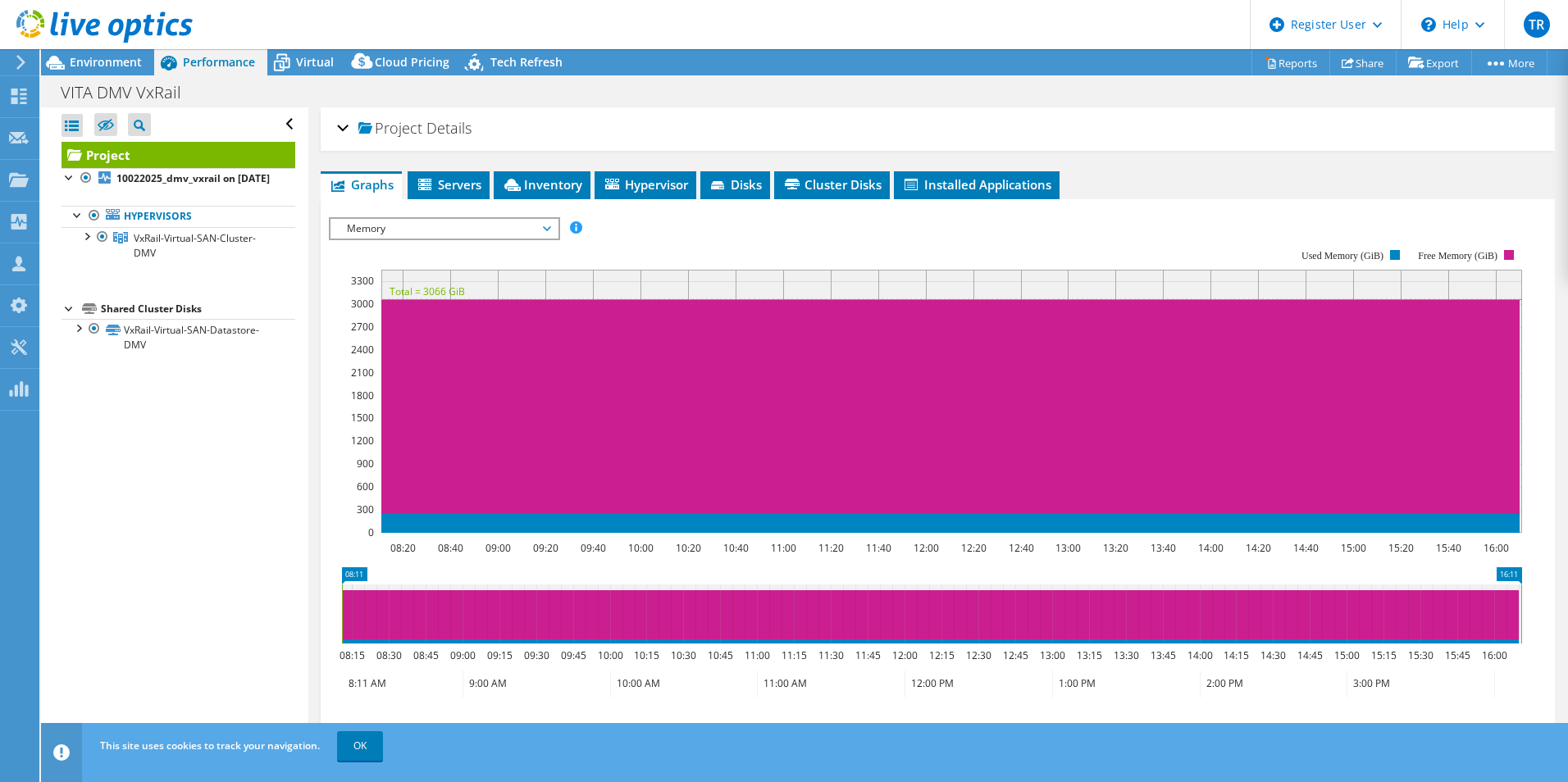
click at [442, 228] on span "Memory" at bounding box center [444, 228] width 211 height 19
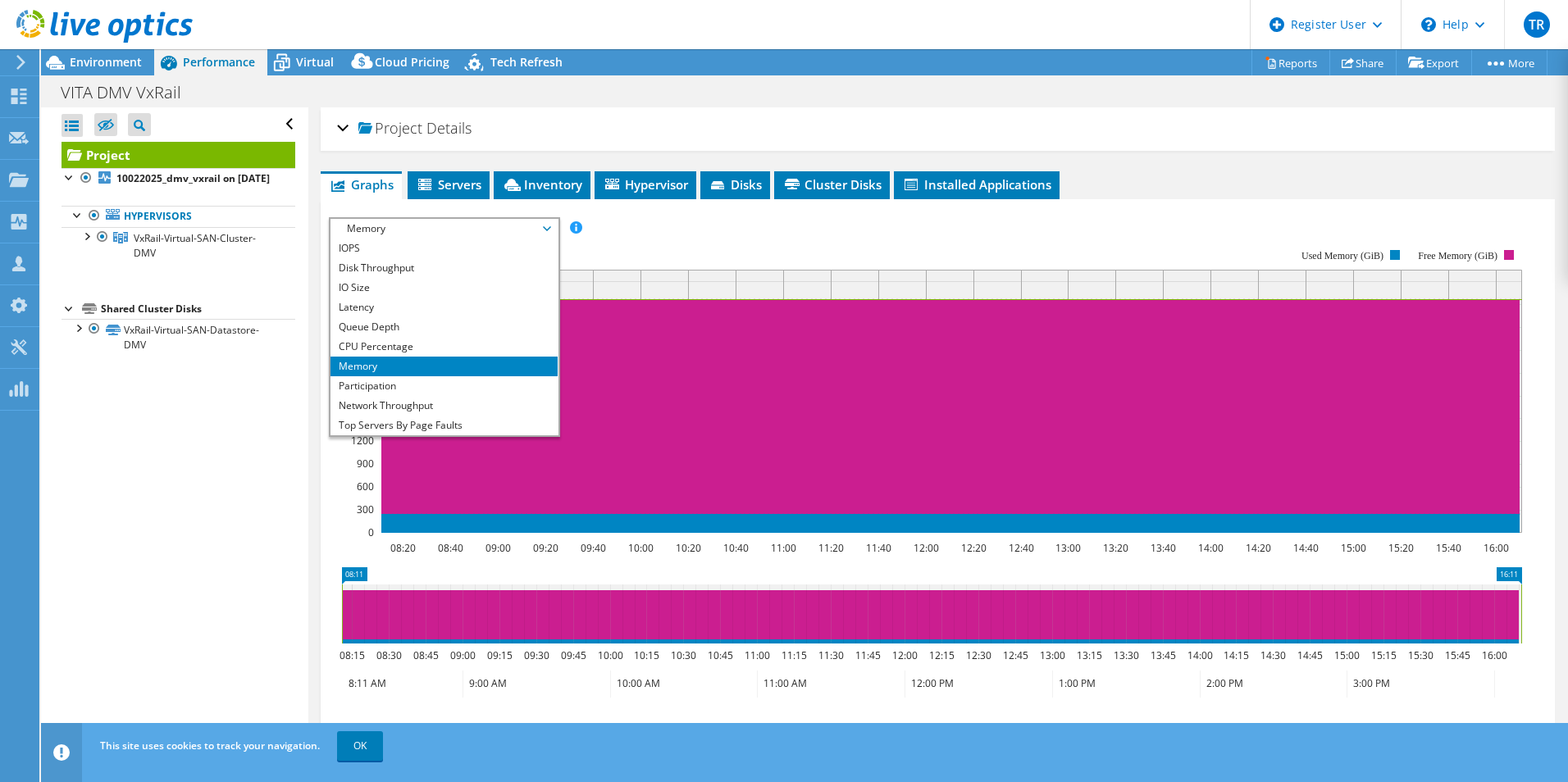
click at [403, 248] on li "IOPS" at bounding box center [444, 248] width 227 height 19
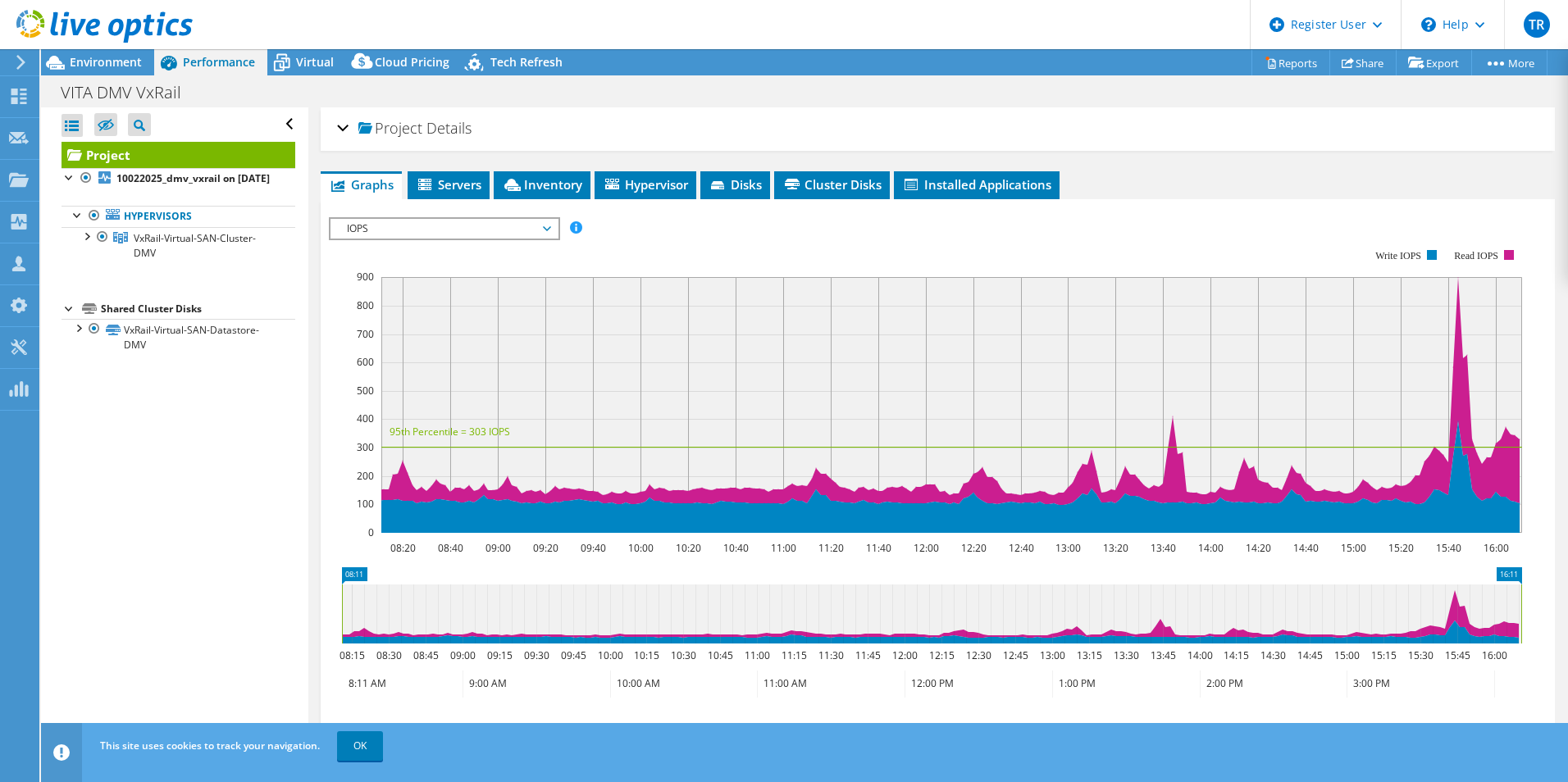
click at [129, 70] on div "Environment" at bounding box center [97, 62] width 113 height 26
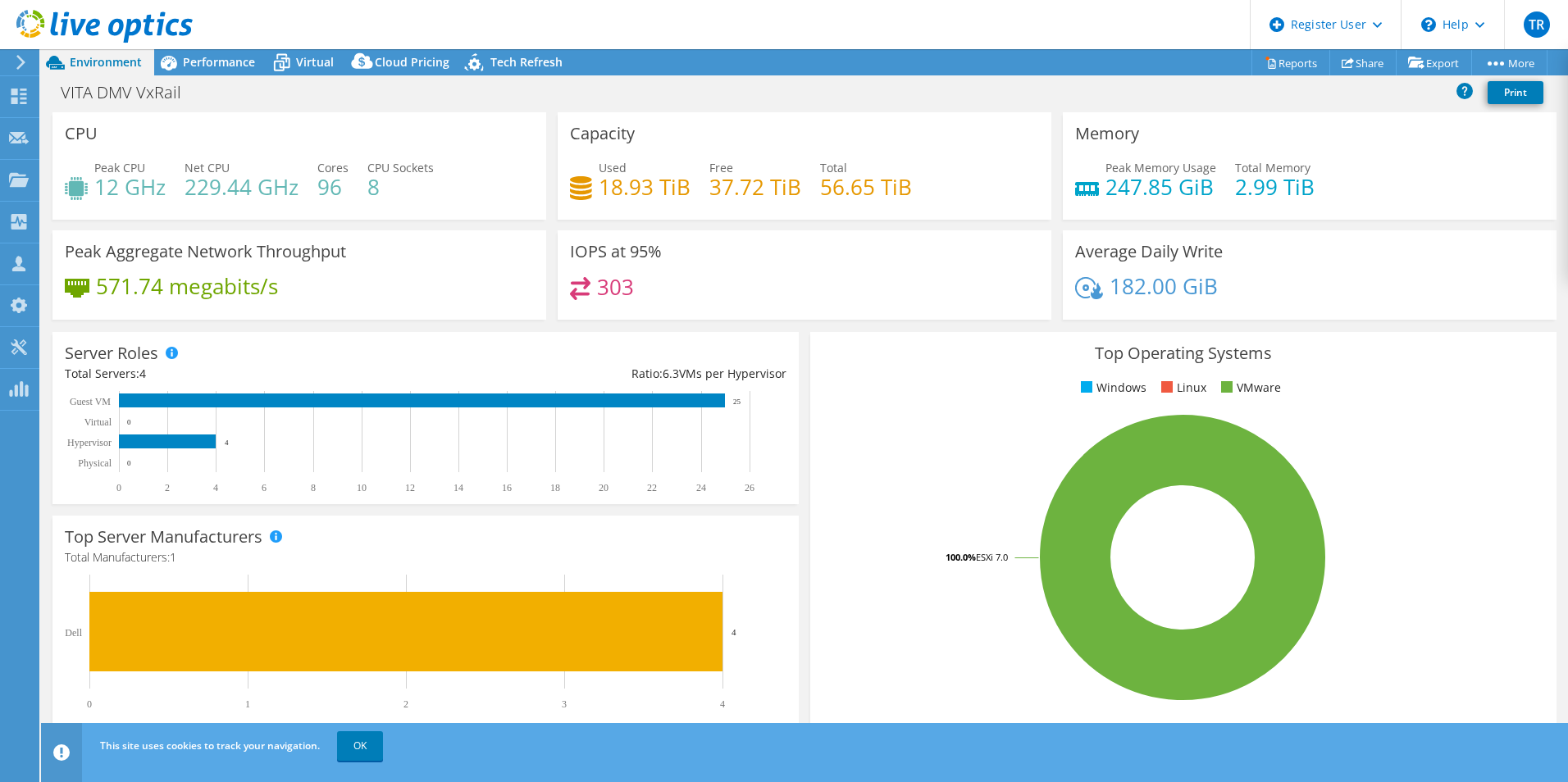
click at [233, 56] on span "Performance" at bounding box center [219, 61] width 72 height 16
